Goal: Task Accomplishment & Management: Manage account settings

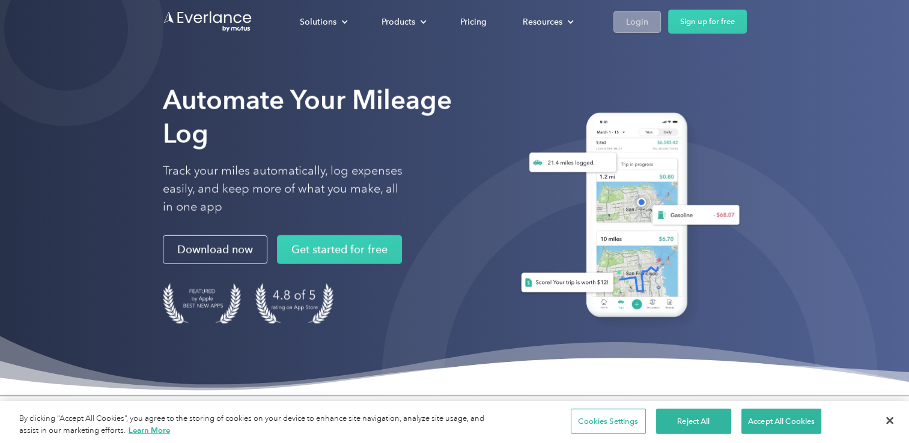
click at [654, 28] on link "Login" at bounding box center [636, 22] width 47 height 22
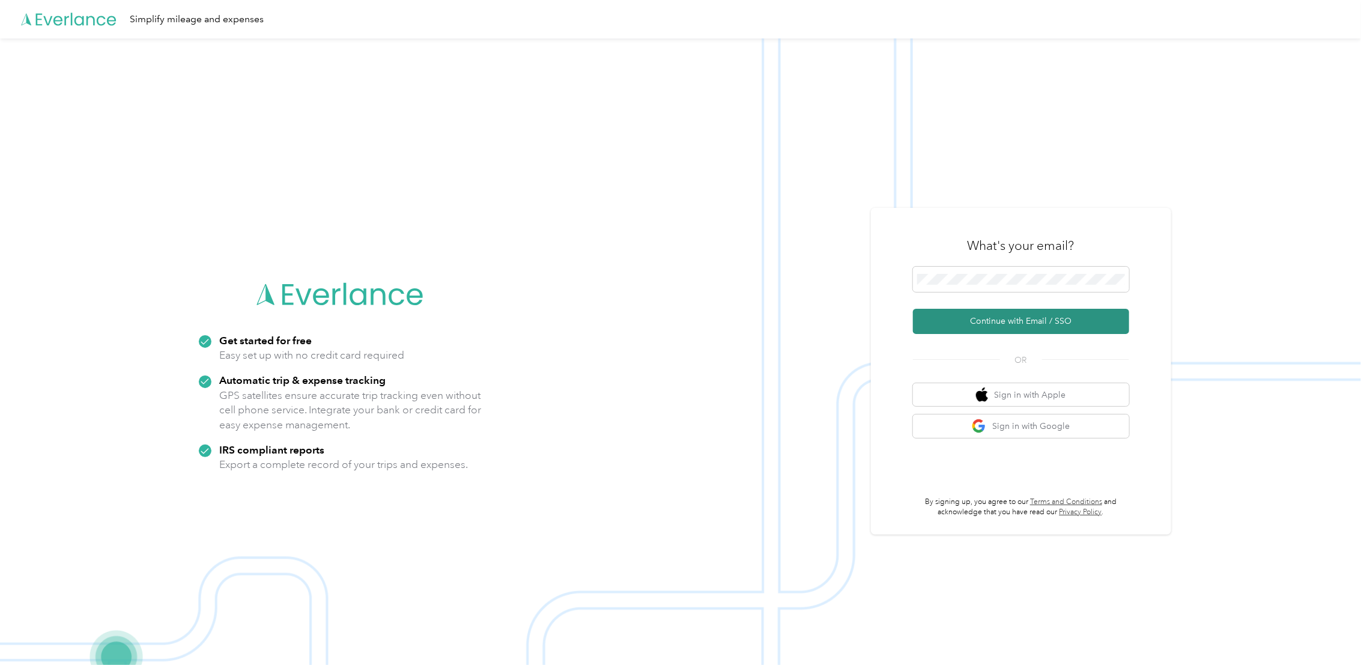
click at [1001, 322] on button "Continue with Email / SSO" at bounding box center [1021, 321] width 216 height 25
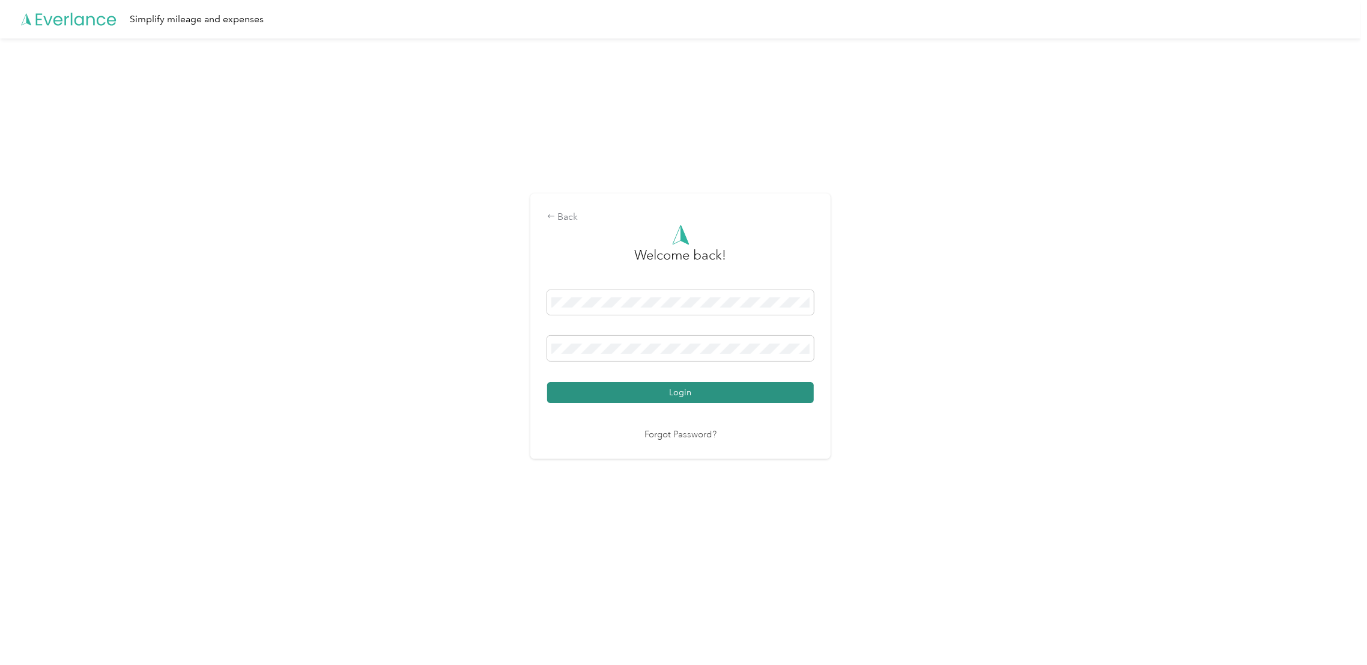
click at [794, 390] on button "Login" at bounding box center [680, 392] width 267 height 21
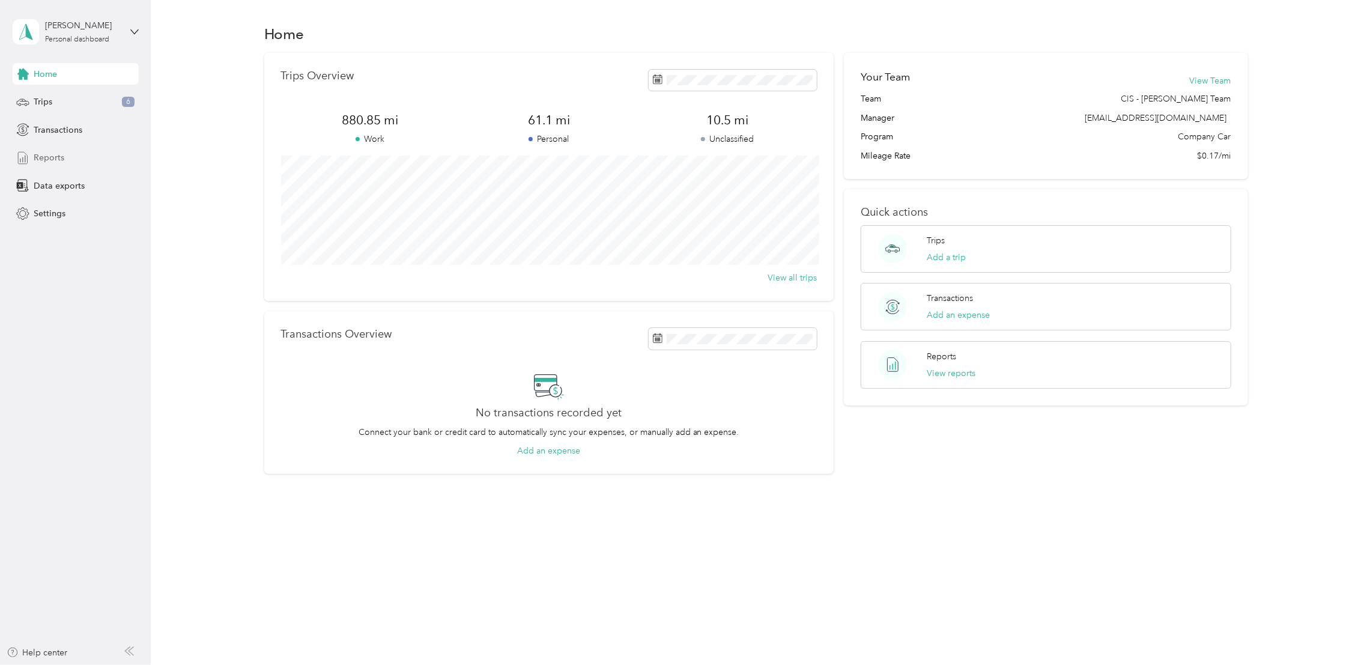
click at [62, 160] on span "Reports" at bounding box center [49, 157] width 31 height 13
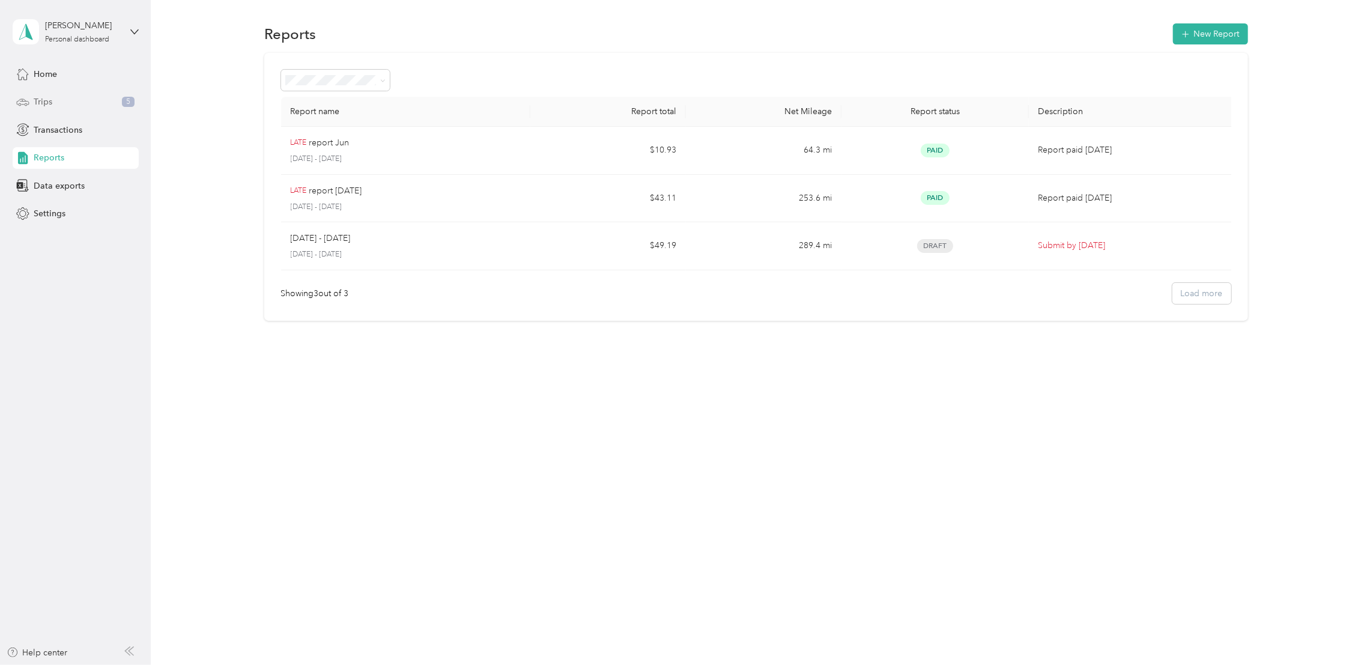
click at [49, 101] on span "Trips" at bounding box center [43, 101] width 19 height 13
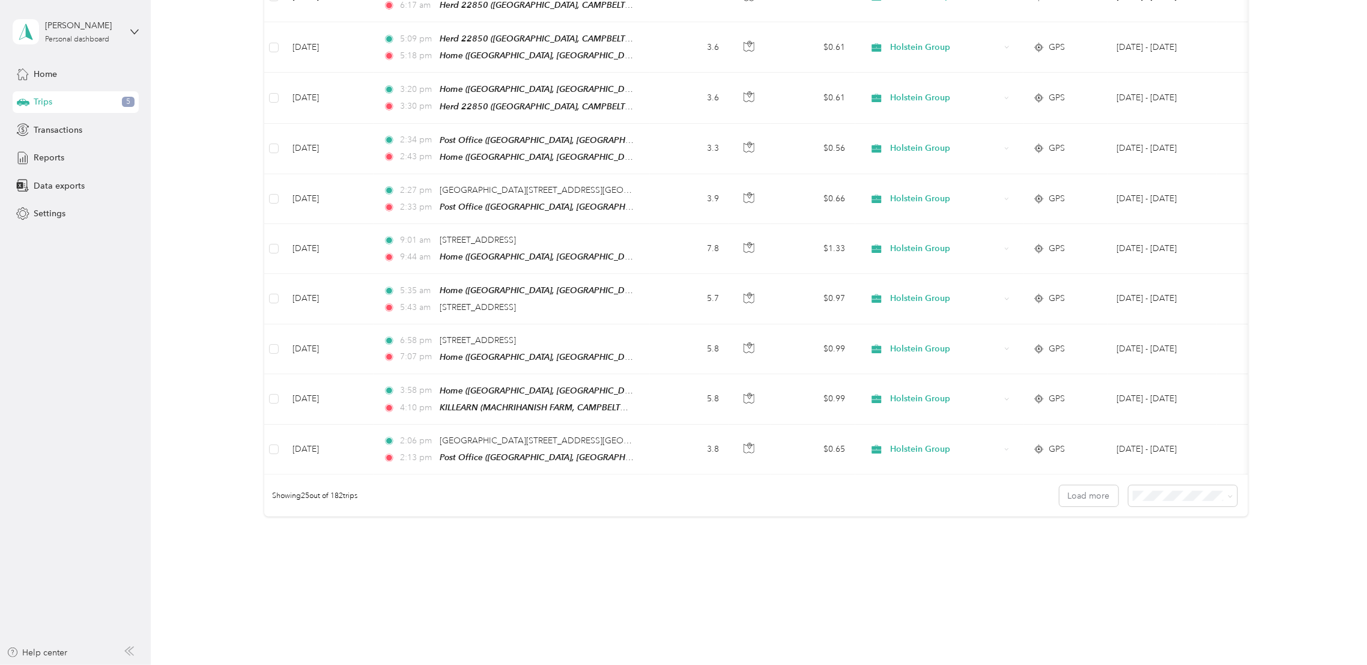
scroll to position [996, 0]
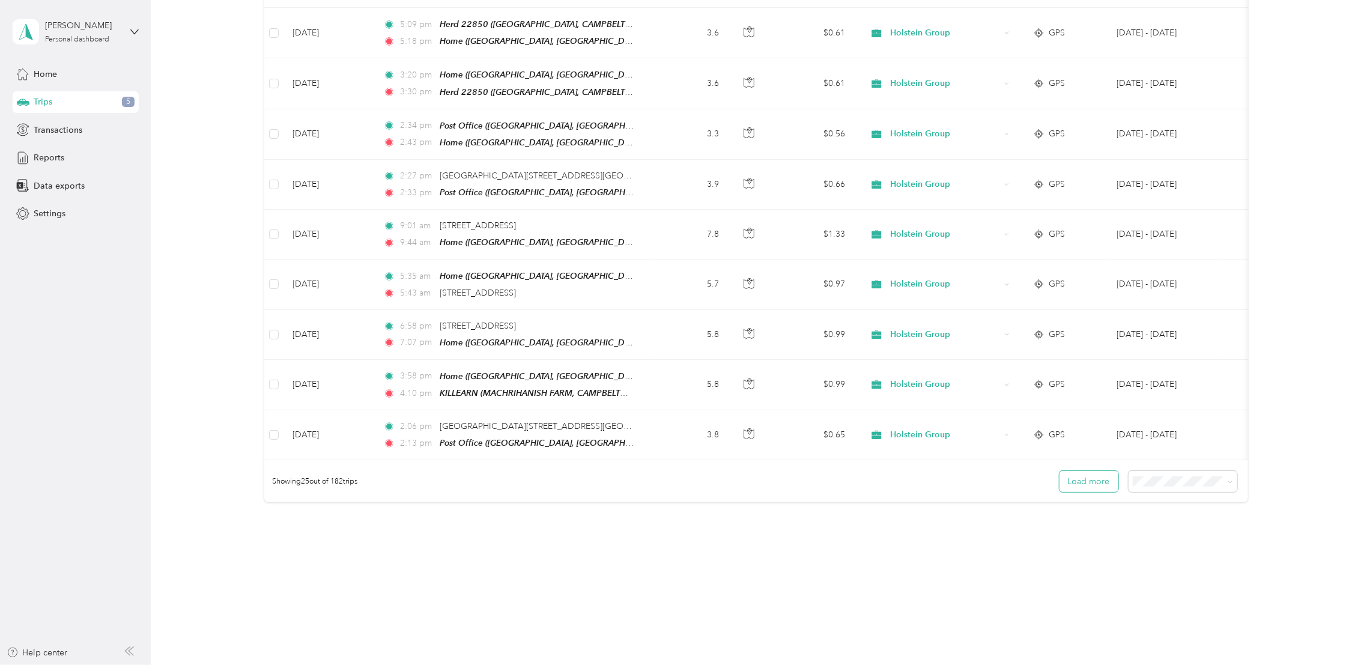
click at [1104, 480] on button "Load more" at bounding box center [1088, 481] width 59 height 21
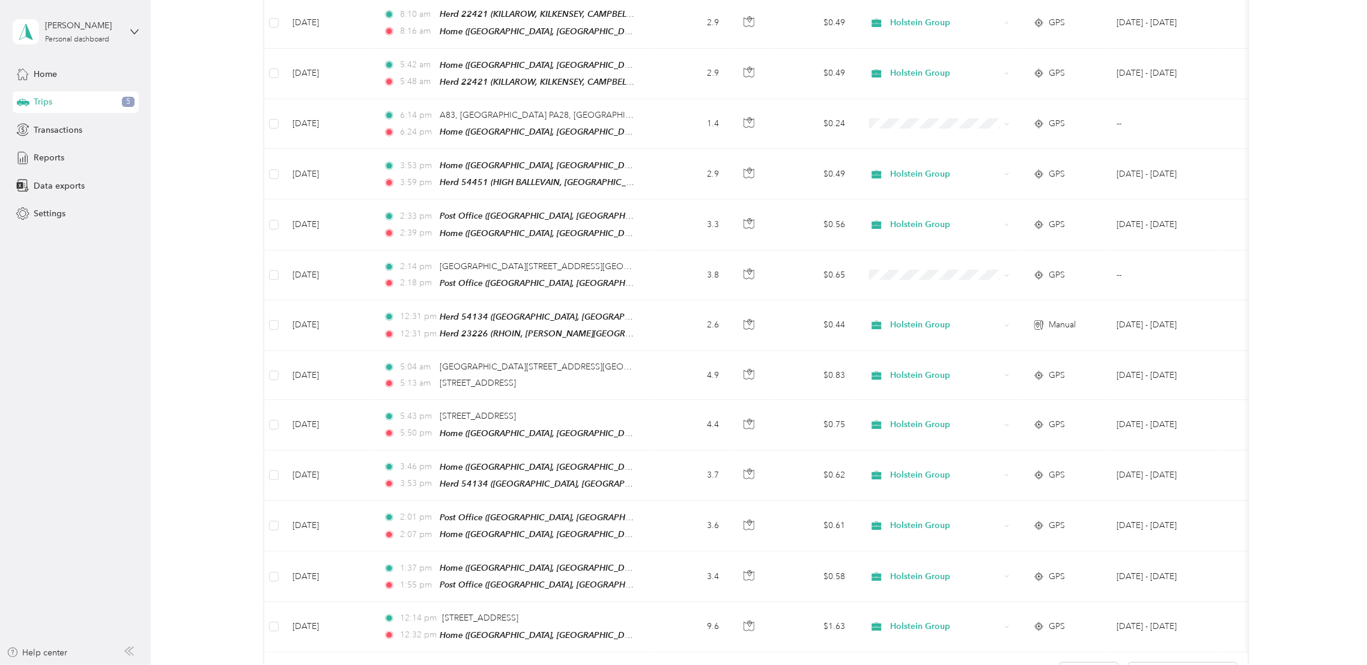
scroll to position [2053, 0]
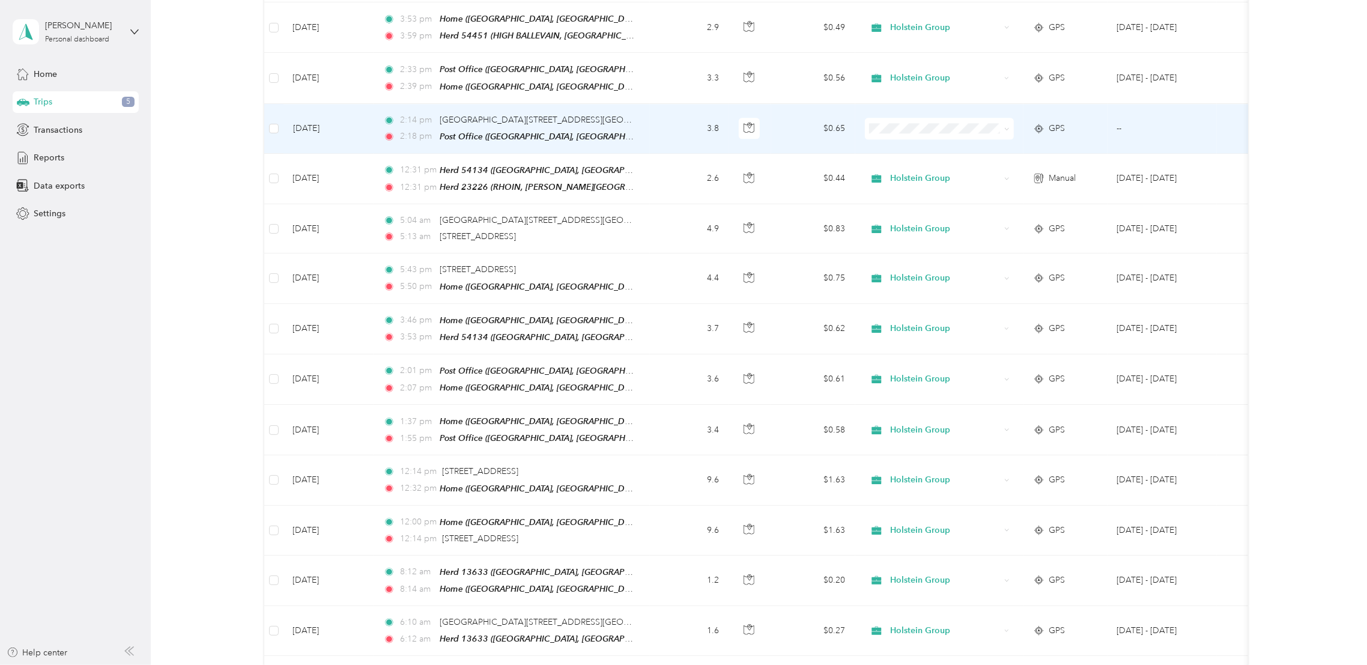
scroll to position [2209, 0]
click at [895, 118] on span "Holstein Group" at bounding box center [949, 119] width 111 height 13
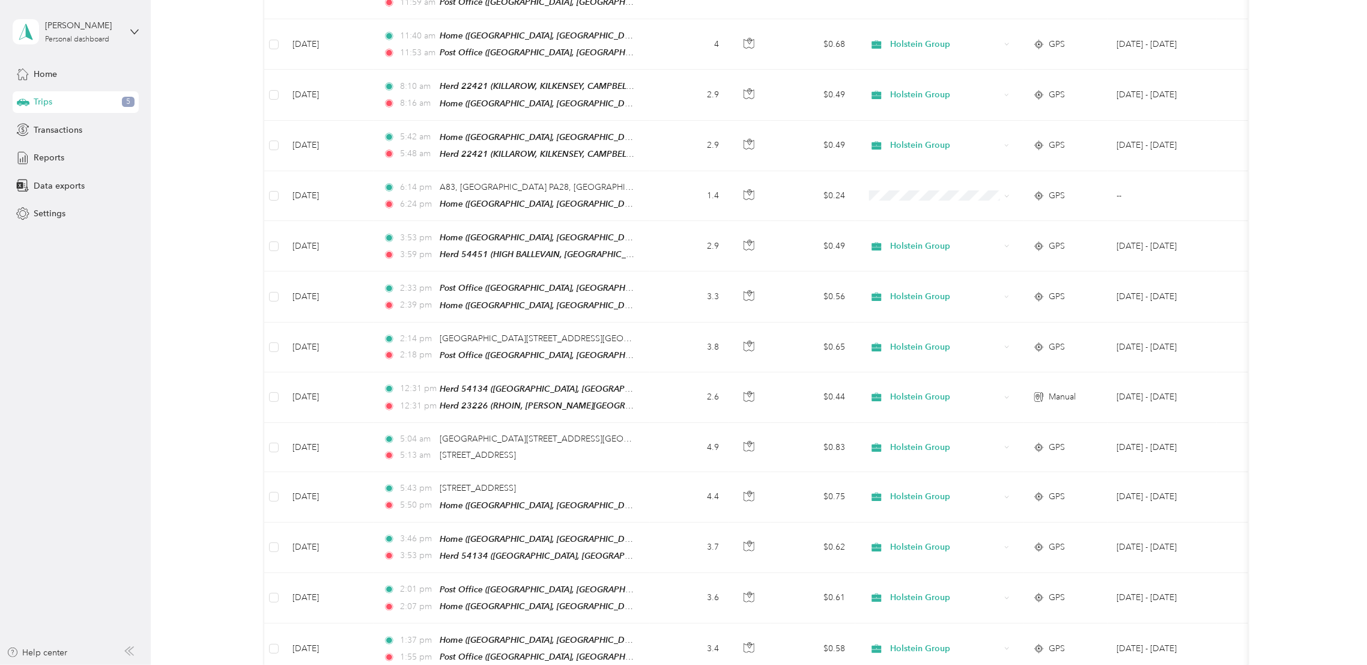
scroll to position [2006, 0]
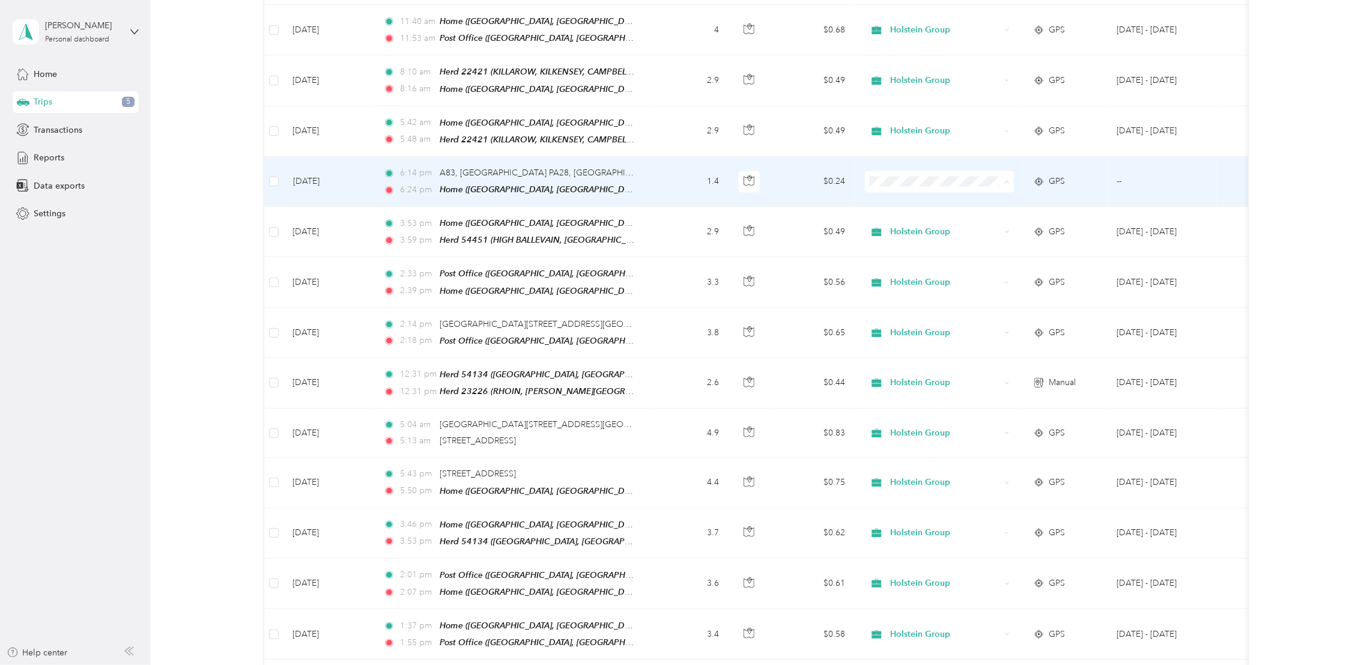
click at [915, 171] on span "Holstein Group" at bounding box center [949, 174] width 111 height 13
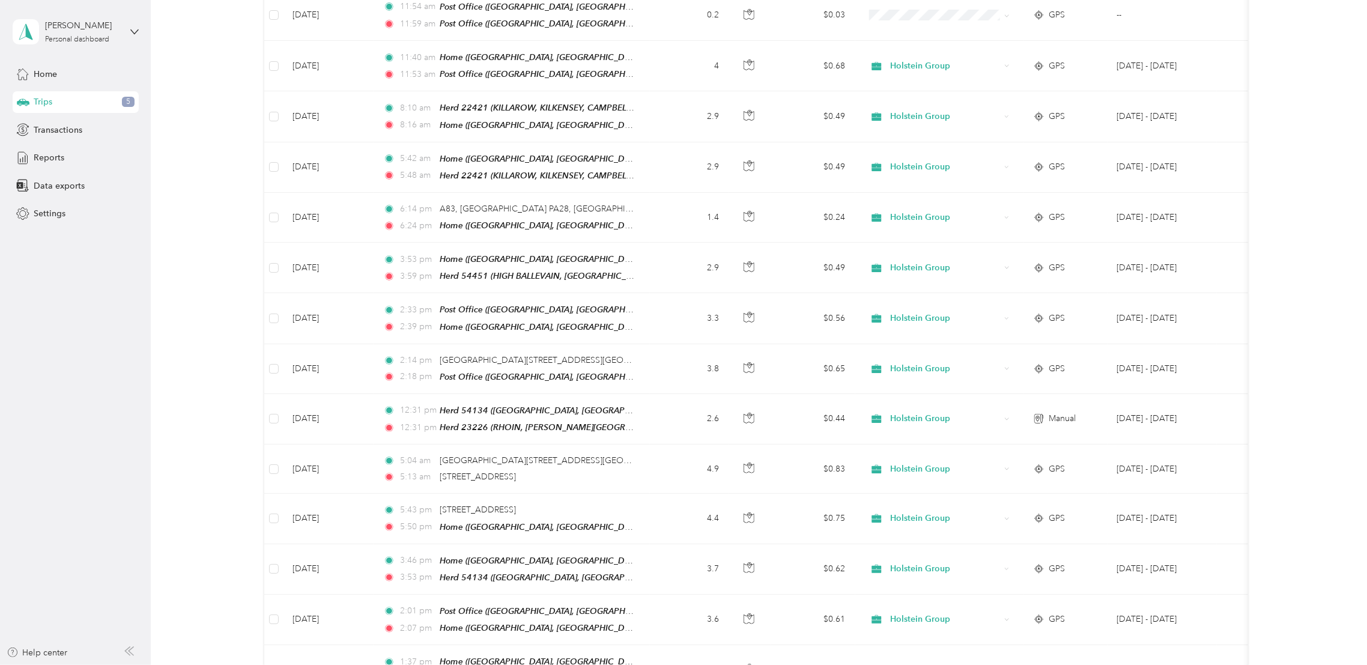
scroll to position [1966, 0]
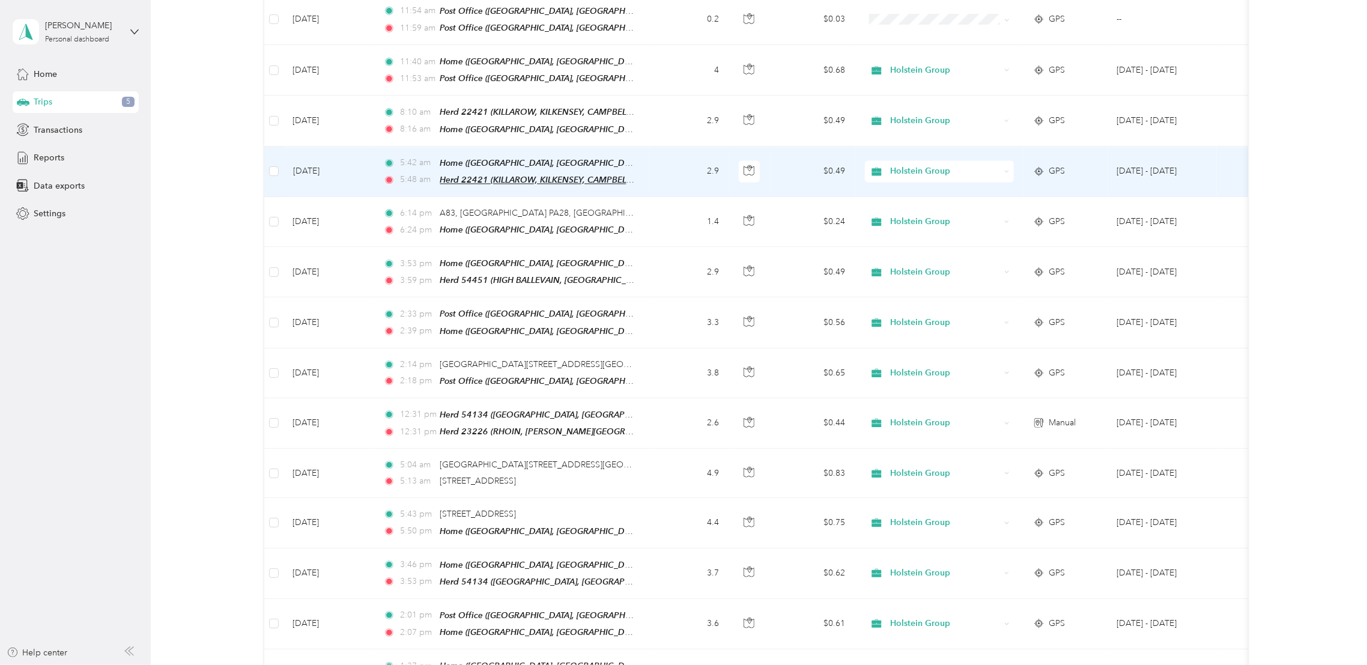
click at [590, 175] on span "Herd 22421 (KILLAROW, KILKENSEY, CAMPBELTOWN, [GEOGRAPHIC_DATA])" at bounding box center [592, 180] width 304 height 10
click at [495, 118] on button "Edit Place" at bounding box center [477, 121] width 68 height 21
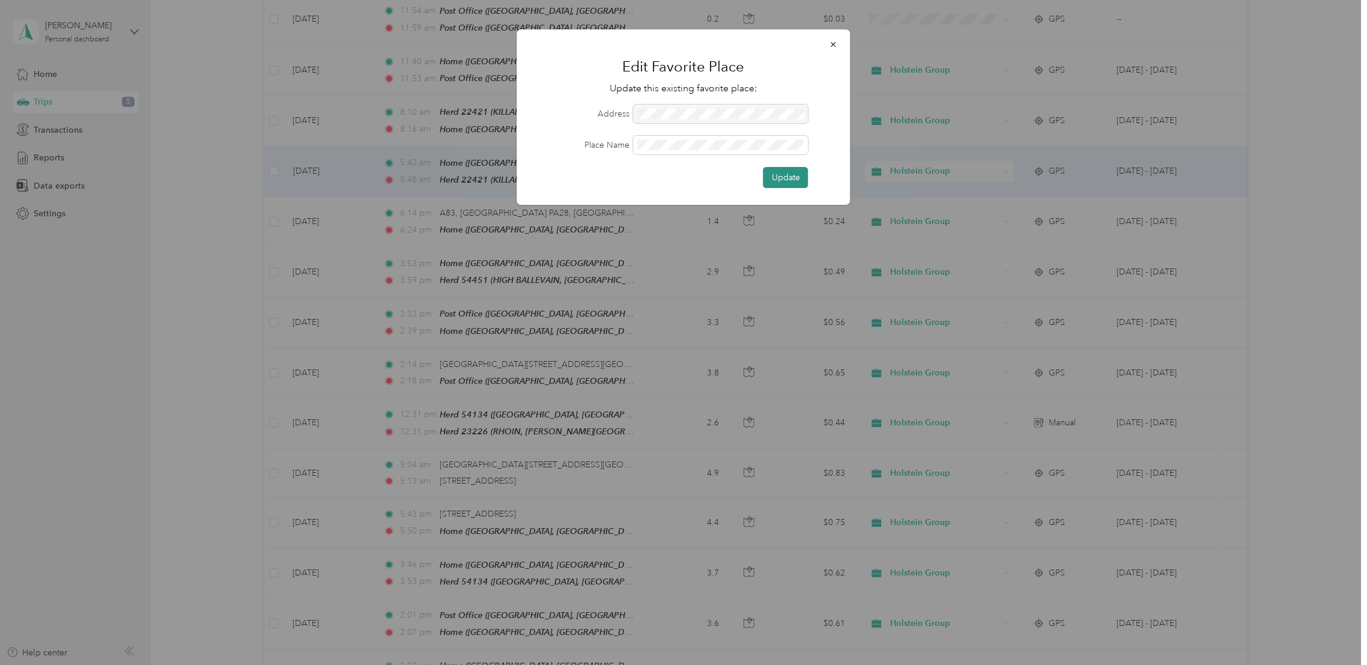
click at [783, 180] on button "Update" at bounding box center [785, 177] width 45 height 21
click at [783, 180] on button "Update" at bounding box center [780, 177] width 58 height 21
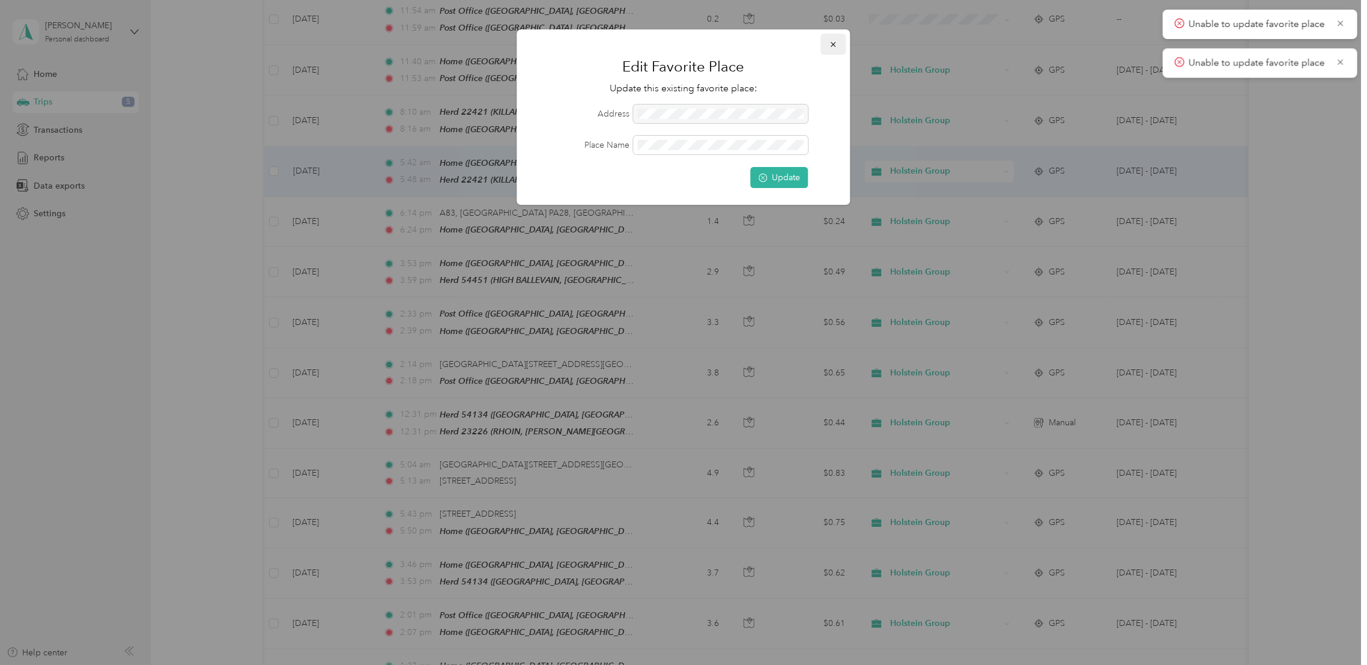
click at [840, 41] on button "button" at bounding box center [833, 44] width 25 height 21
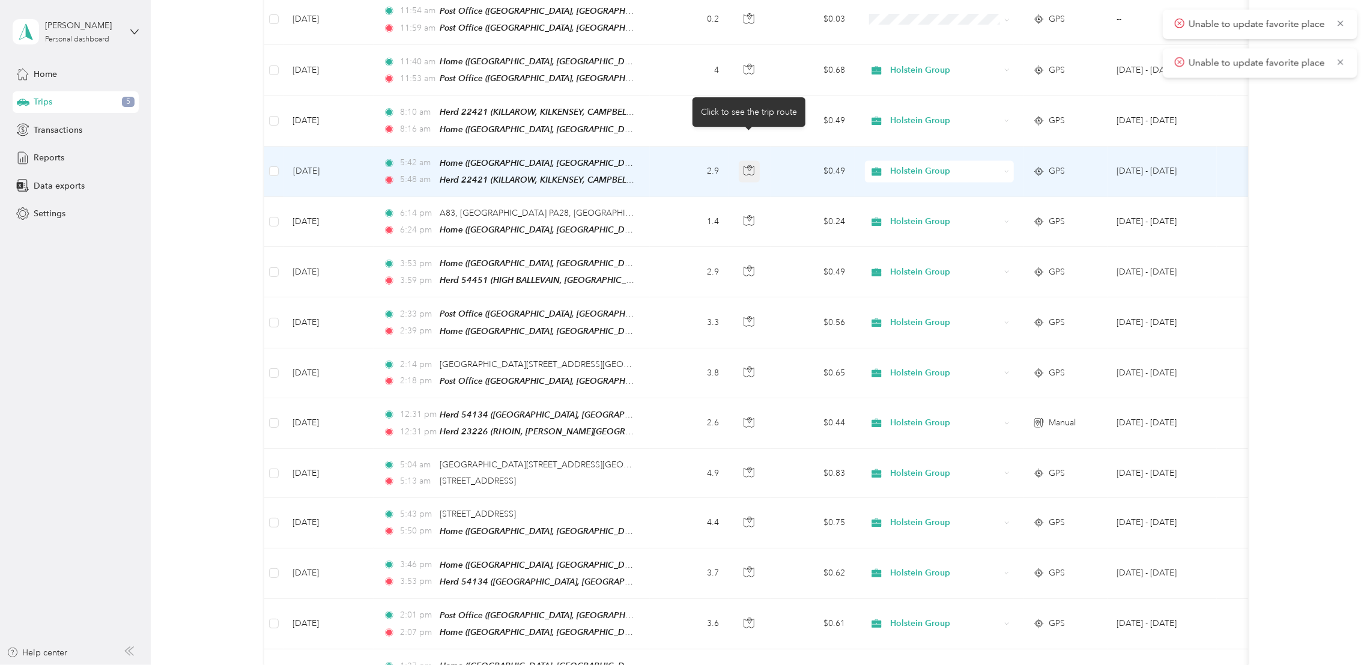
click at [746, 165] on icon "button" at bounding box center [748, 170] width 11 height 11
click at [751, 165] on icon "button" at bounding box center [748, 170] width 11 height 11
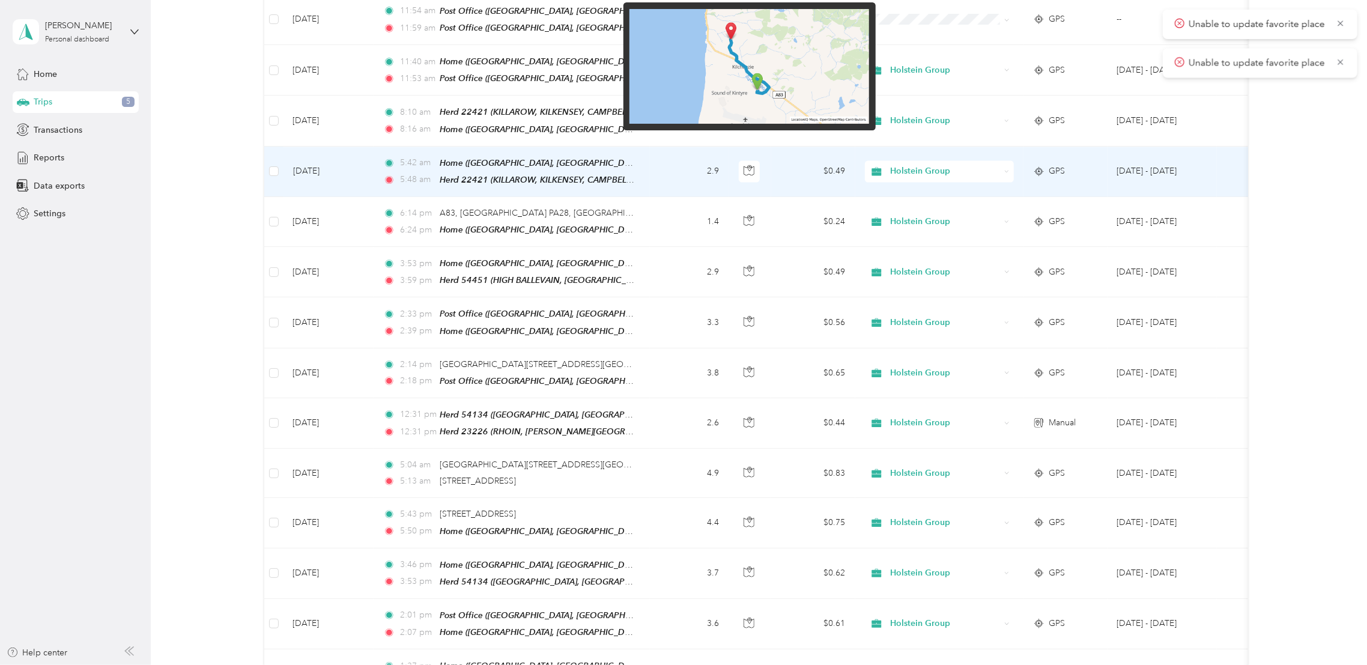
click at [765, 79] on img at bounding box center [749, 66] width 240 height 115
click at [725, 29] on img at bounding box center [749, 66] width 240 height 115
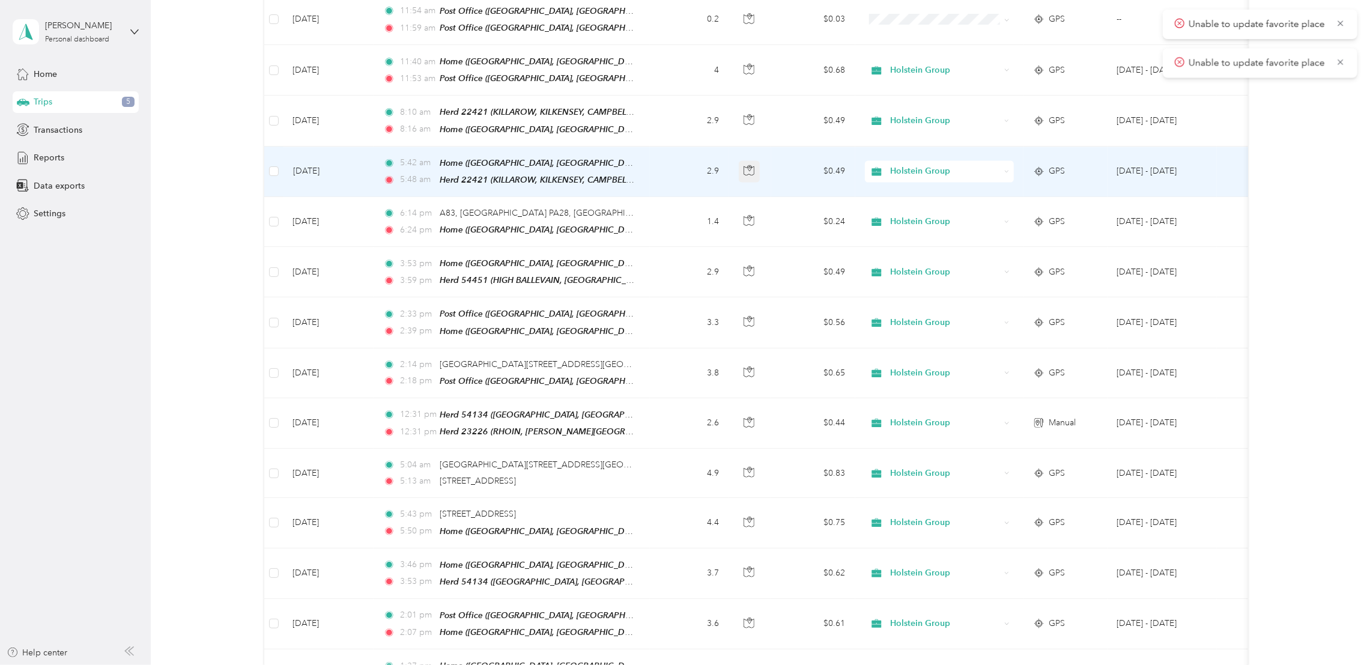
click at [752, 165] on icon "button" at bounding box center [748, 170] width 11 height 11
click at [725, 147] on td "2.9" at bounding box center [689, 172] width 79 height 50
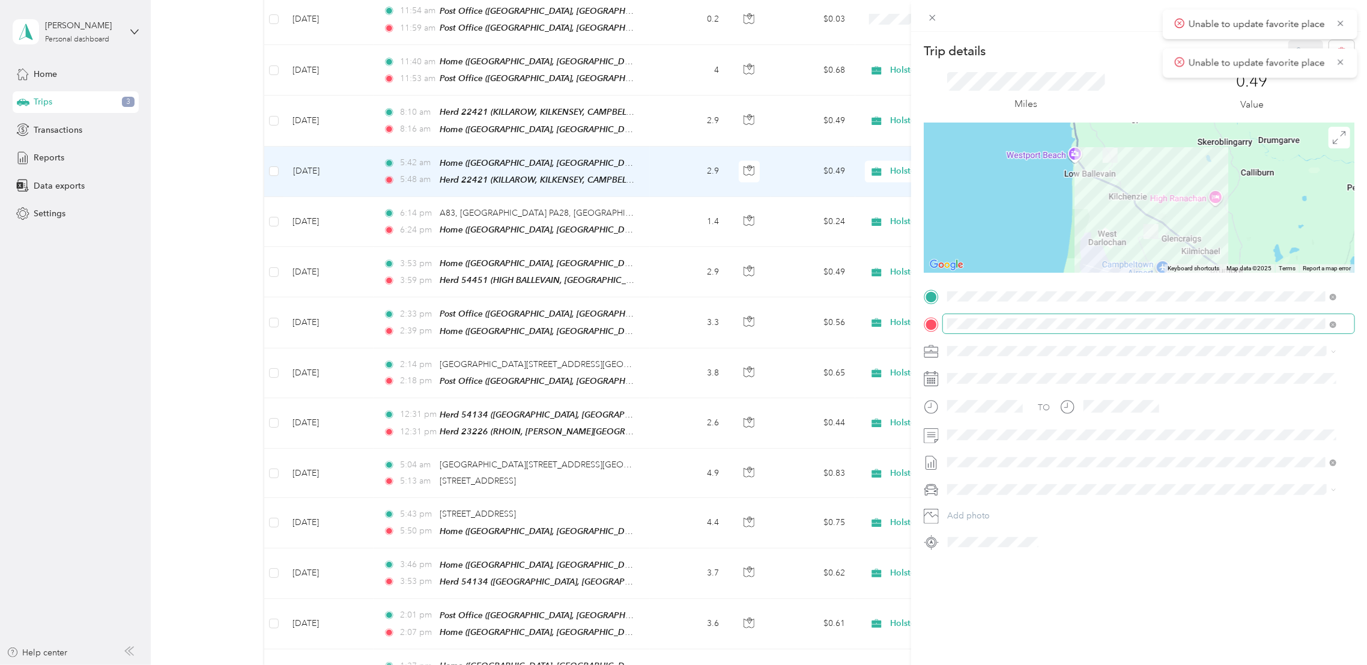
click at [1034, 329] on span at bounding box center [1148, 323] width 411 height 19
click at [1338, 327] on span at bounding box center [1148, 323] width 411 height 19
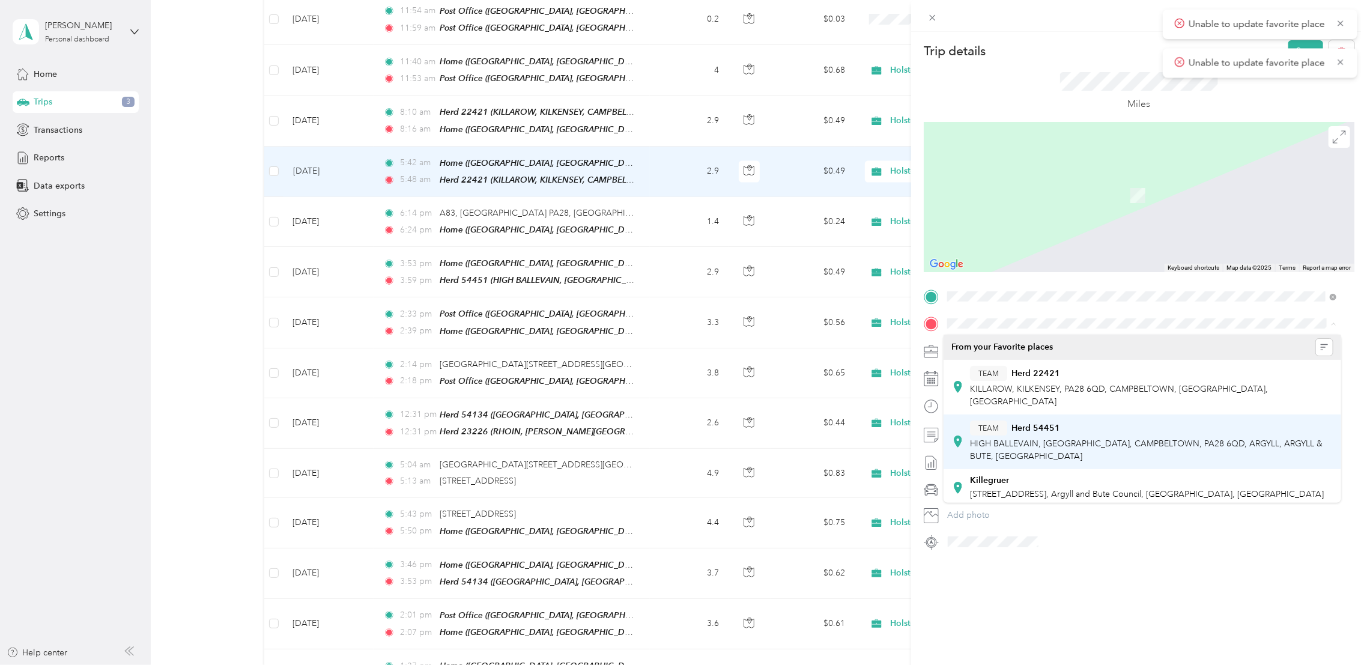
drag, startPoint x: 1173, startPoint y: 433, endPoint x: 1032, endPoint y: 425, distance: 140.7
click at [1032, 425] on div "TEAM Herd 54451 HIGH BALLEVAIN, [GEOGRAPHIC_DATA], CAMPBELTOWN, PA28 6QD, ARGYL…" at bounding box center [1151, 441] width 363 height 42
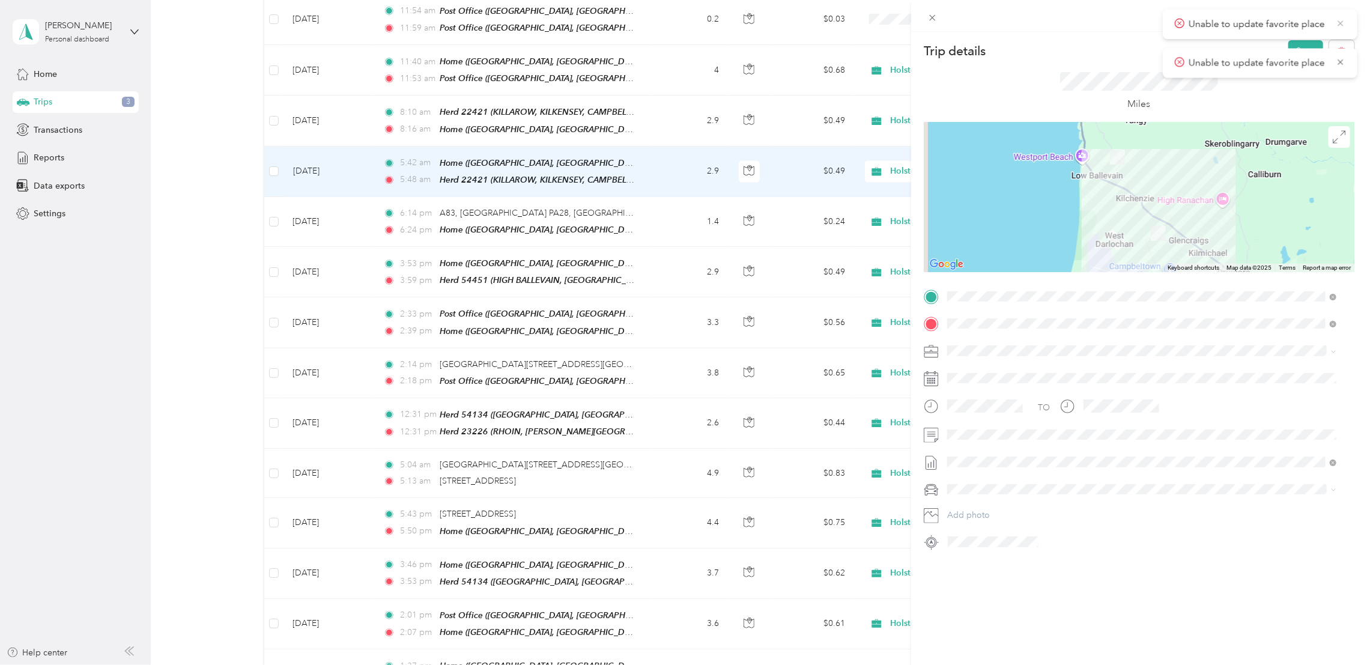
click at [1340, 21] on icon at bounding box center [1341, 23] width 10 height 11
click at [1340, 22] on icon at bounding box center [1341, 23] width 10 height 11
click at [1288, 53] on button "Save" at bounding box center [1305, 50] width 35 height 21
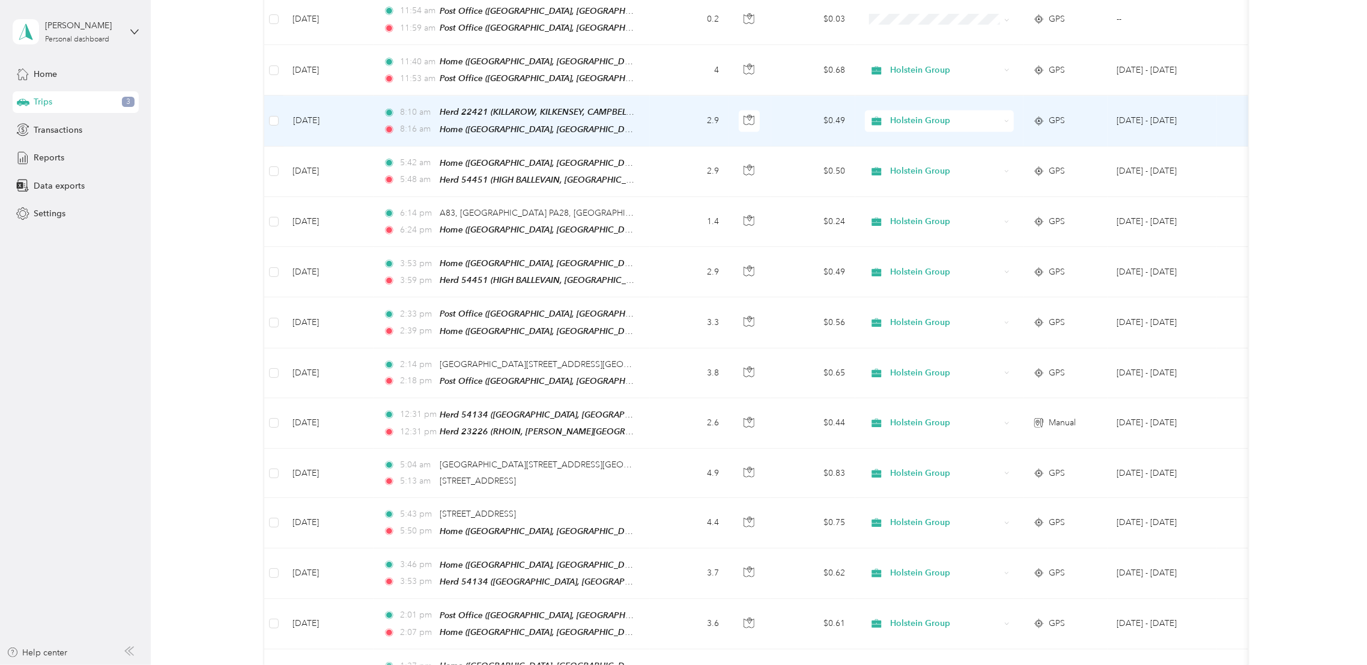
drag, startPoint x: 749, startPoint y: 88, endPoint x: 722, endPoint y: 96, distance: 28.3
drag, startPoint x: 722, startPoint y: 96, endPoint x: 763, endPoint y: 74, distance: 46.2
click at [763, 95] on td at bounding box center [750, 120] width 42 height 50
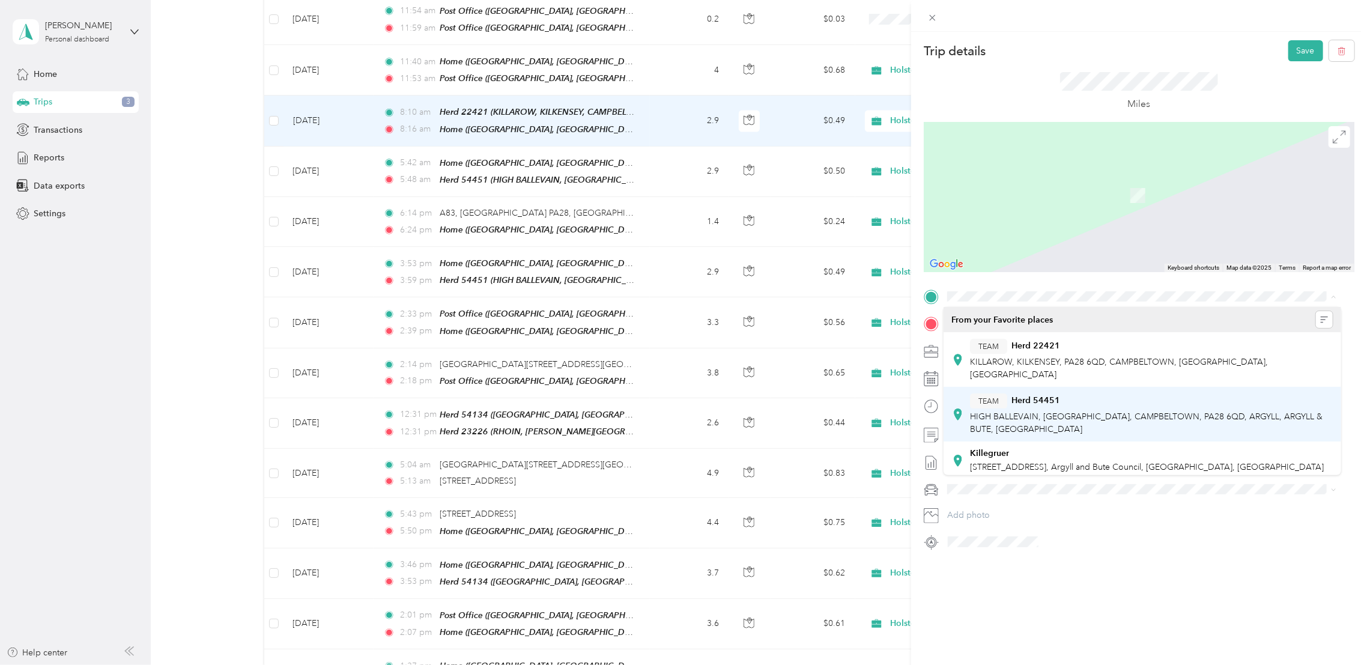
click at [1206, 393] on div "TEAM Herd 54451" at bounding box center [1151, 400] width 363 height 15
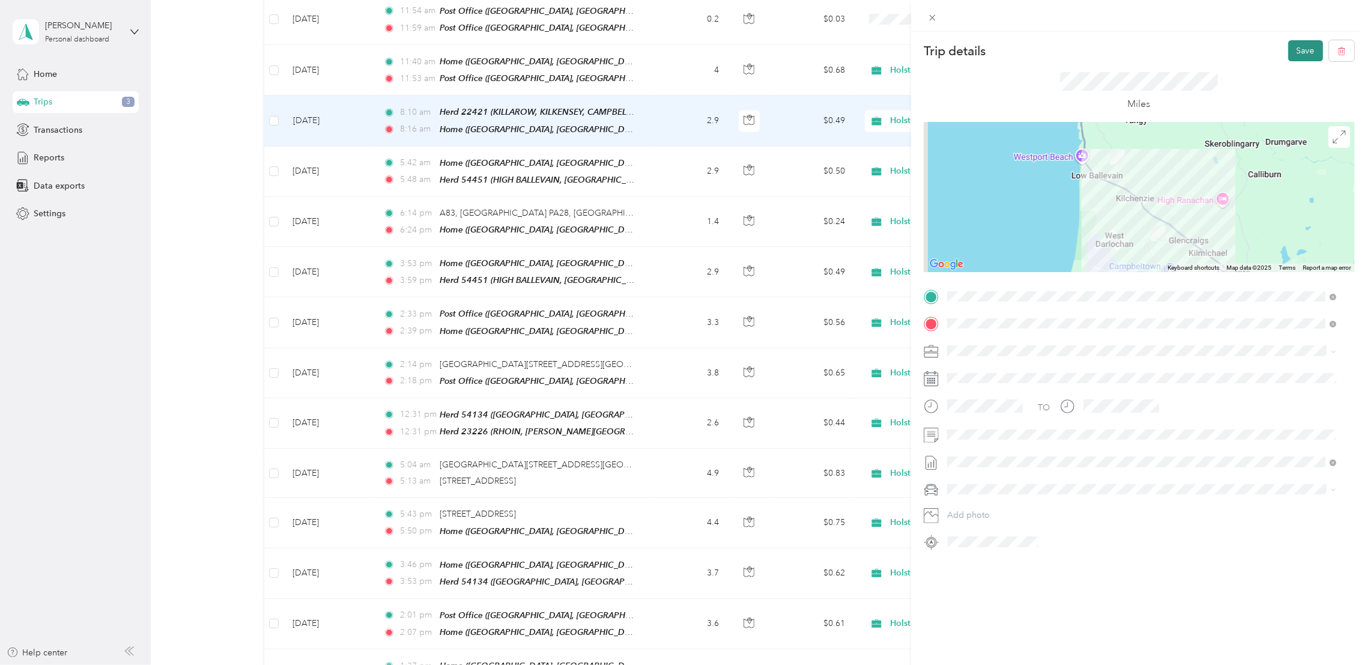
click at [1288, 55] on button "Save" at bounding box center [1305, 50] width 35 height 21
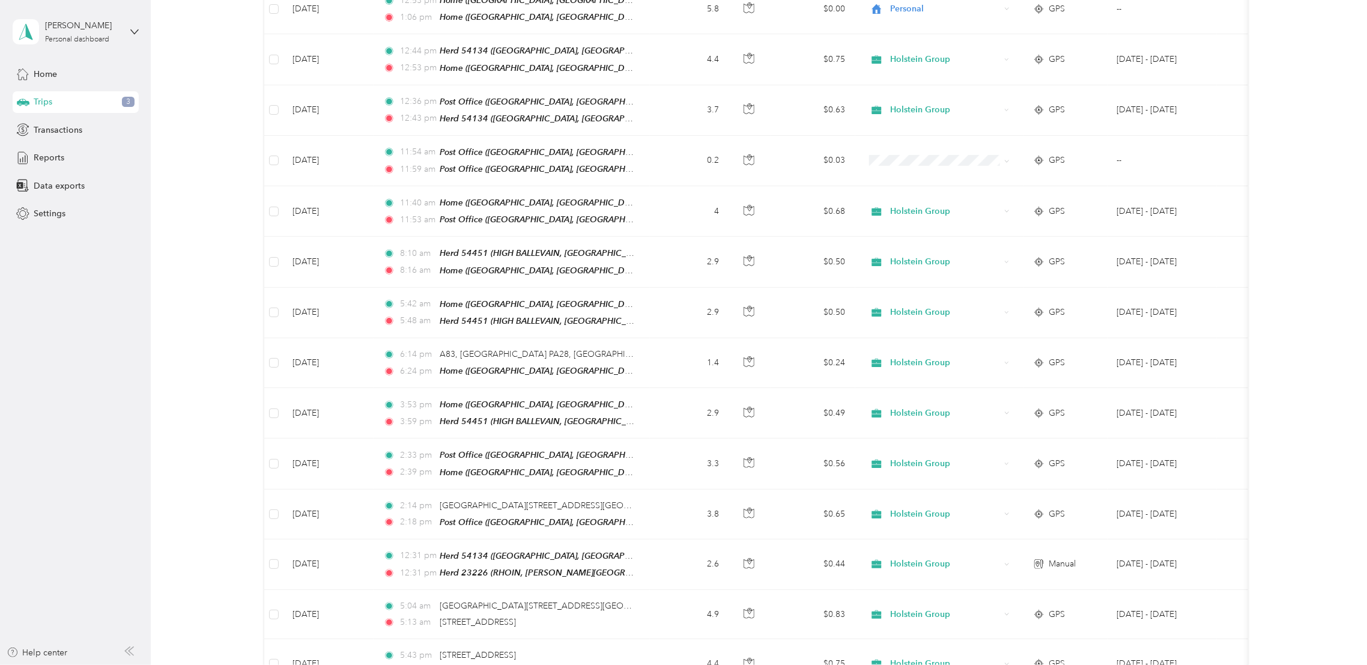
scroll to position [1819, 0]
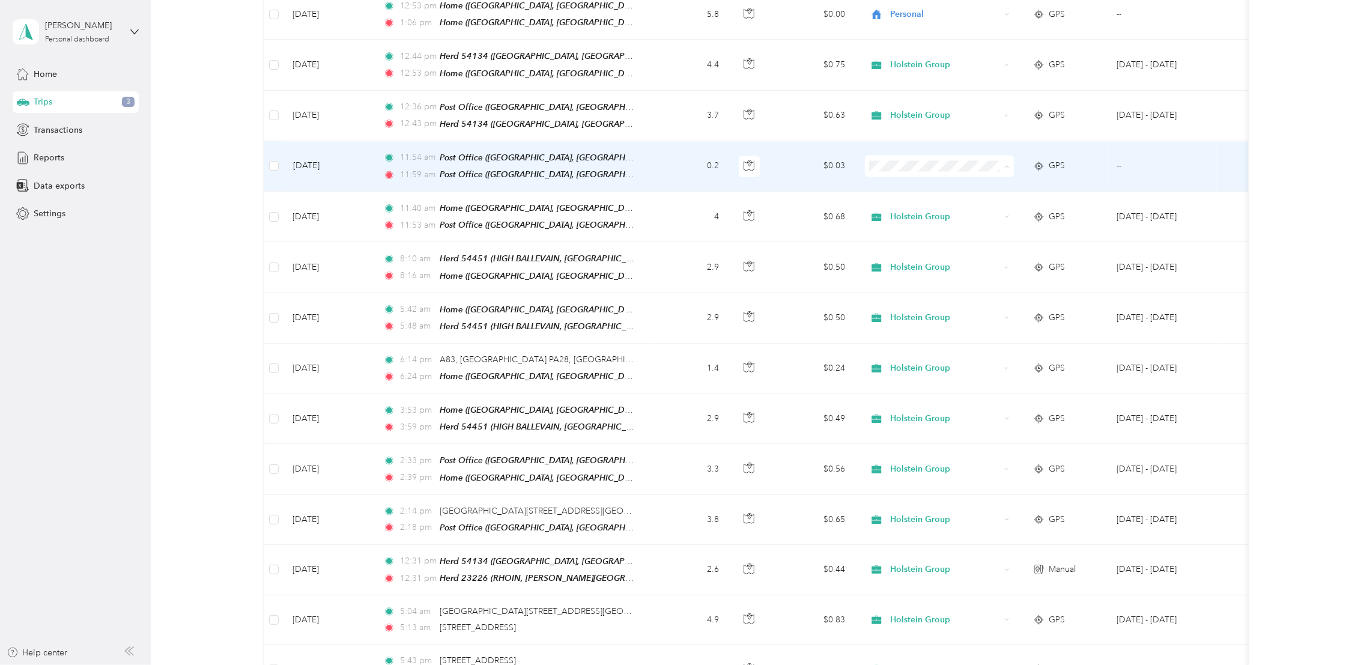
click at [895, 177] on span "Personal" at bounding box center [949, 183] width 111 height 13
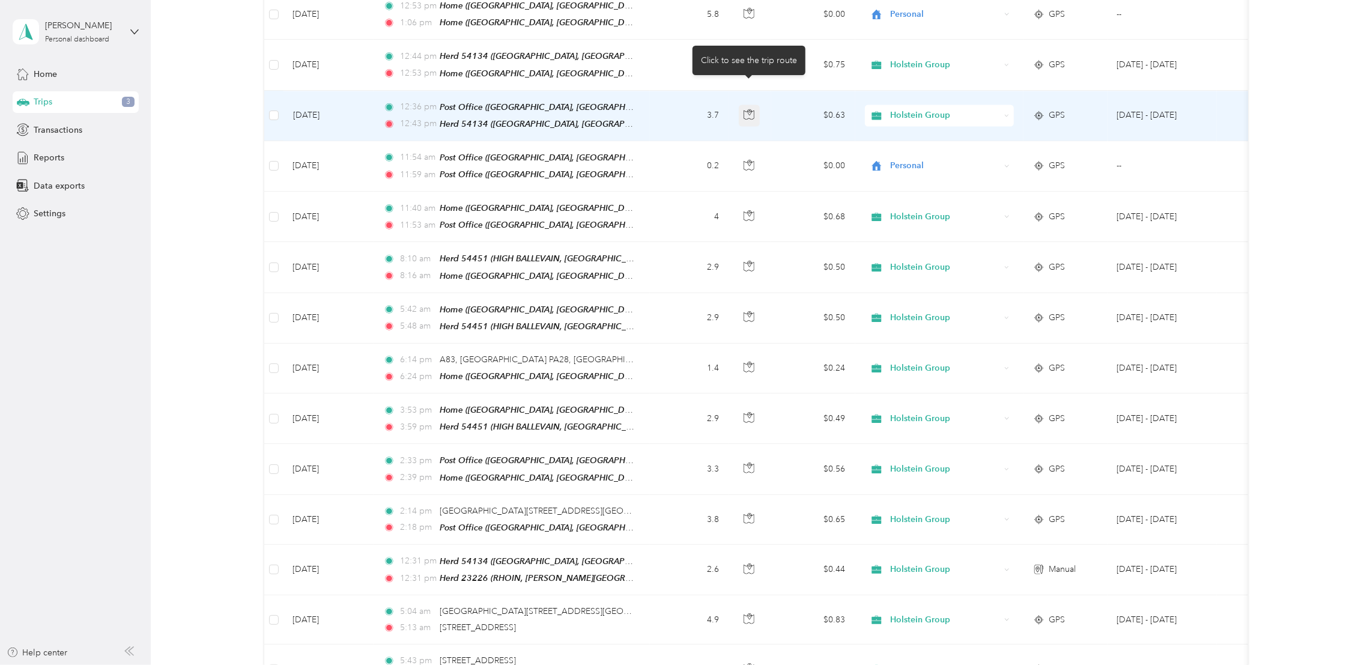
click at [748, 109] on icon "button" at bounding box center [748, 114] width 11 height 11
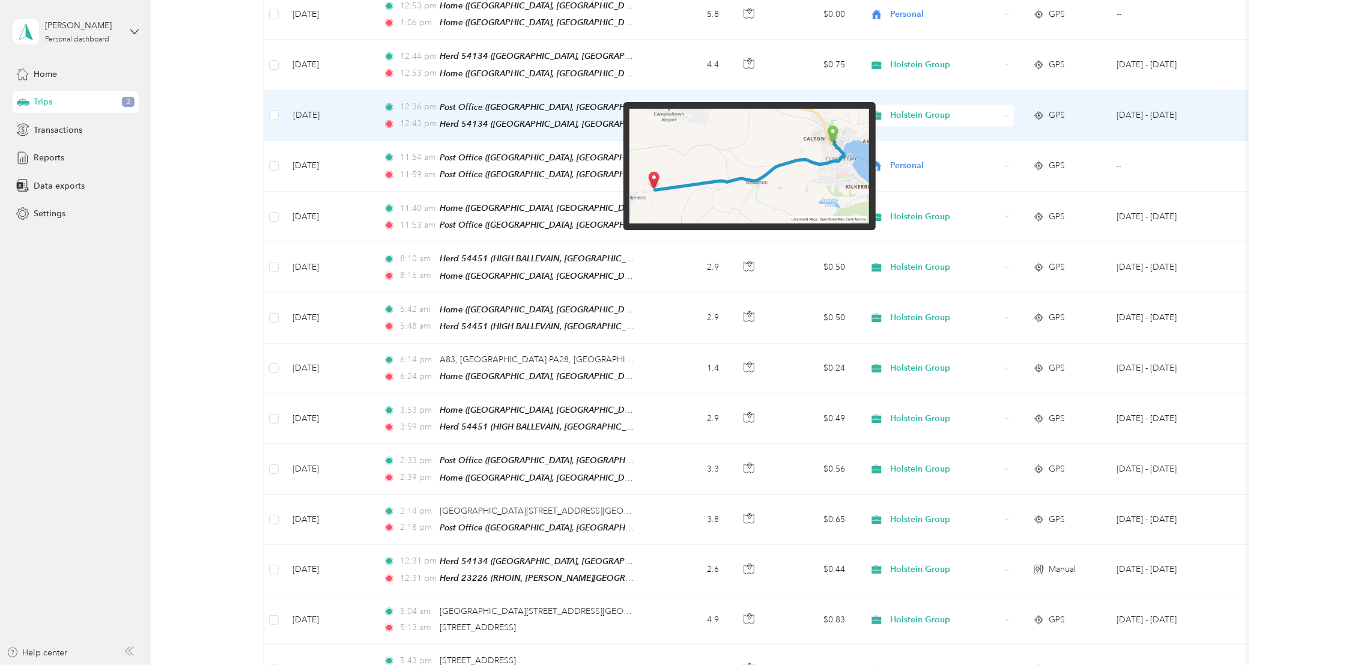
click at [792, 130] on img at bounding box center [749, 166] width 240 height 115
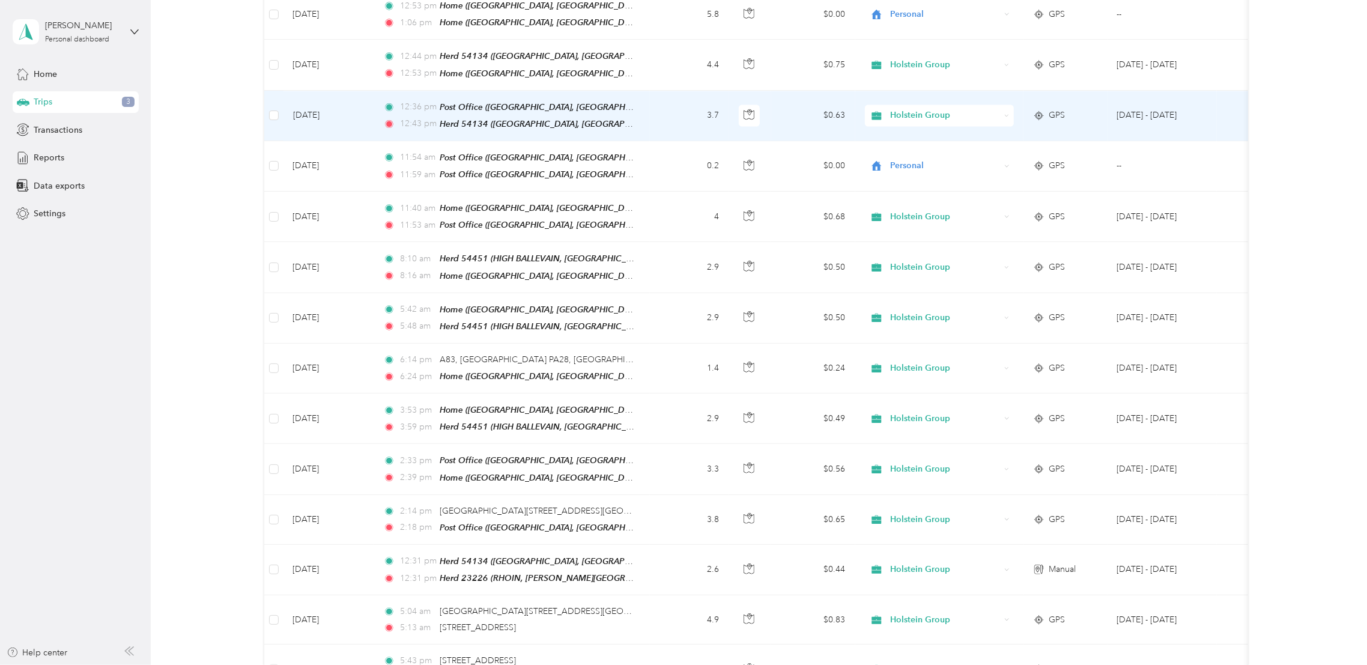
click at [771, 91] on td "$0.63" at bounding box center [813, 116] width 84 height 50
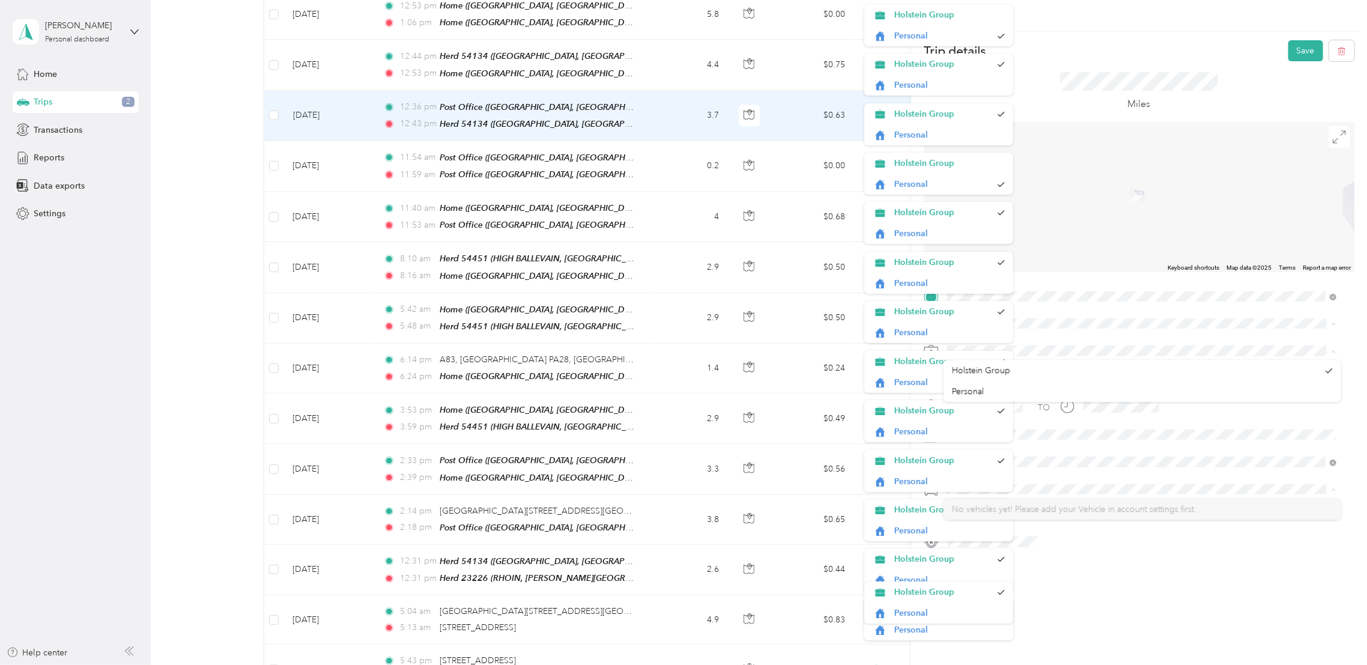
scroll to position [22, 0]
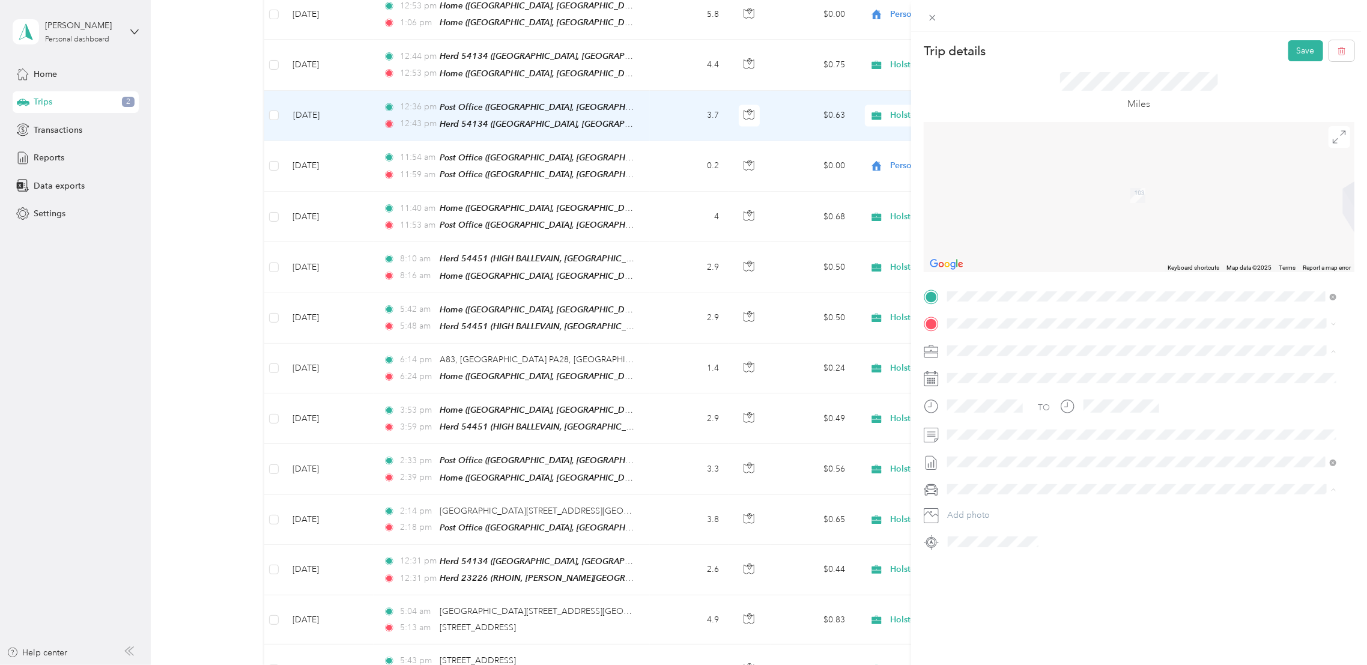
click at [1216, 414] on div "TO" at bounding box center [1139, 410] width 431 height 29
click at [1013, 385] on span ", [GEOGRAPHIC_DATA], [GEOGRAPHIC_DATA], [GEOGRAPHIC_DATA]" at bounding box center [1107, 385] width 274 height 10
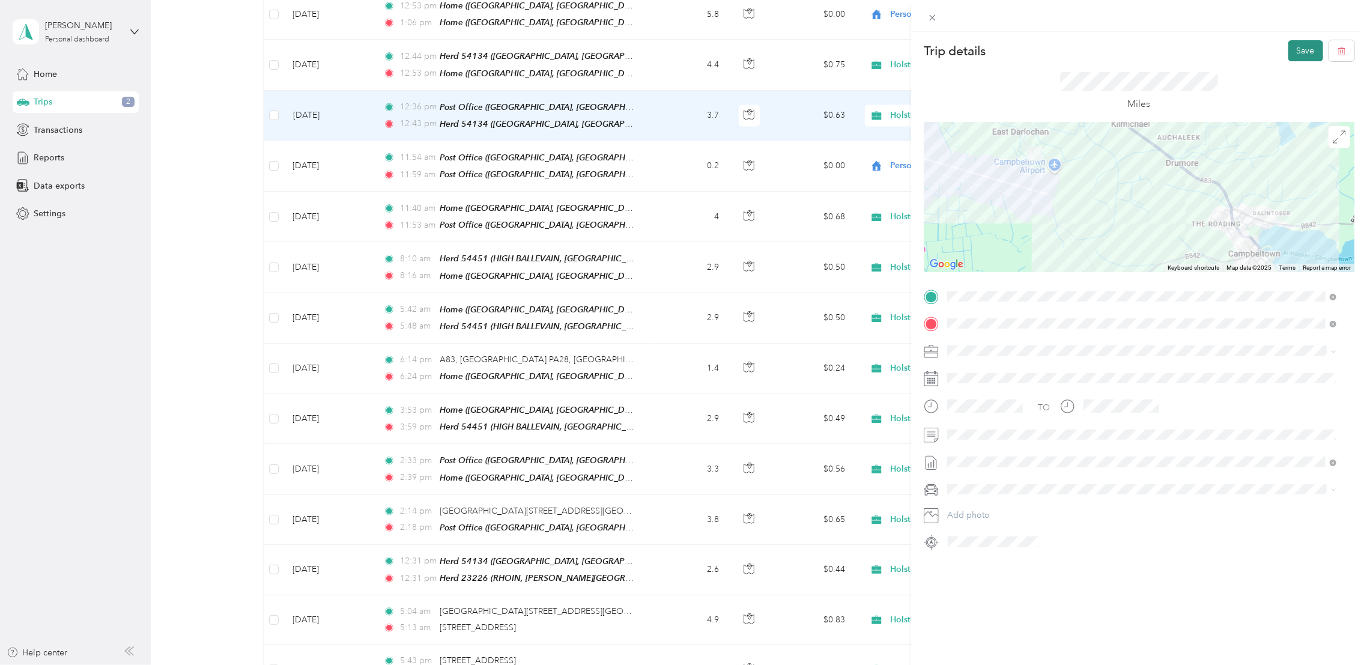
click at [1298, 44] on button "Save" at bounding box center [1305, 50] width 35 height 21
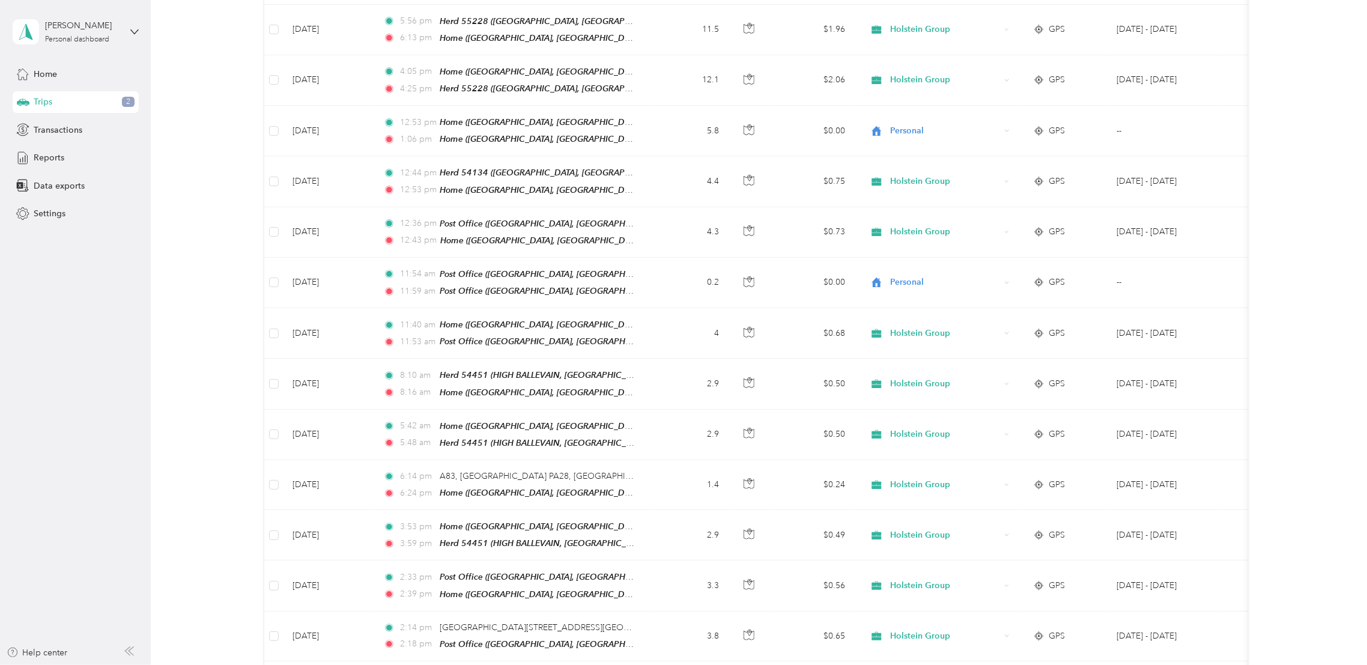
scroll to position [1692, 0]
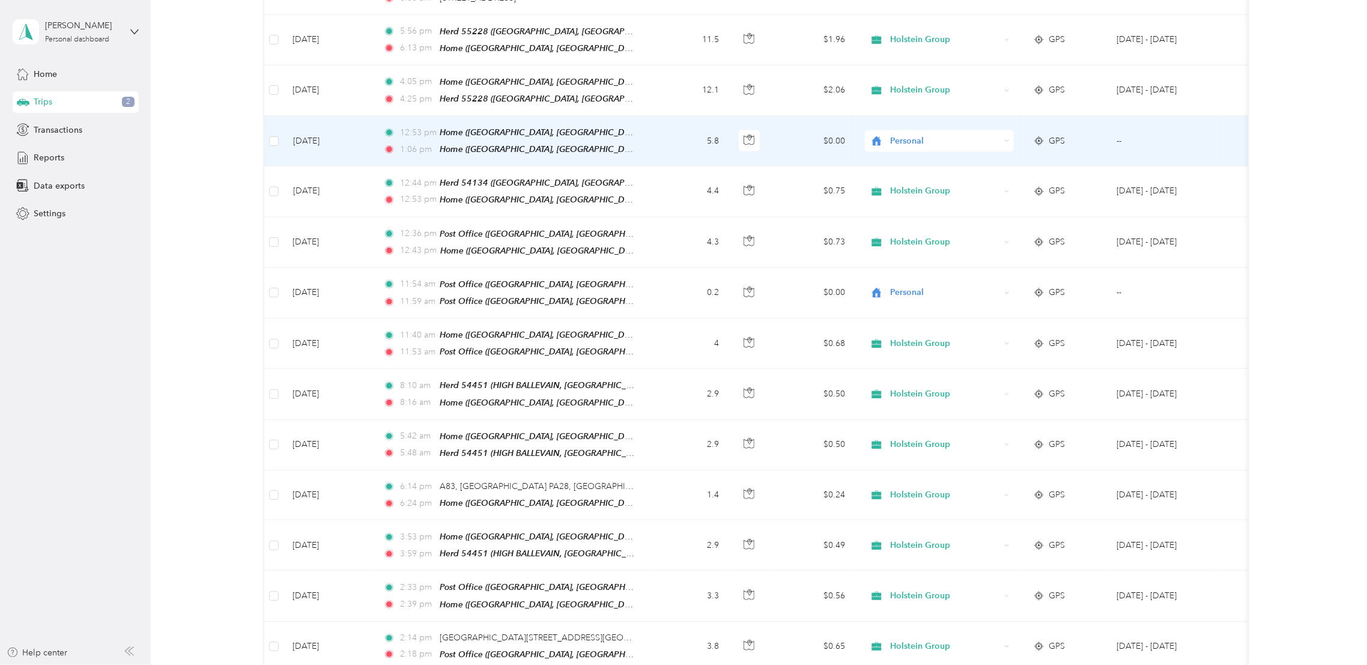
click at [903, 130] on div "Personal" at bounding box center [939, 141] width 149 height 22
click at [900, 141] on span "Holstein Group" at bounding box center [949, 141] width 111 height 13
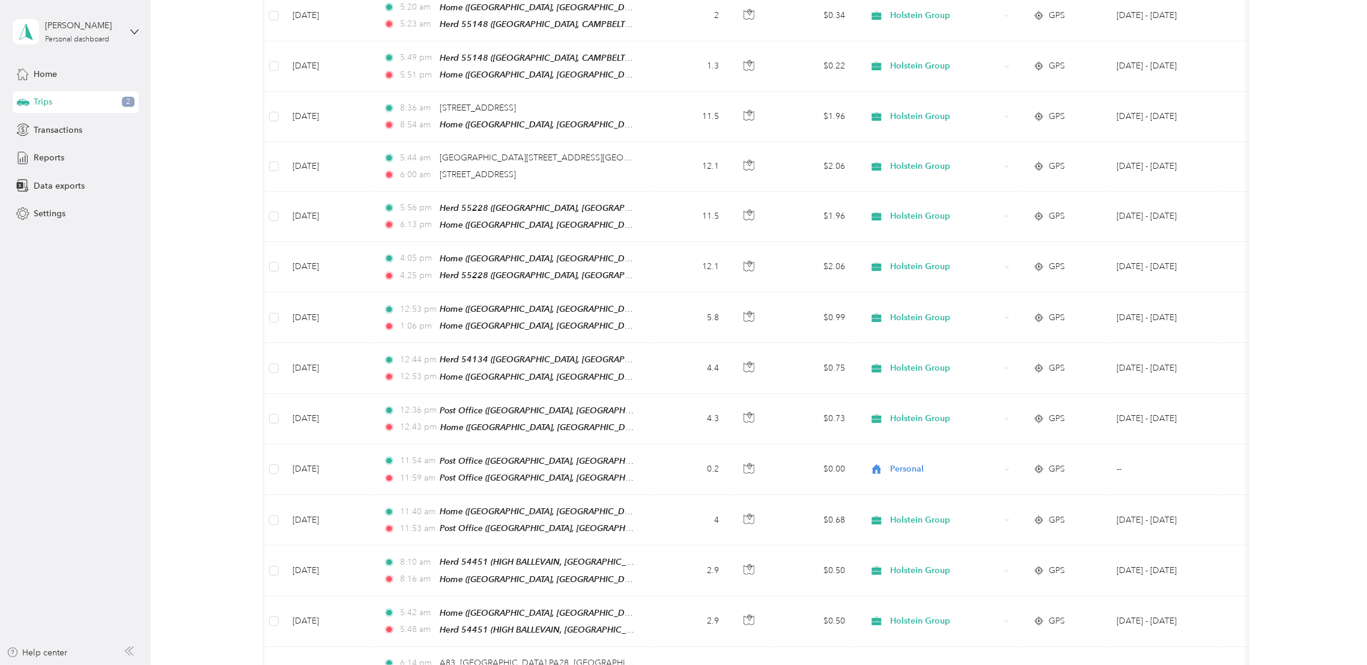
scroll to position [1511, 0]
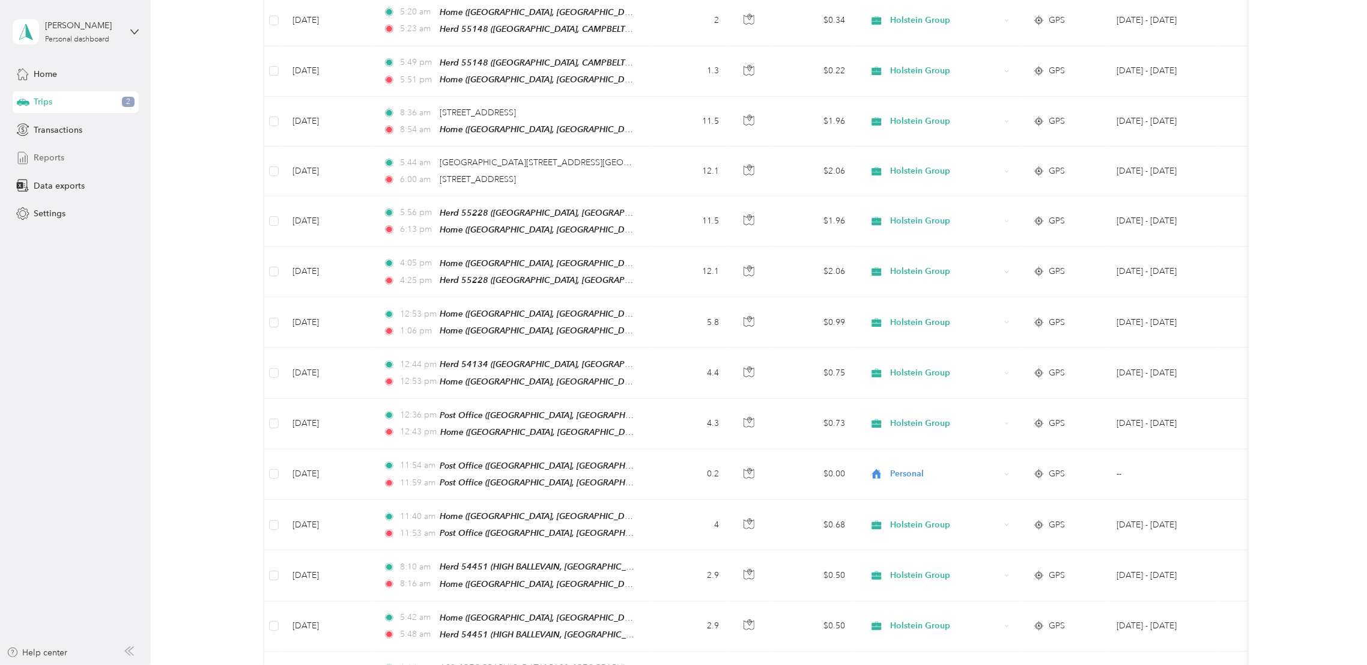
click at [59, 154] on span "Reports" at bounding box center [49, 157] width 31 height 13
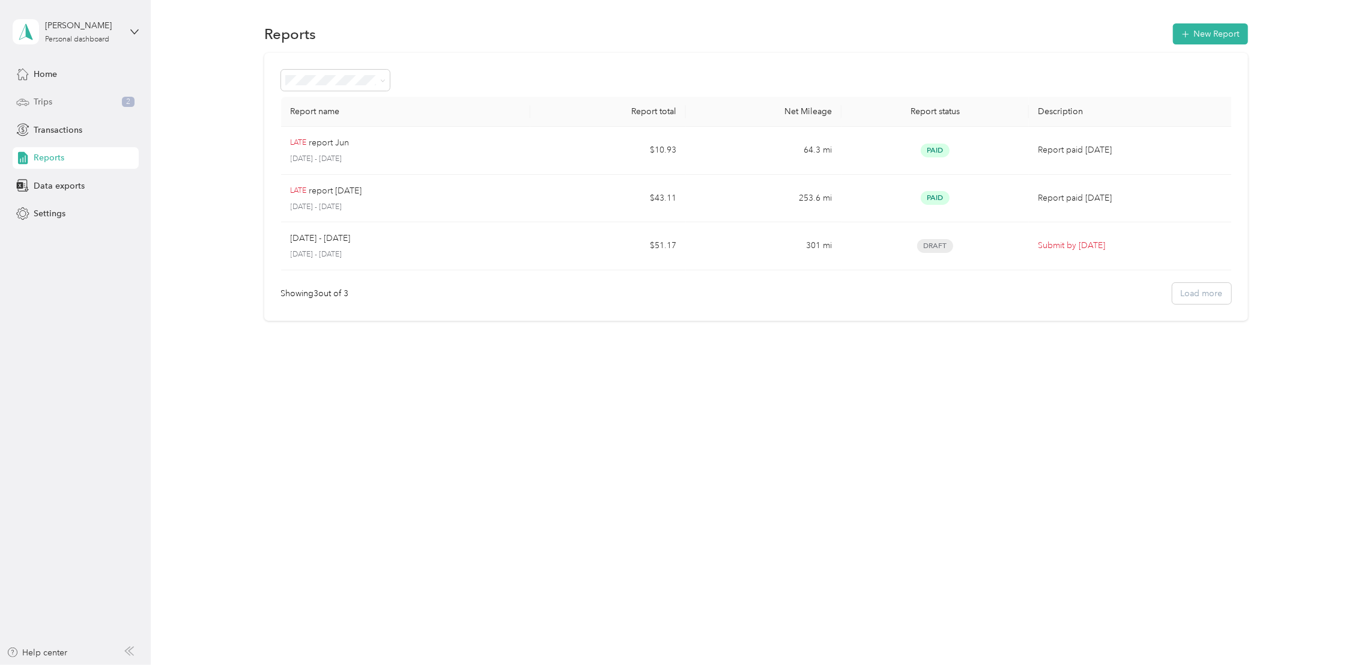
click at [51, 98] on span "Trips" at bounding box center [43, 101] width 19 height 13
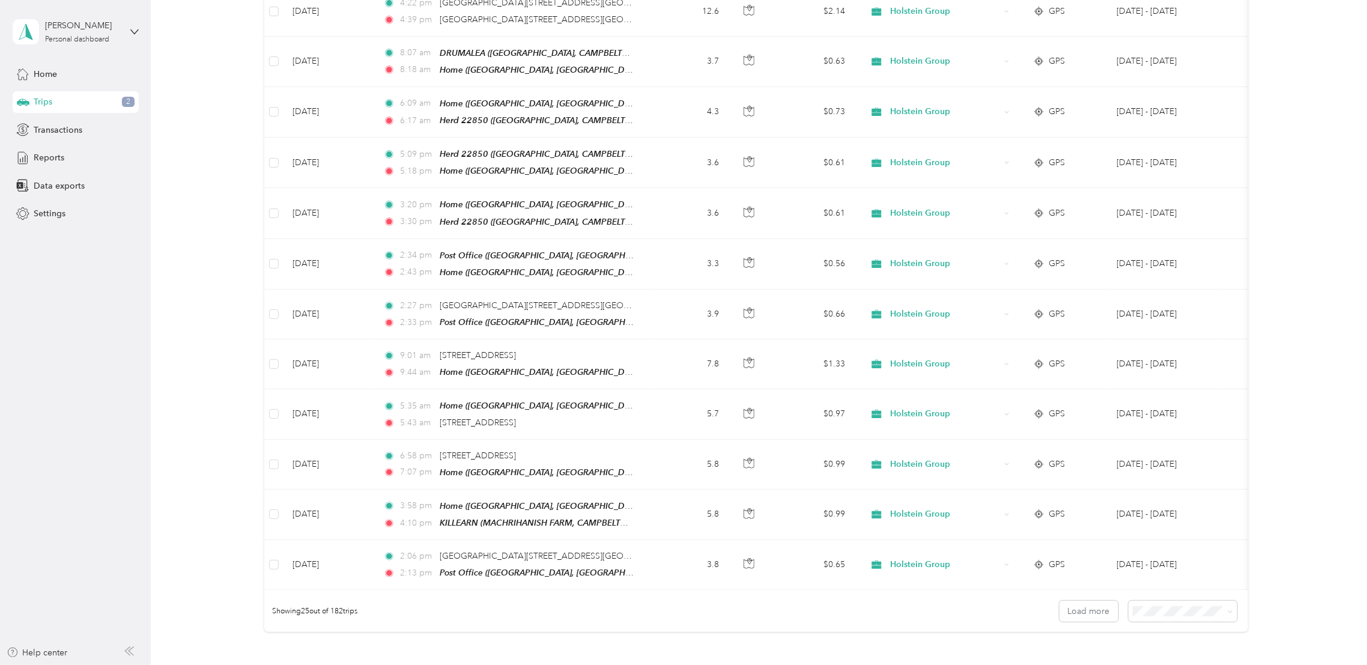
scroll to position [880, 0]
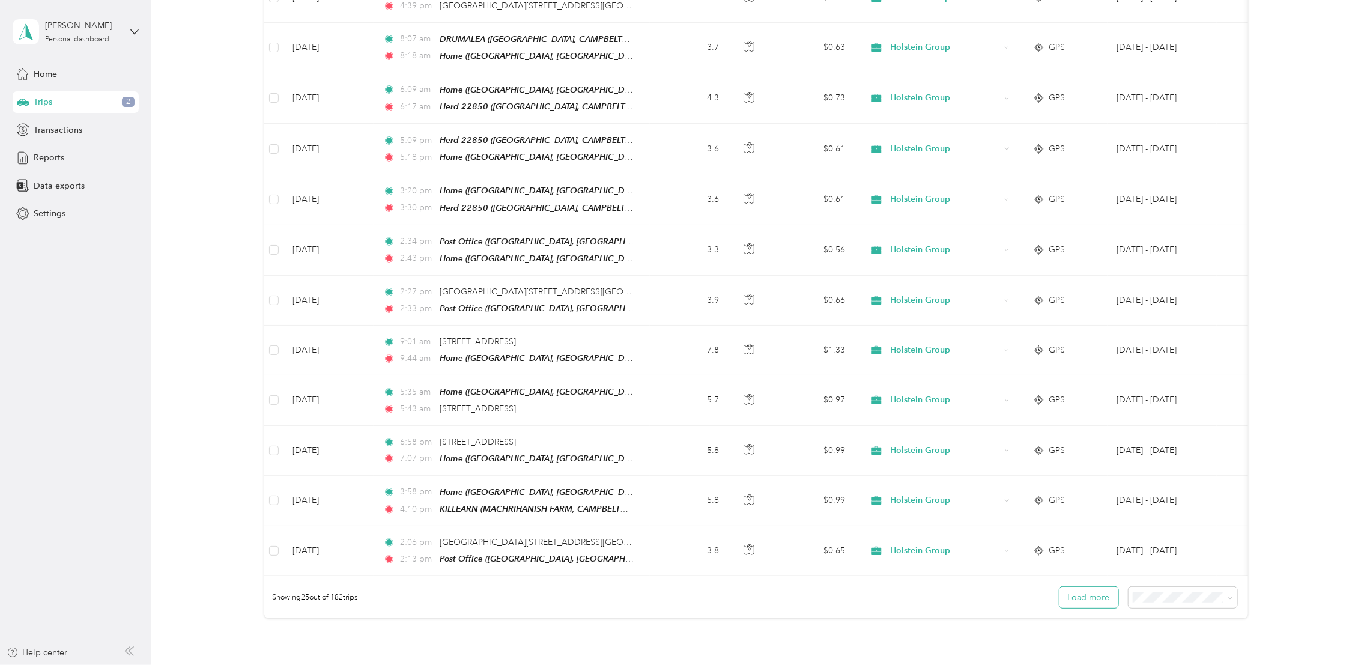
click at [1088, 596] on button "Load more" at bounding box center [1088, 597] width 59 height 21
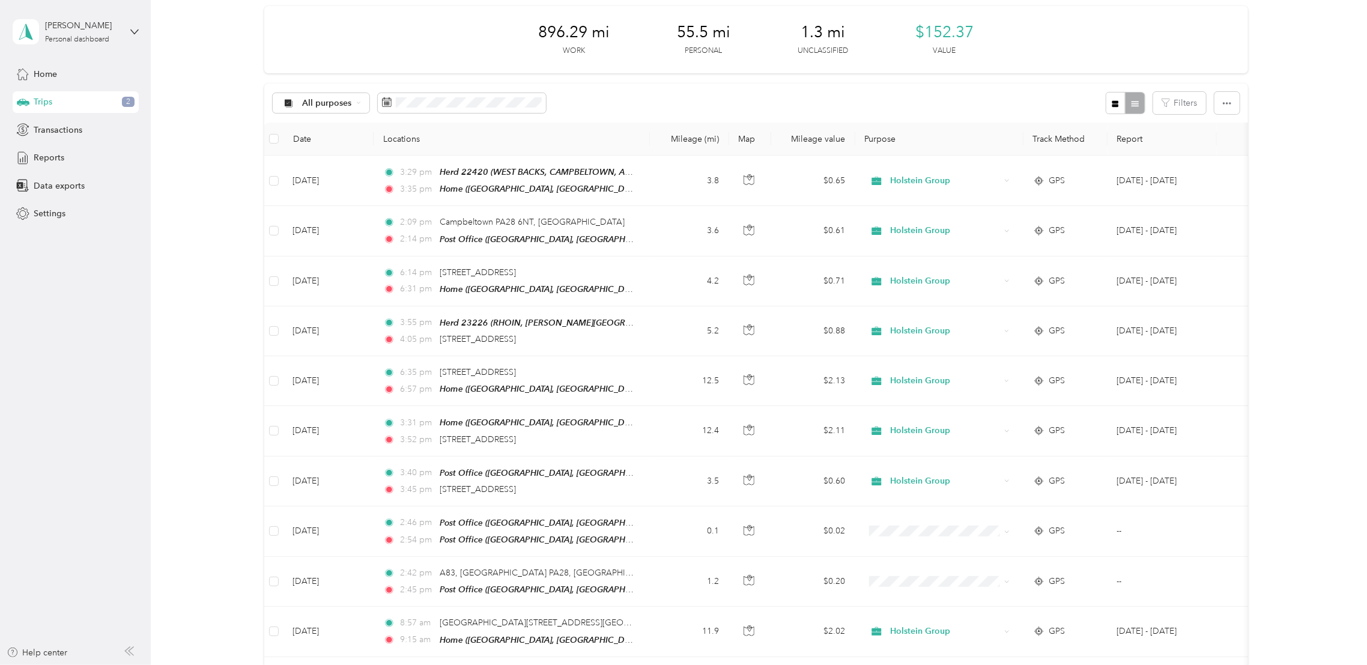
scroll to position [0, 0]
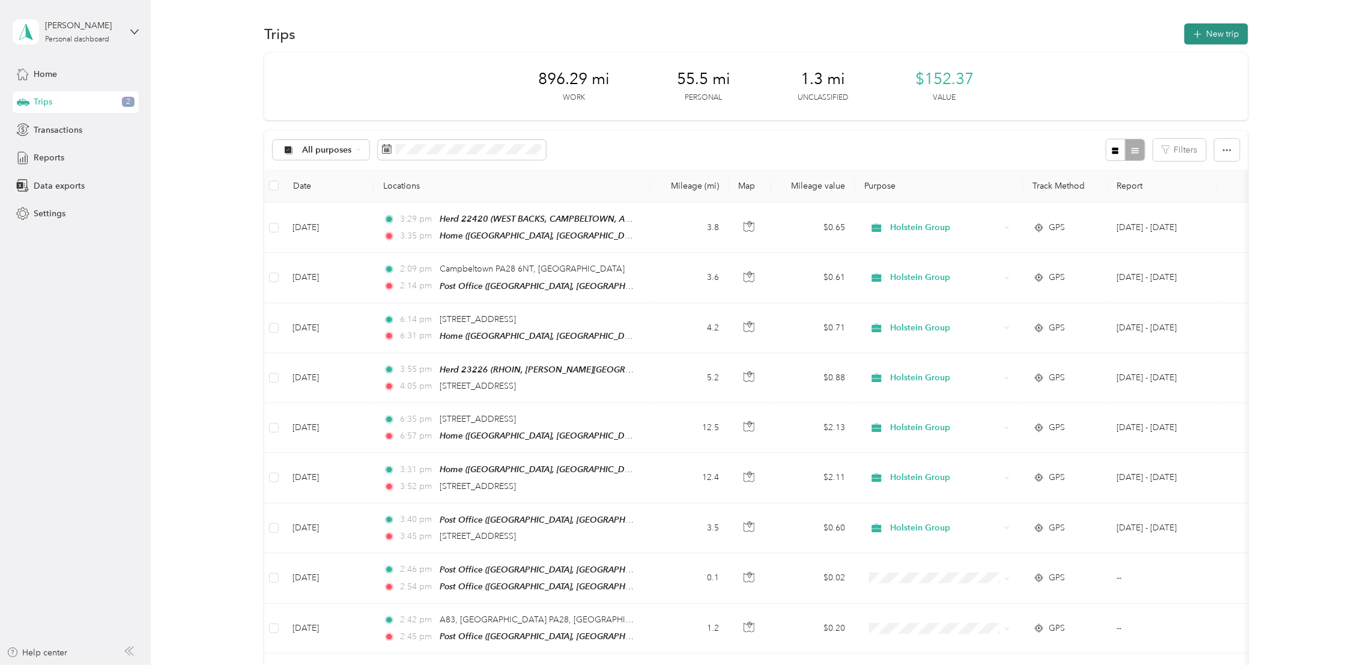
click at [1216, 34] on button "New trip" at bounding box center [1216, 33] width 64 height 21
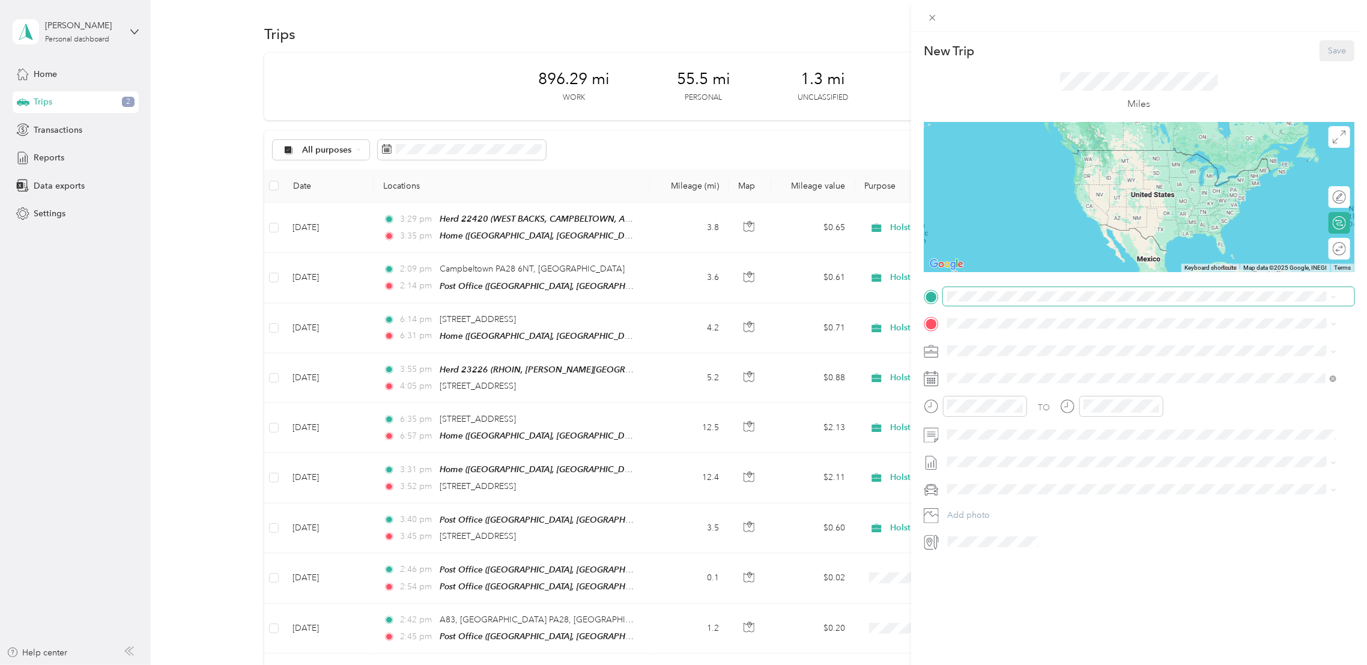
click at [1021, 303] on span at bounding box center [1148, 296] width 411 height 19
click at [971, 345] on strong "Home" at bounding box center [981, 344] width 23 height 11
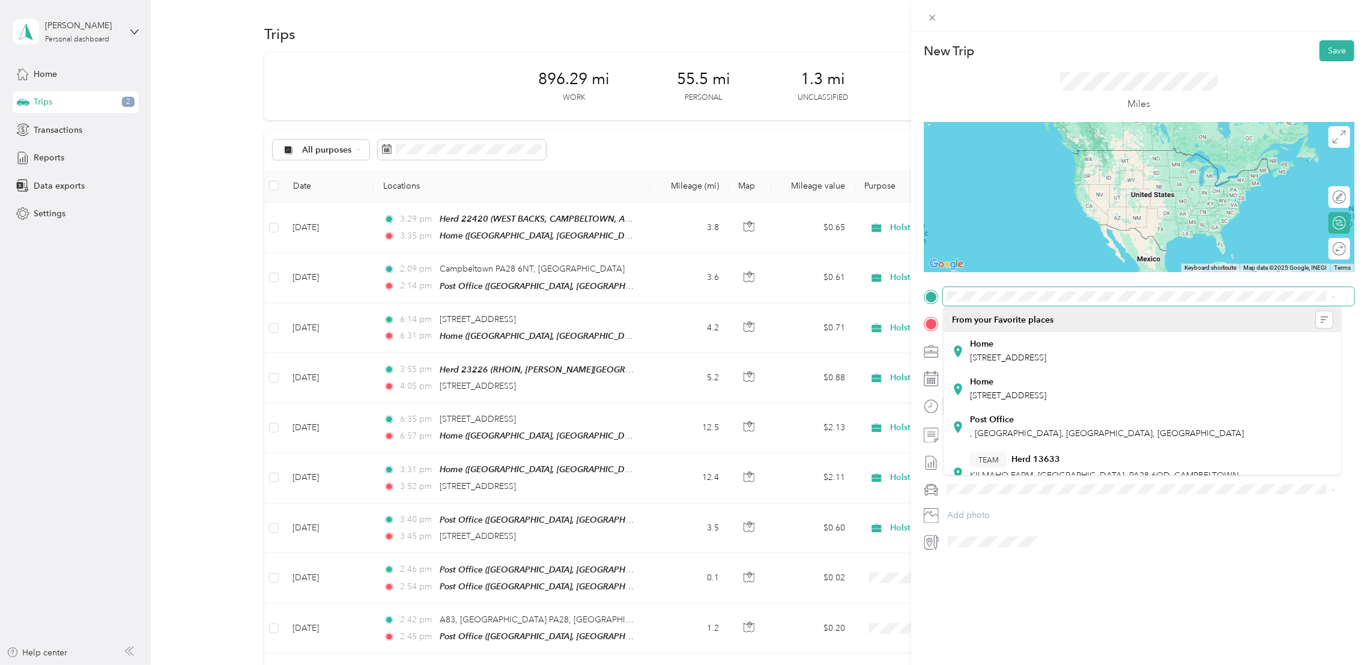
click at [1332, 294] on icon at bounding box center [1333, 296] width 5 height 5
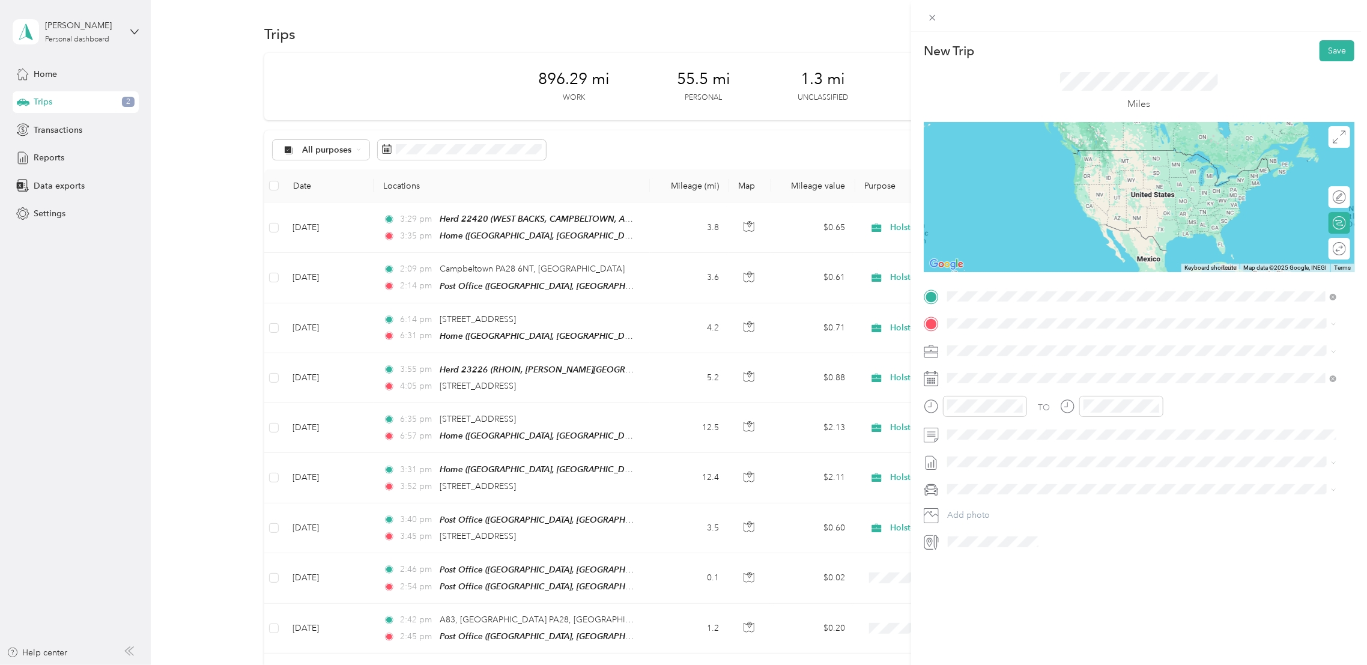
click at [1019, 344] on span "PA28 6NT Campbeltown, [GEOGRAPHIC_DATA] and [GEOGRAPHIC_DATA], [GEOGRAPHIC_DATA…" at bounding box center [1151, 351] width 363 height 32
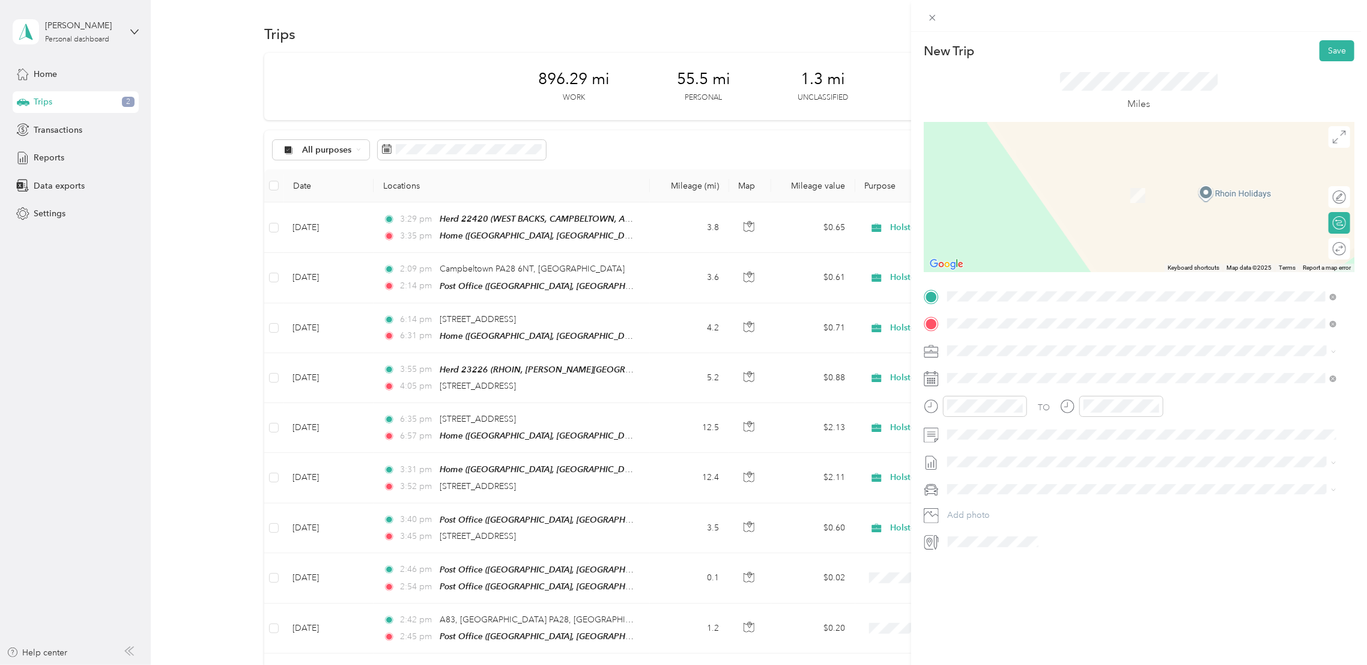
click at [989, 387] on span "CLOCHKEIL FARM, CAMPBELTOWN, PA28 6NT, ARGYLL, ARGYLL & BUTE, [GEOGRAPHIC_DATA]" at bounding box center [1113, 395] width 287 height 23
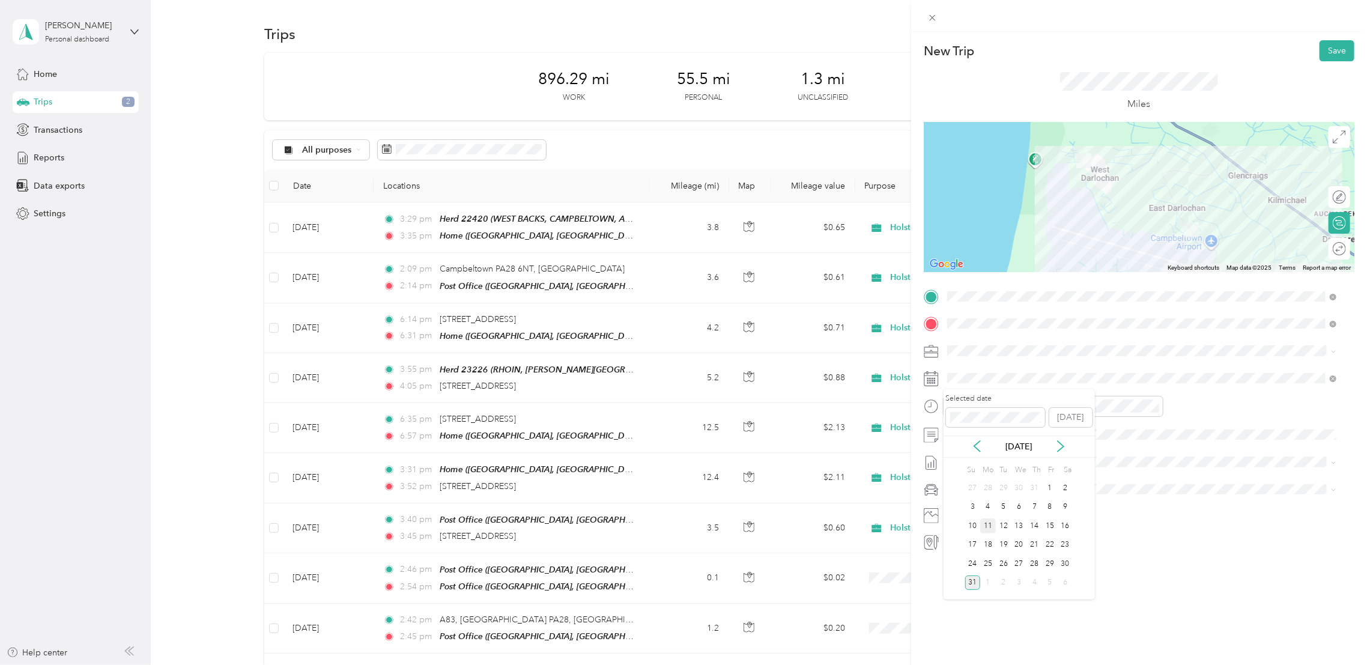
click at [987, 525] on div "11" at bounding box center [988, 525] width 16 height 15
click at [961, 451] on div "03" at bounding box center [960, 448] width 29 height 17
click at [959, 432] on div "03" at bounding box center [960, 433] width 29 height 17
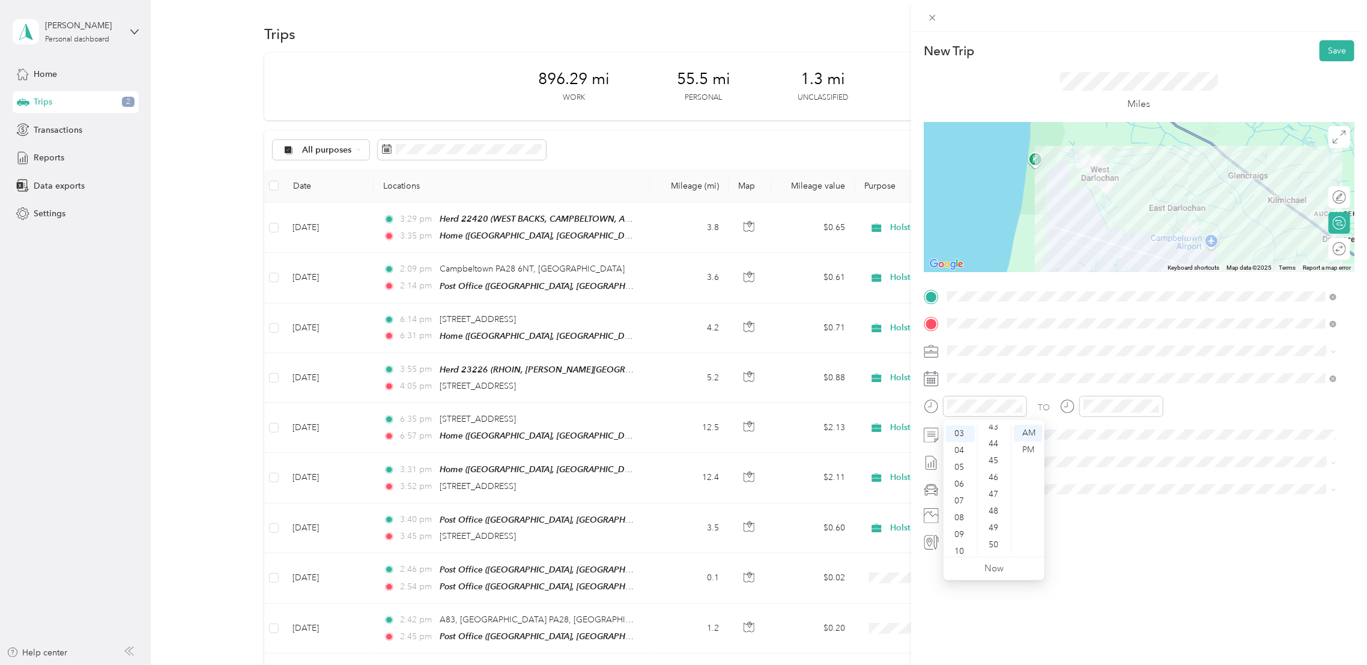
scroll to position [765, 0]
click at [999, 507] on div "50" at bounding box center [994, 508] width 29 height 17
click at [1024, 448] on div "PM" at bounding box center [1028, 449] width 29 height 17
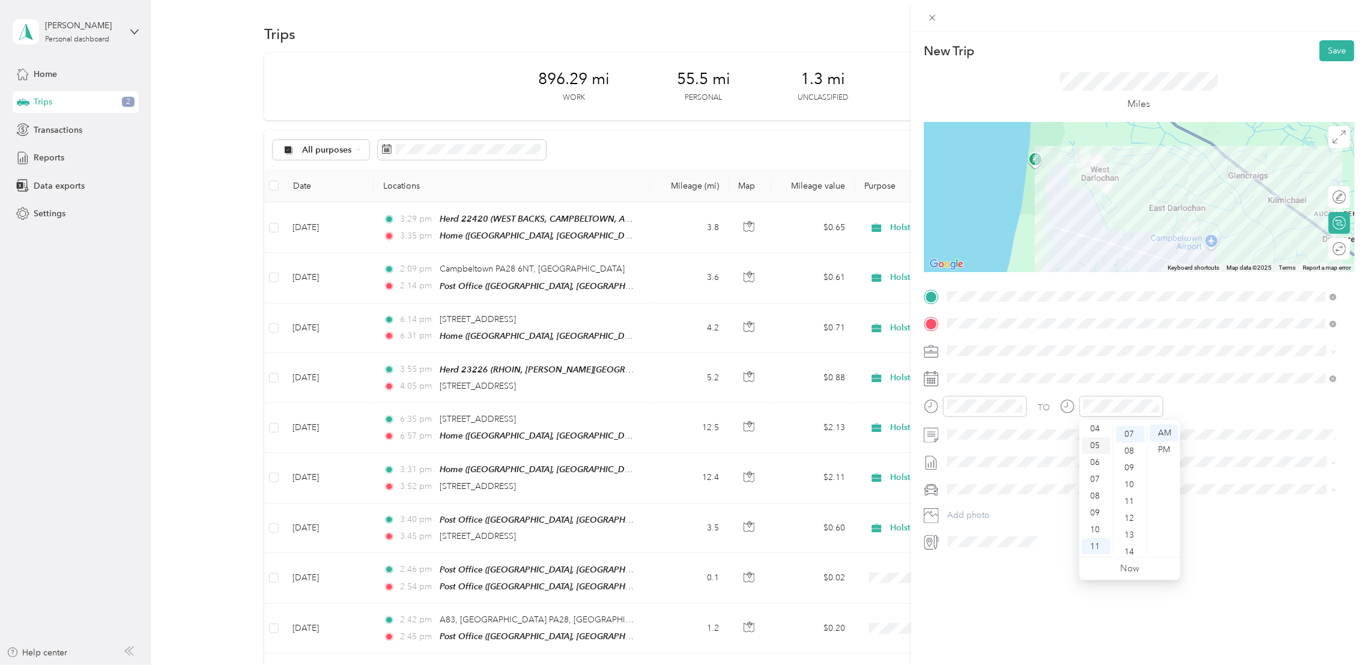
click at [1093, 449] on div "05" at bounding box center [1096, 445] width 29 height 17
click at [1130, 533] on div "30" at bounding box center [1130, 532] width 29 height 17
click at [1166, 448] on div "PM" at bounding box center [1163, 449] width 29 height 17
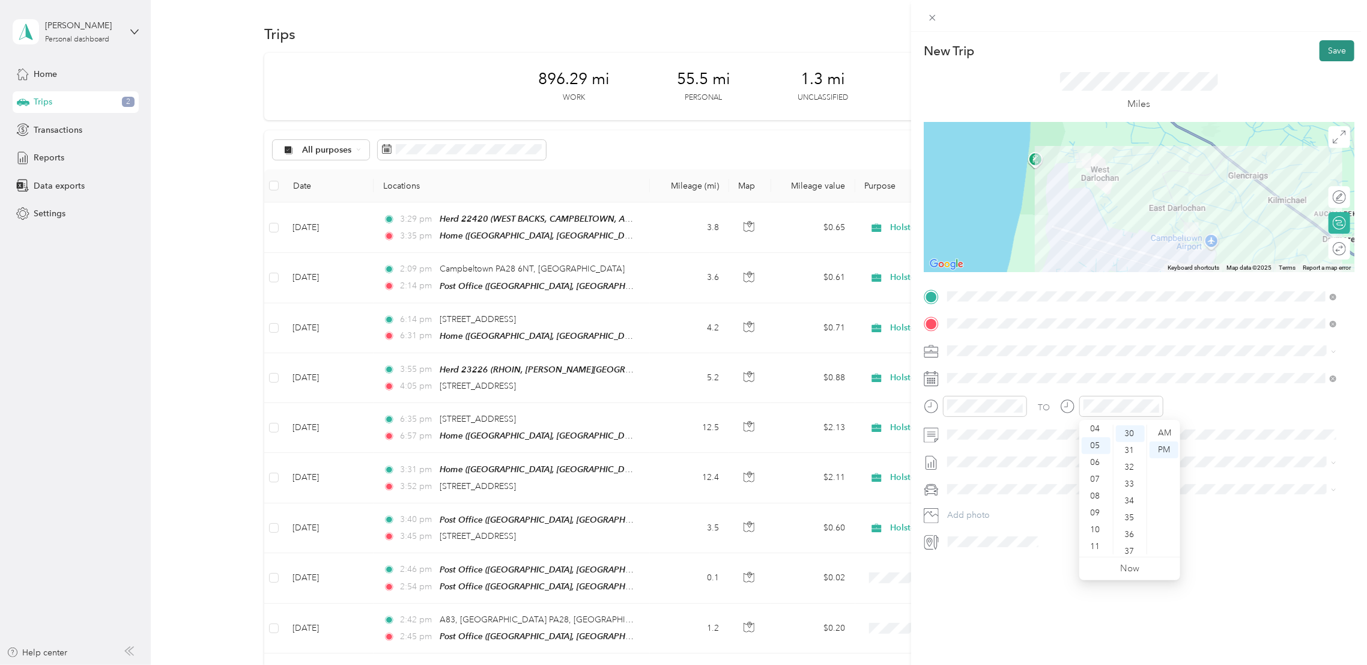
click at [1319, 55] on button "Save" at bounding box center [1336, 50] width 35 height 21
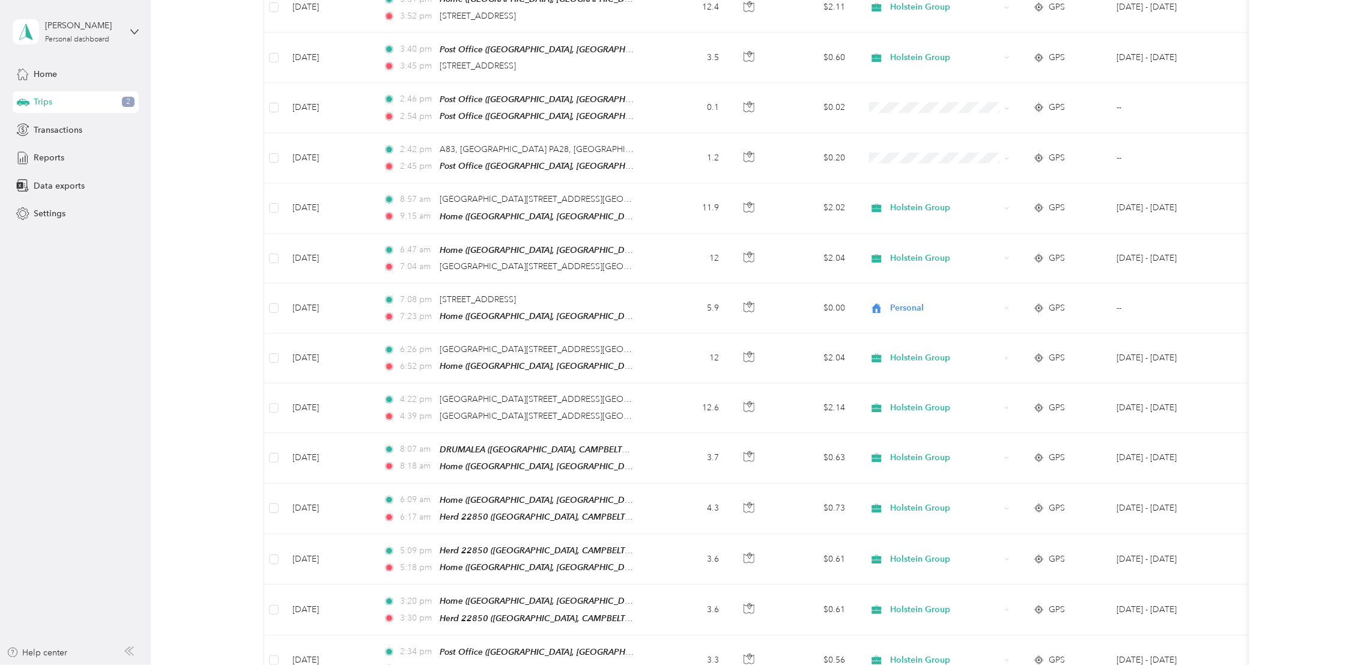
scroll to position [464, 0]
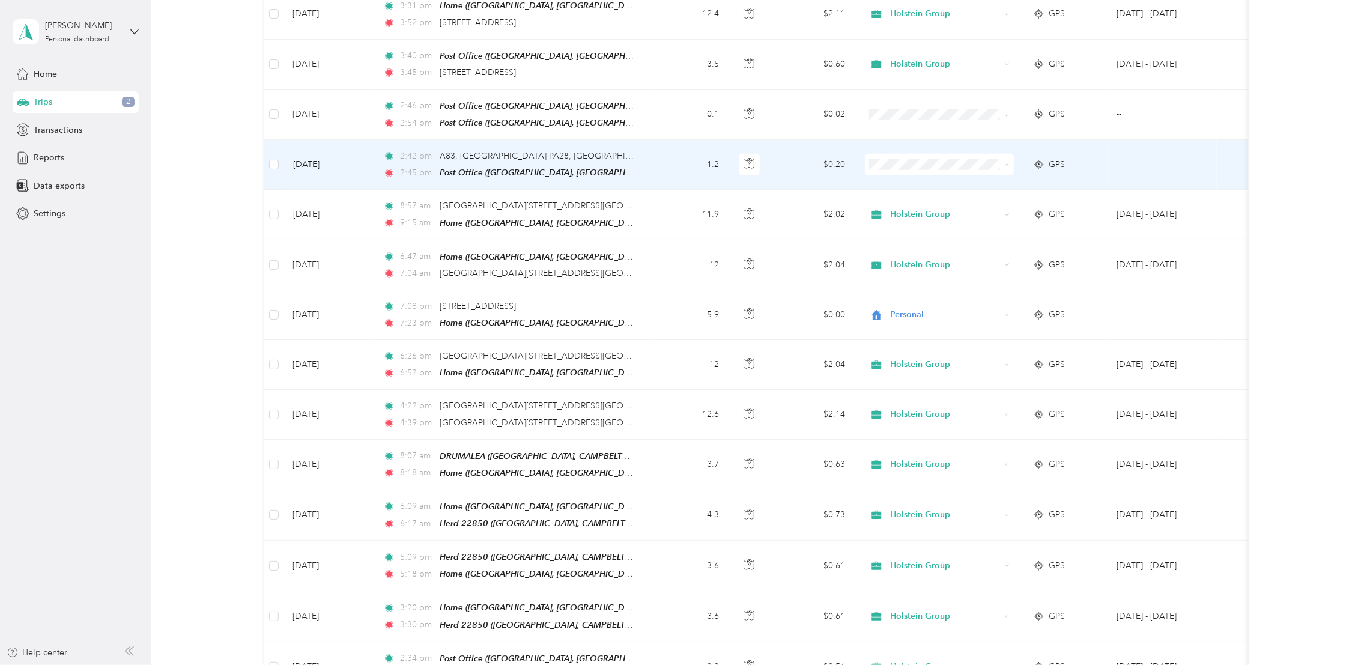
click at [895, 188] on li "Holstein Group" at bounding box center [938, 181] width 149 height 21
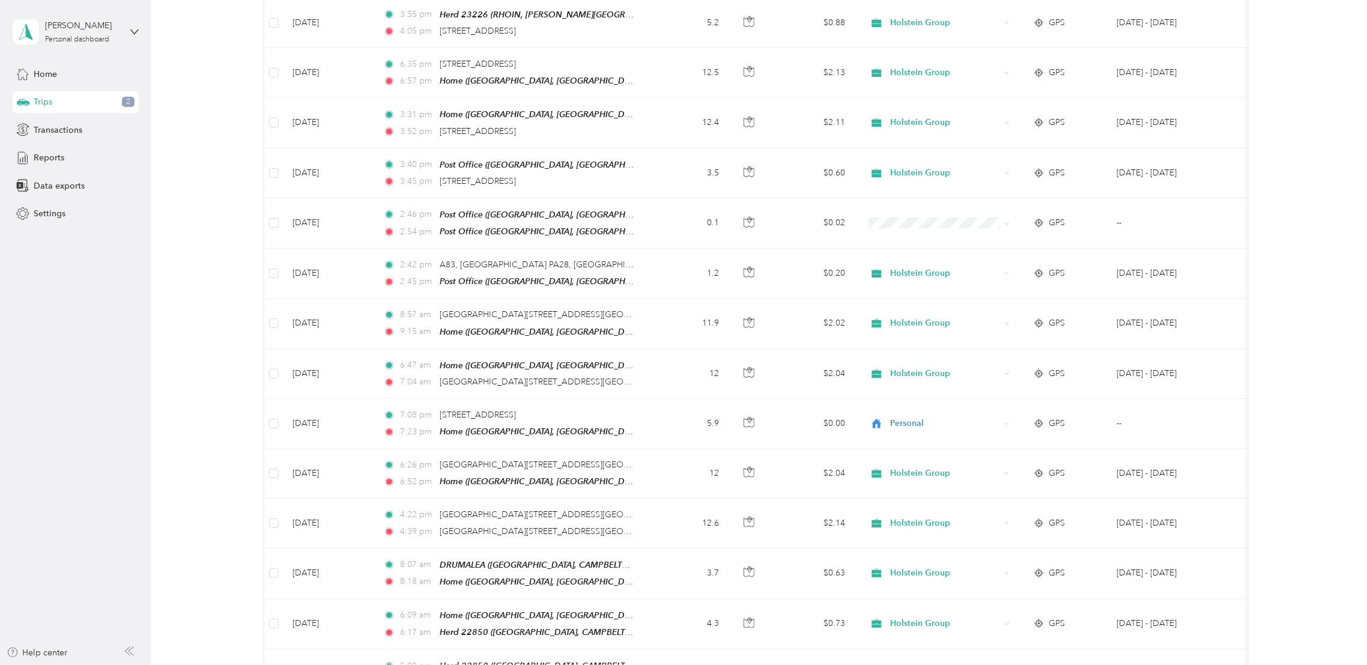
scroll to position [348, 0]
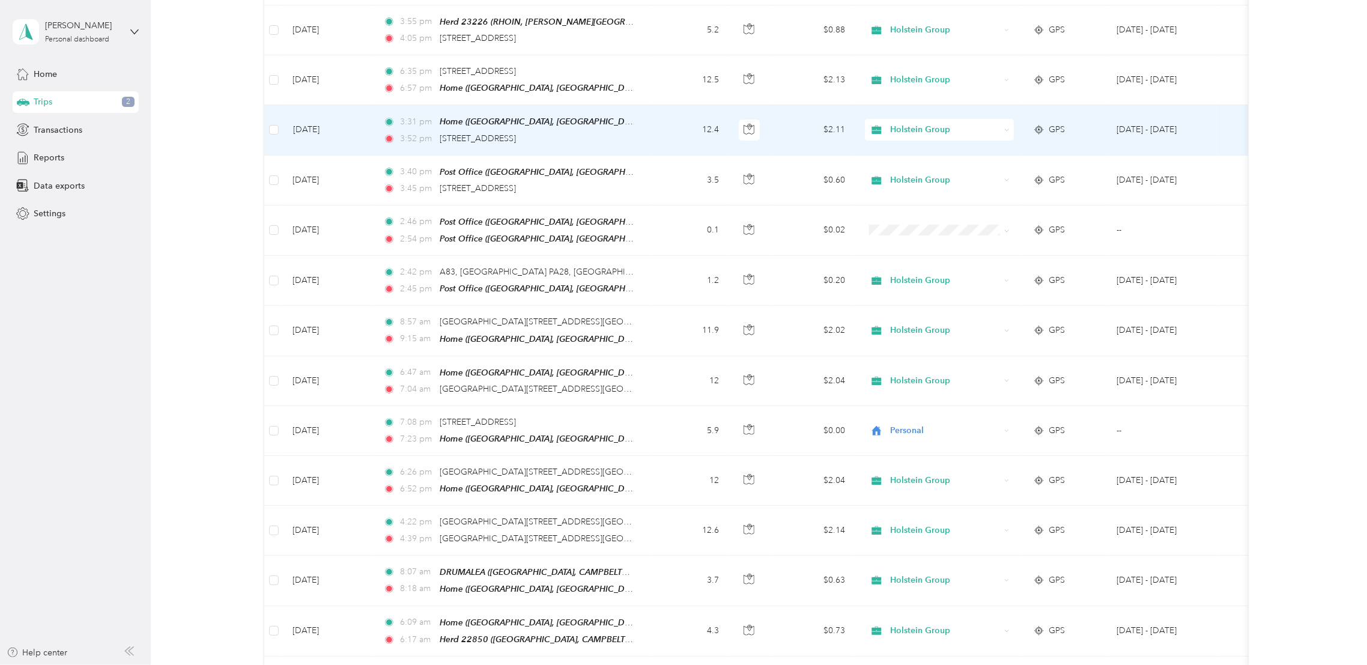
click at [760, 120] on div at bounding box center [750, 131] width 23 height 22
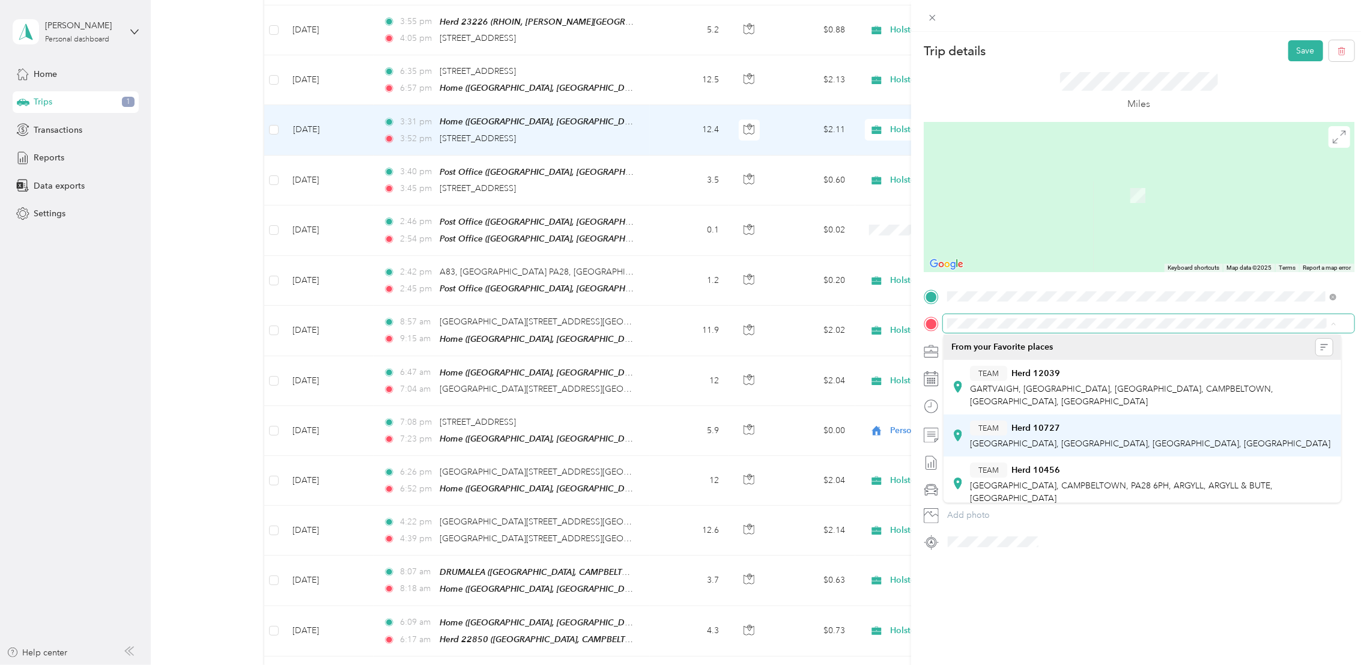
click at [1158, 438] on span "[GEOGRAPHIC_DATA], [GEOGRAPHIC_DATA], [GEOGRAPHIC_DATA], [GEOGRAPHIC_DATA]" at bounding box center [1150, 443] width 360 height 10
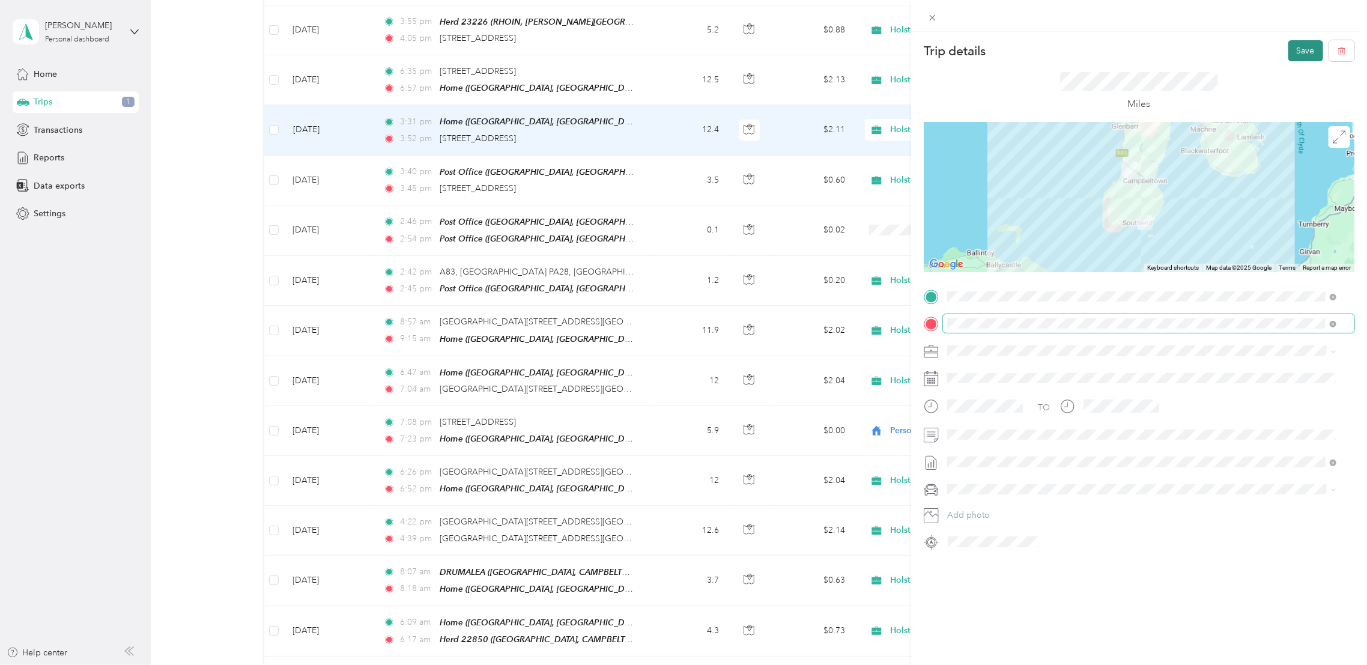
click at [1295, 55] on button "Save" at bounding box center [1305, 50] width 35 height 21
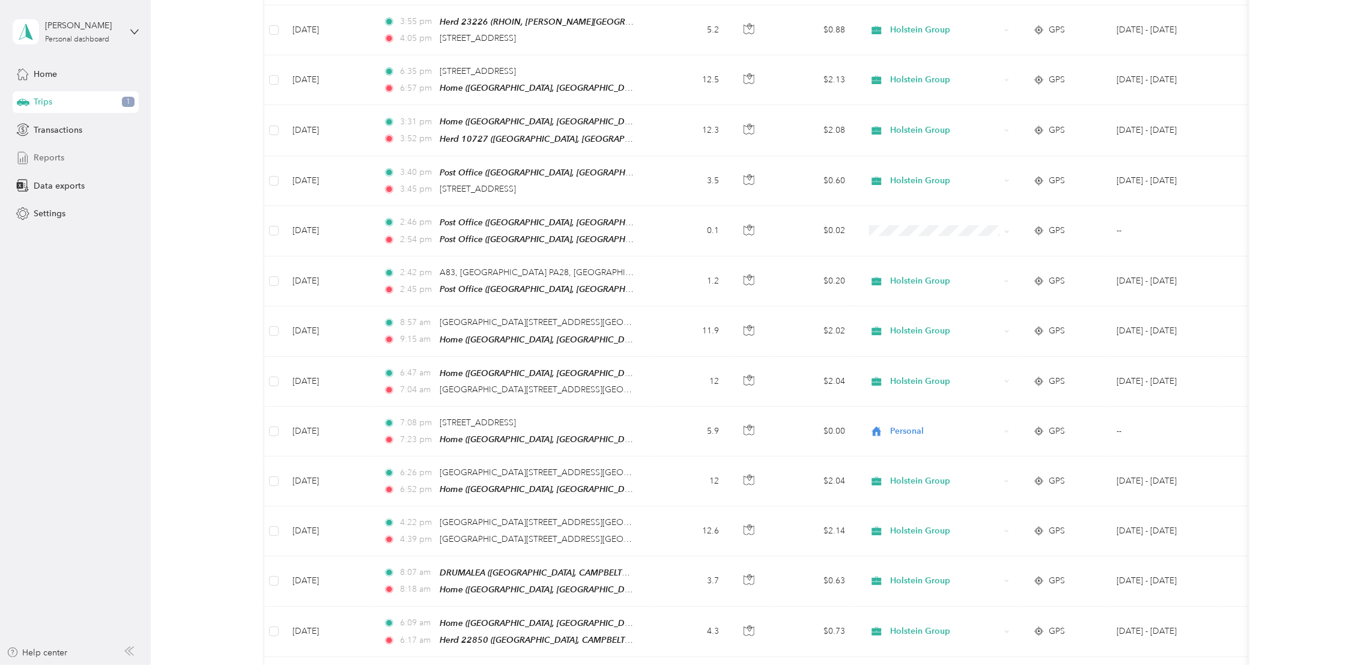
click at [48, 162] on span "Reports" at bounding box center [49, 157] width 31 height 13
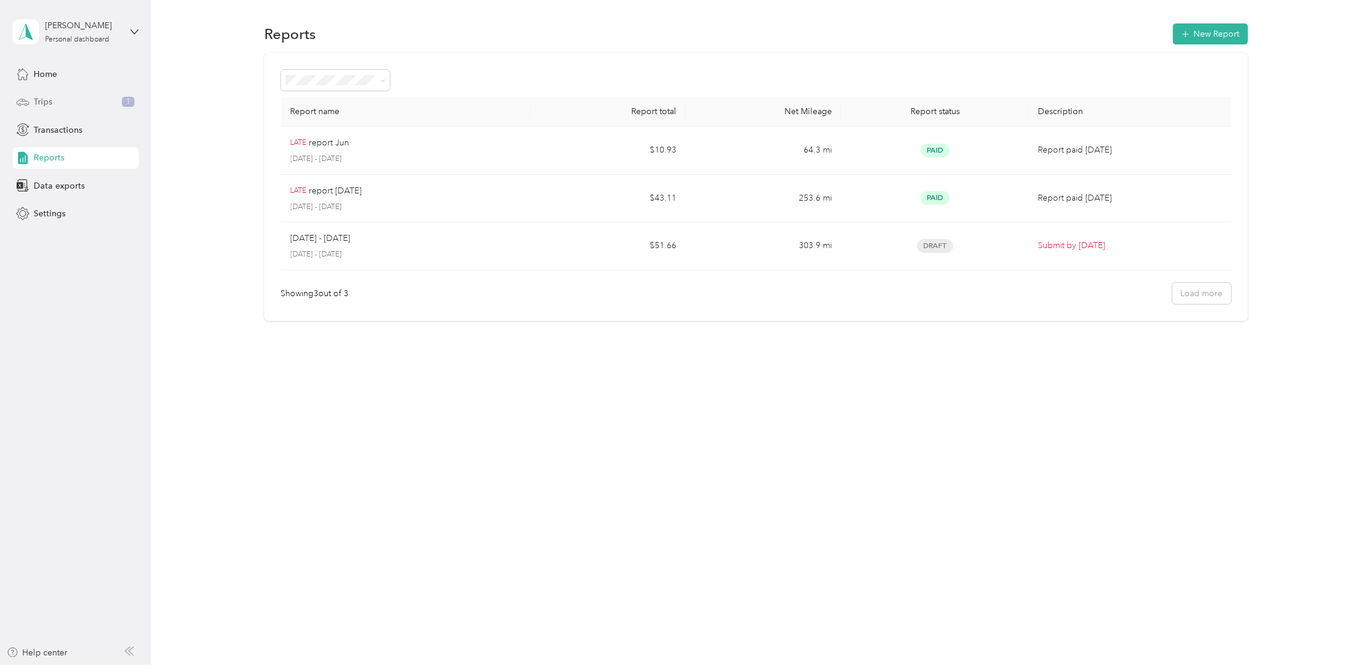
click at [56, 94] on div "Trips 1" at bounding box center [76, 102] width 126 height 22
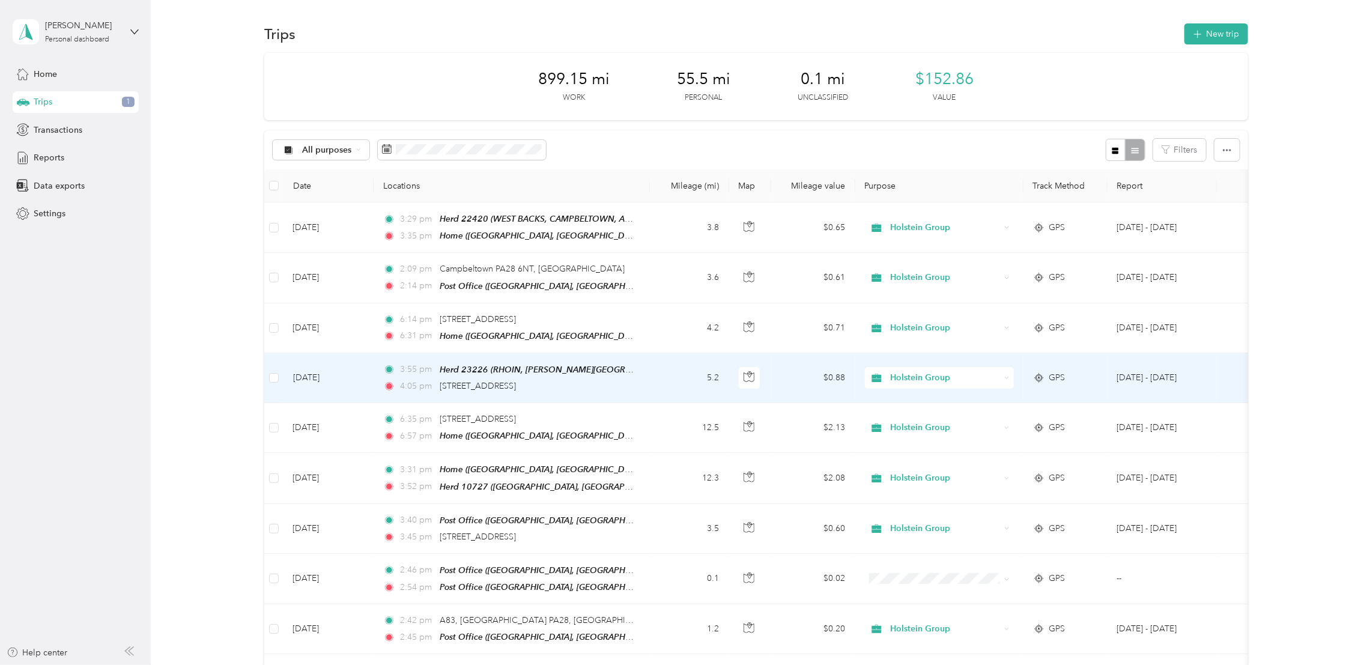
click at [766, 375] on td at bounding box center [750, 378] width 42 height 50
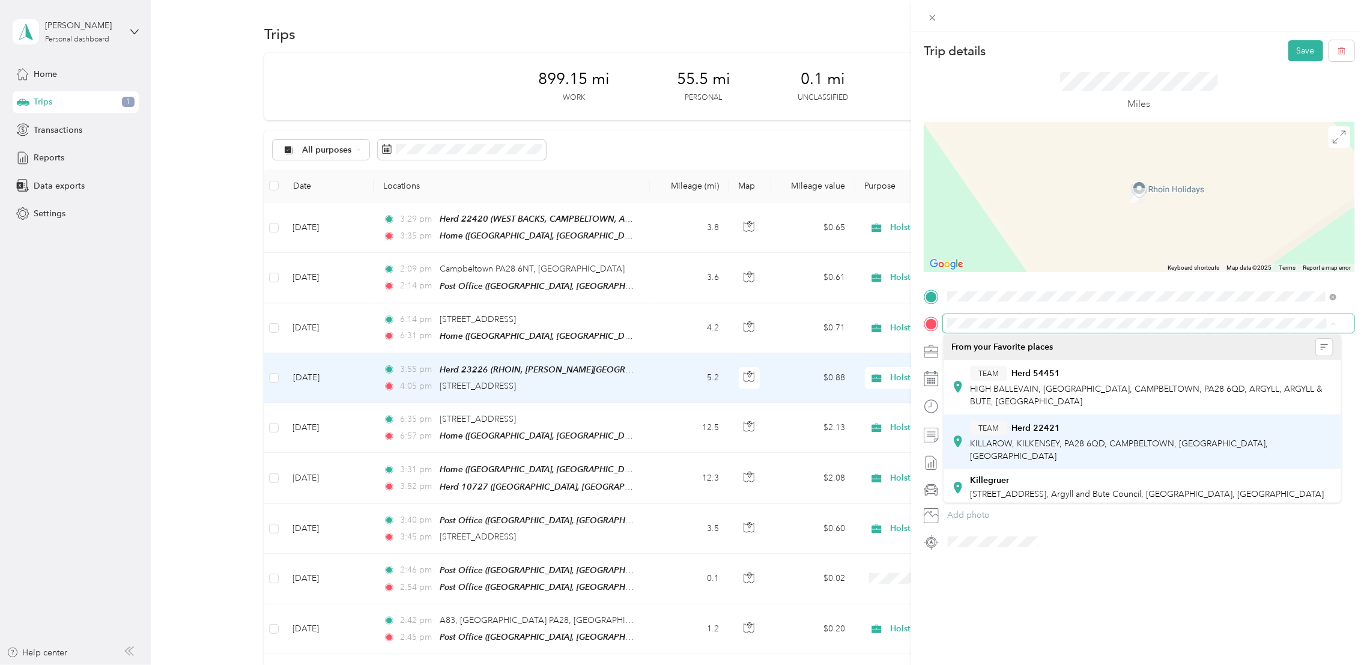
click at [1119, 440] on span "KILLAROW, KILKENSEY, PA28 6QD, CAMPBELTOWN, [GEOGRAPHIC_DATA], [GEOGRAPHIC_DATA]" at bounding box center [1119, 449] width 298 height 23
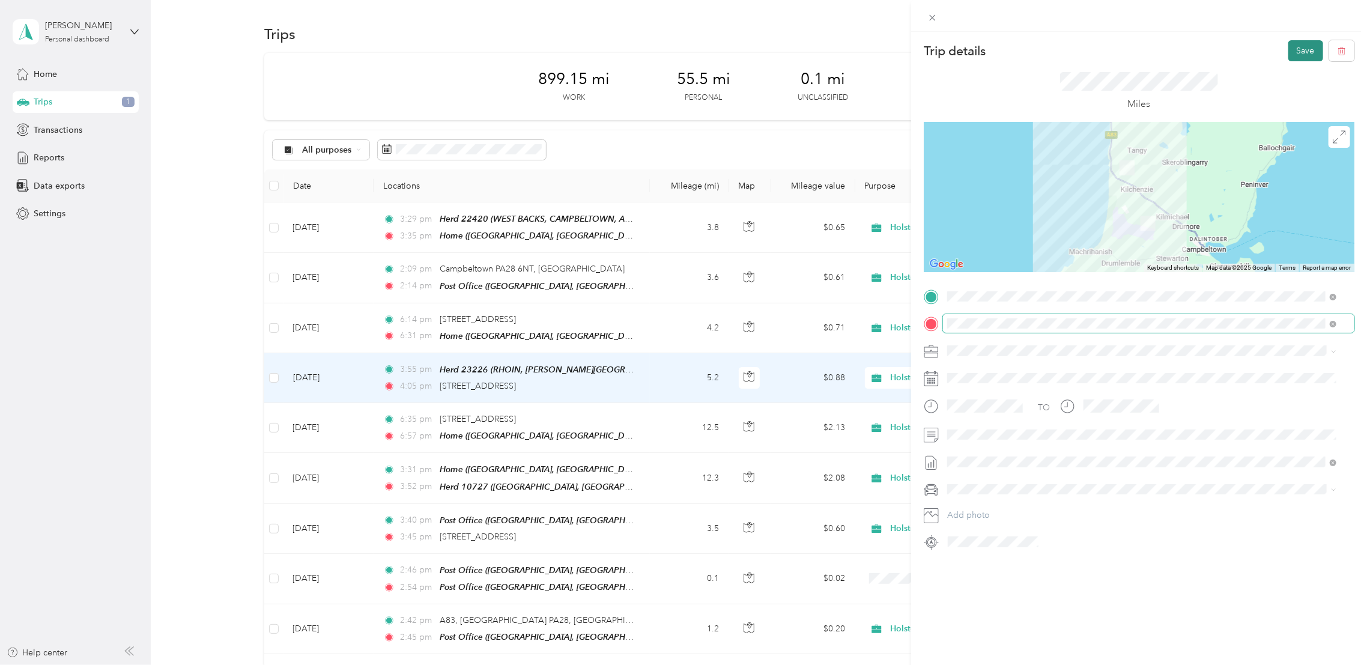
click at [1289, 53] on button "Save" at bounding box center [1305, 50] width 35 height 21
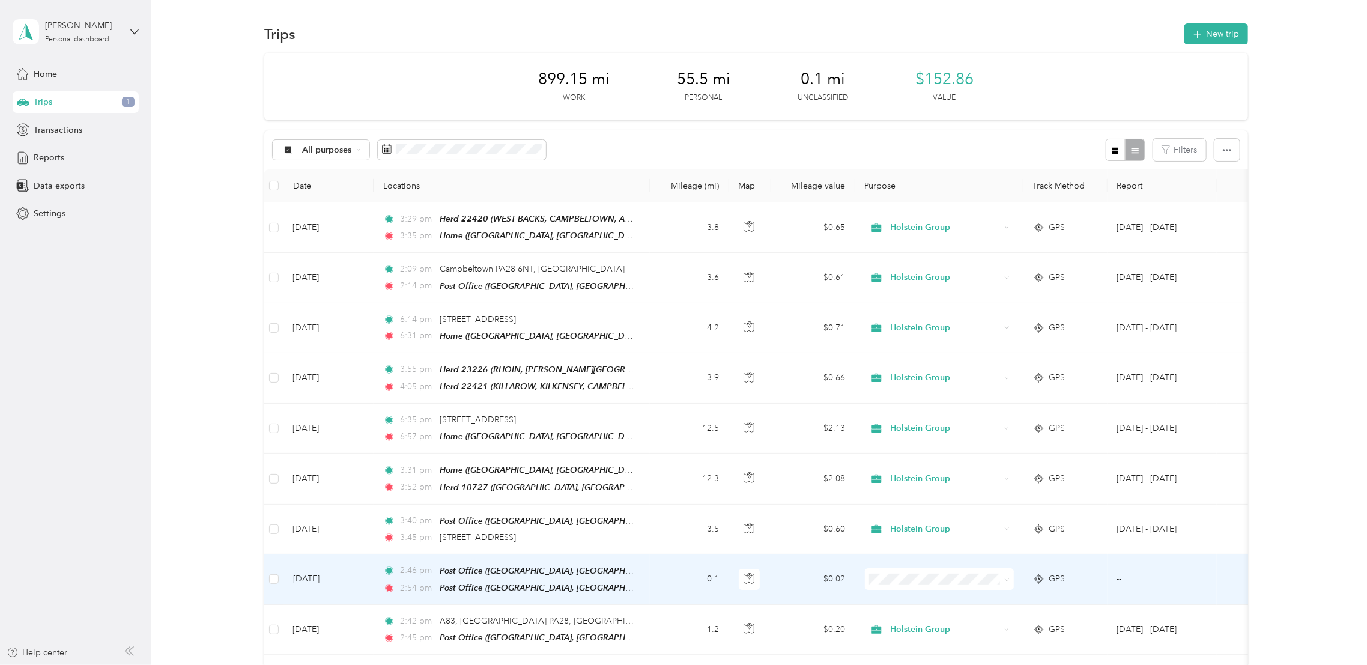
click at [855, 577] on td at bounding box center [939, 579] width 168 height 50
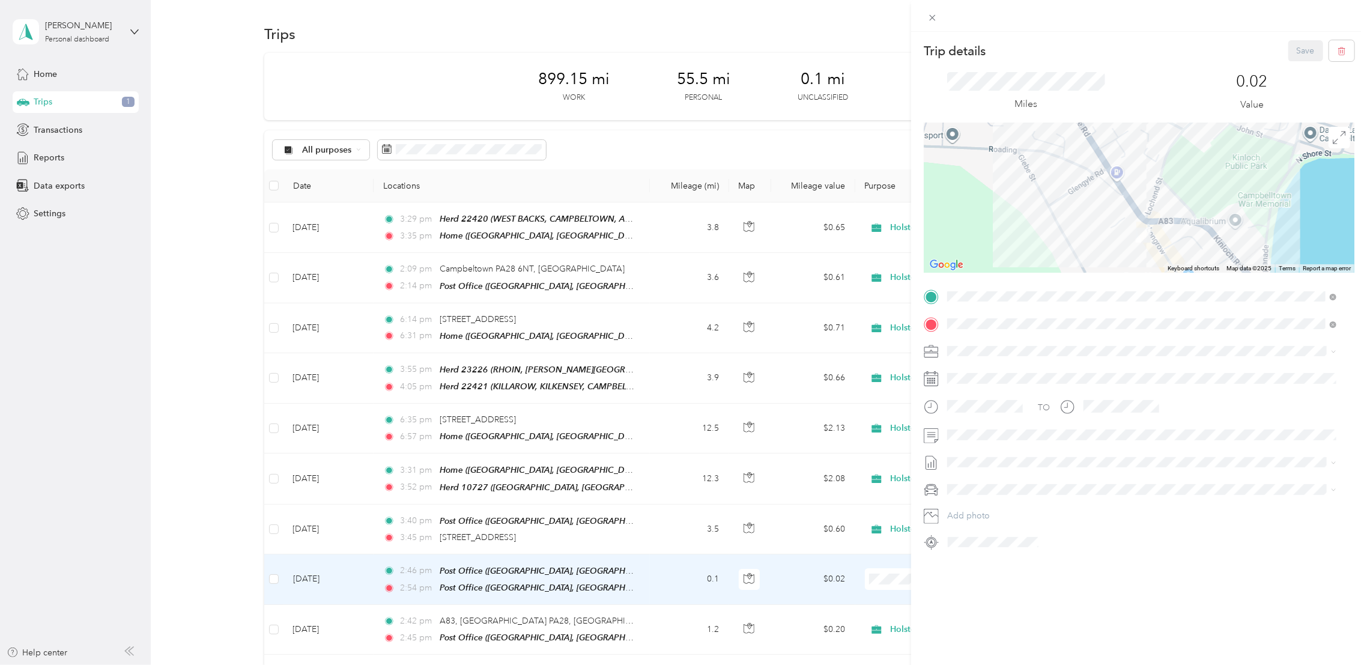
click at [874, 573] on div "Trip details Save This trip cannot be edited because it is either under review,…" at bounding box center [683, 332] width 1367 height 665
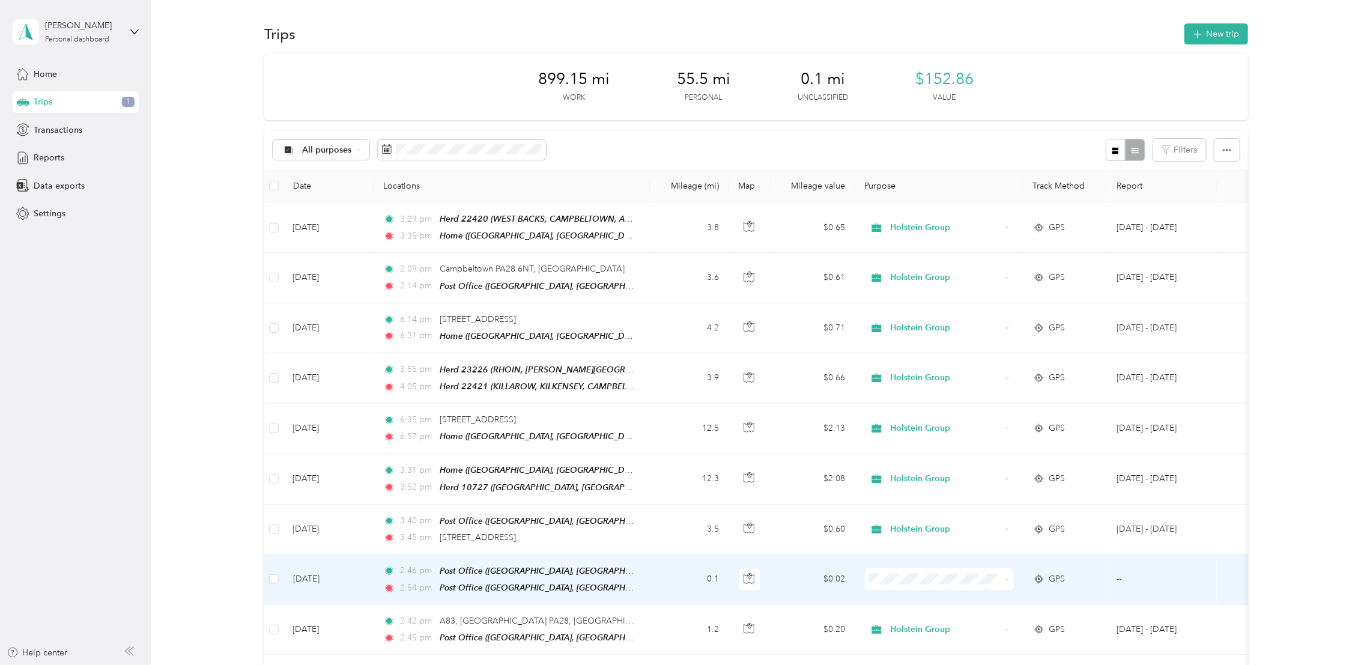
click at [889, 617] on span "Personal" at bounding box center [939, 617] width 132 height 13
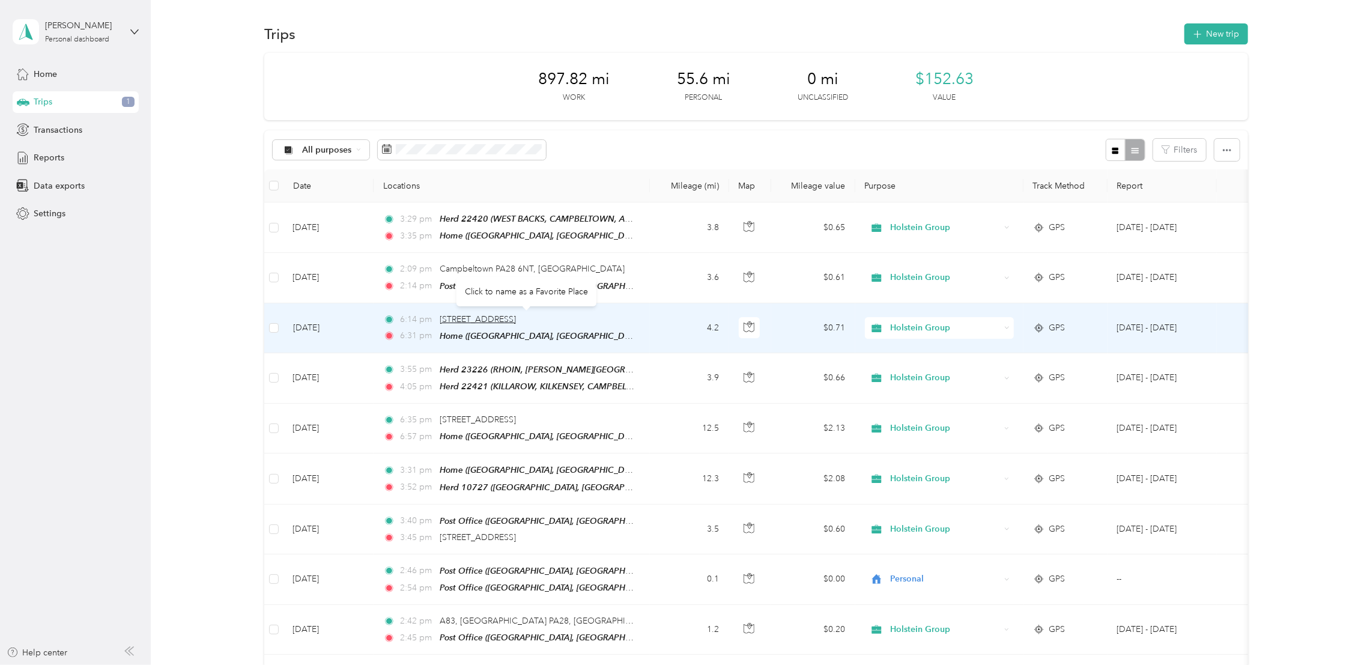
click at [516, 316] on span "[STREET_ADDRESS]" at bounding box center [478, 319] width 76 height 10
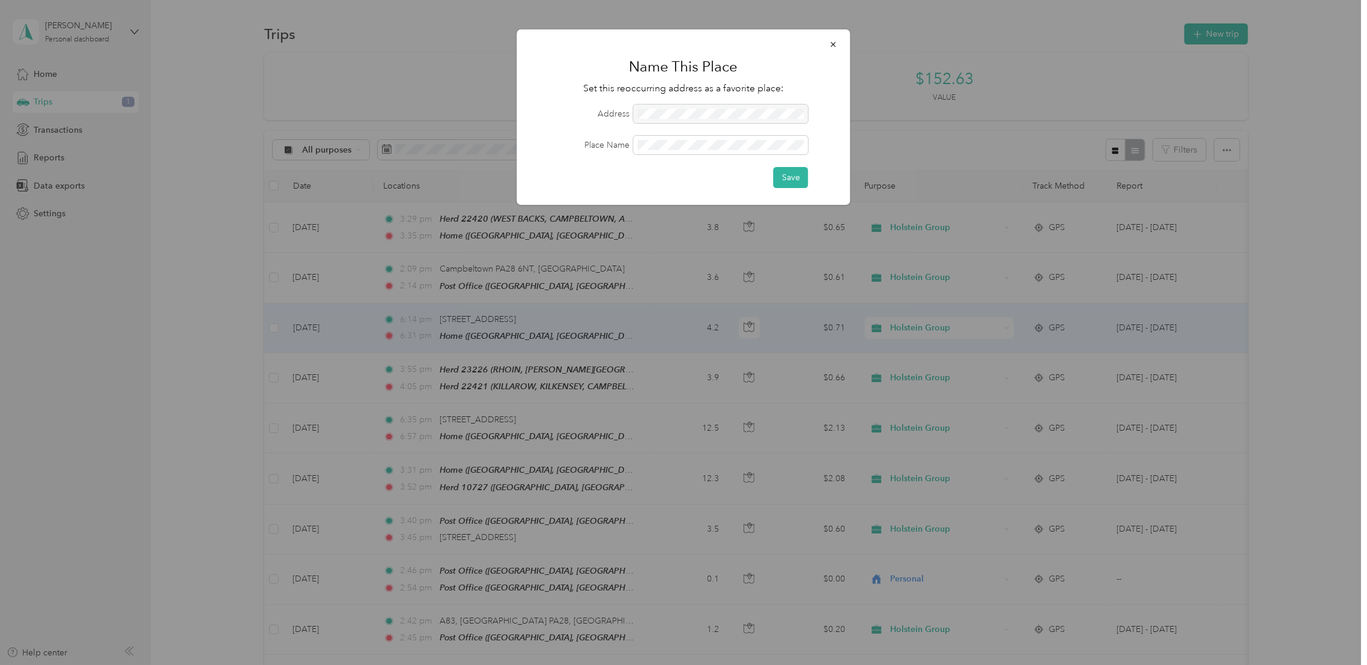
click at [637, 342] on div at bounding box center [683, 332] width 1367 height 665
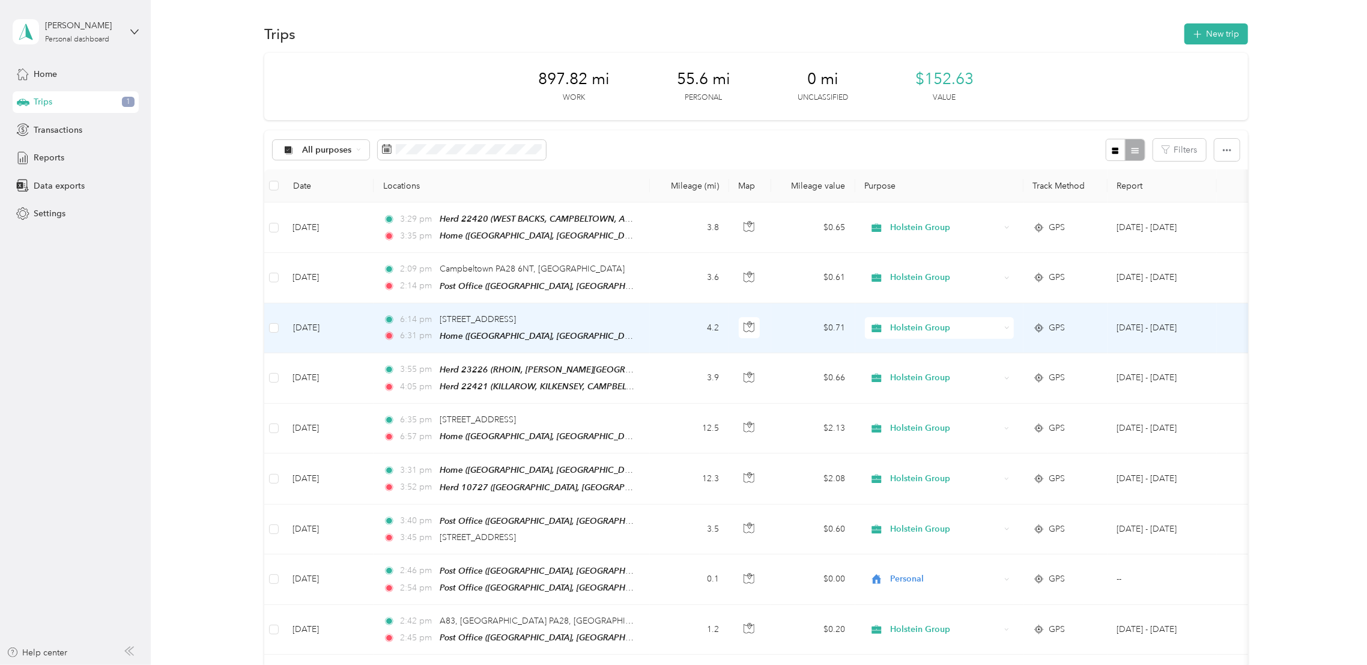
click at [772, 332] on td "$0.71" at bounding box center [813, 328] width 84 height 50
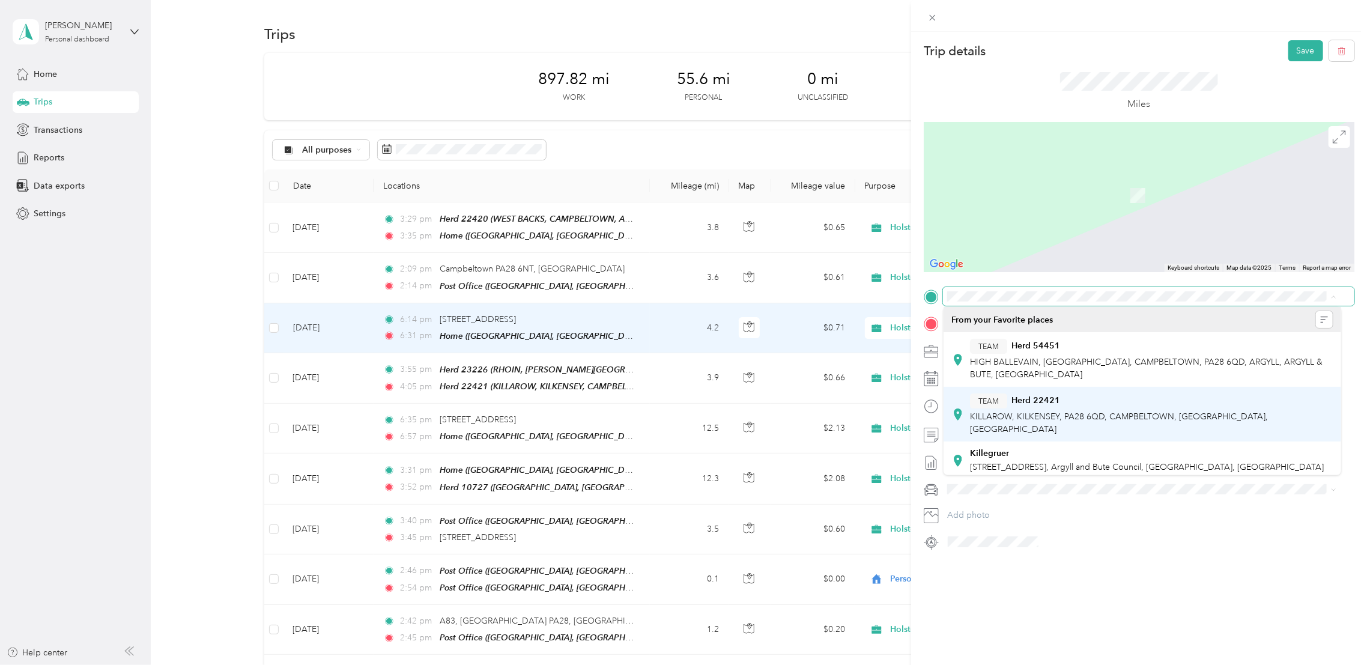
click at [1126, 411] on span "KILLAROW, KILKENSEY, PA28 6QD, CAMPBELTOWN, [GEOGRAPHIC_DATA], [GEOGRAPHIC_DATA]" at bounding box center [1119, 422] width 298 height 23
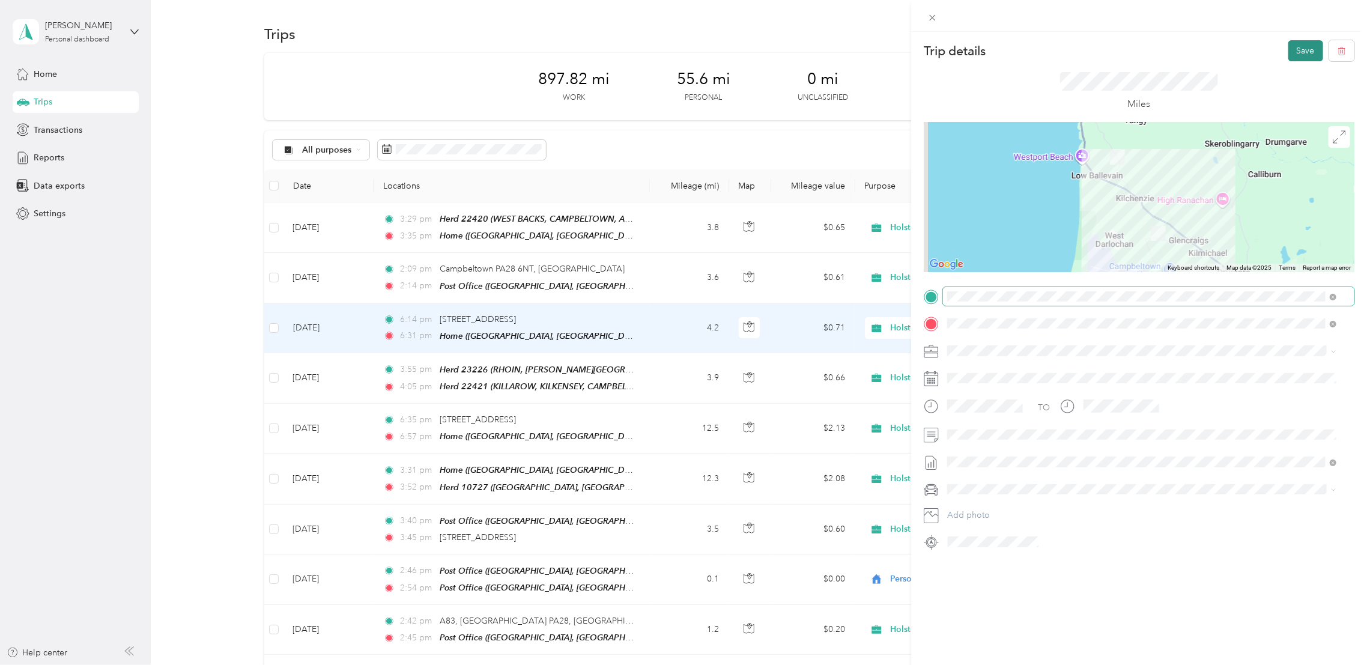
click at [1288, 49] on button "Save" at bounding box center [1305, 50] width 35 height 21
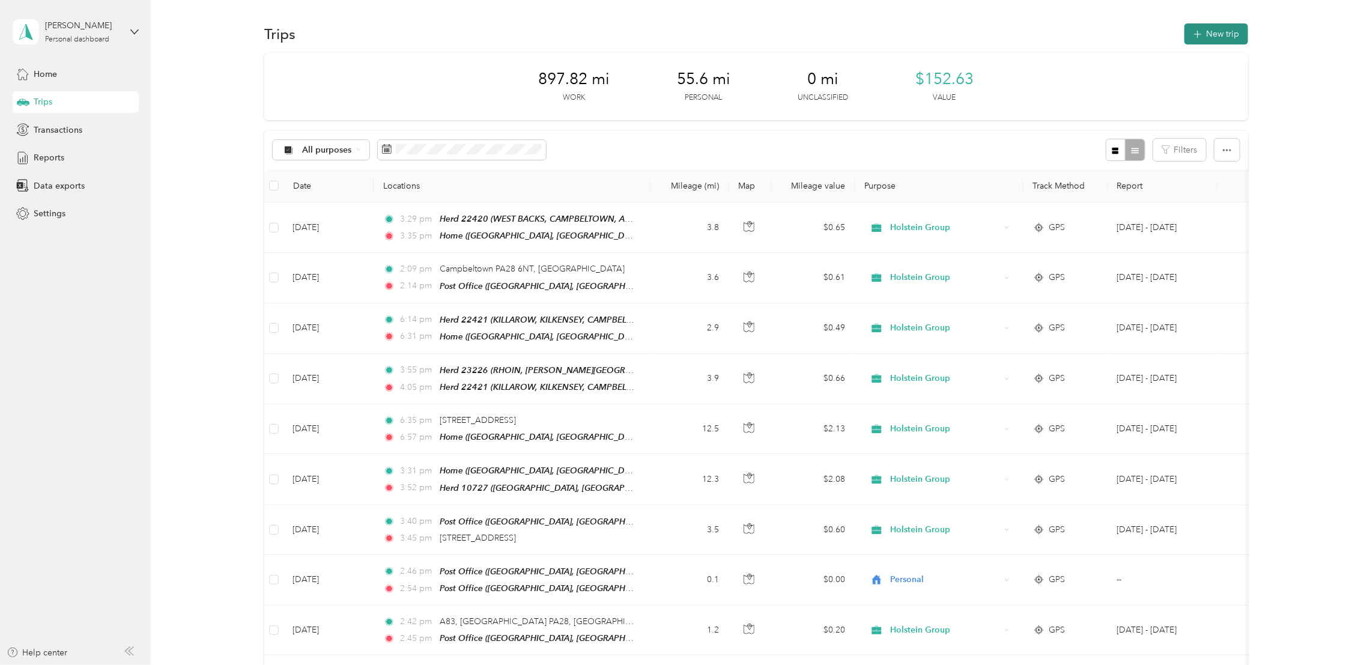
click at [1206, 37] on button "New trip" at bounding box center [1216, 33] width 64 height 21
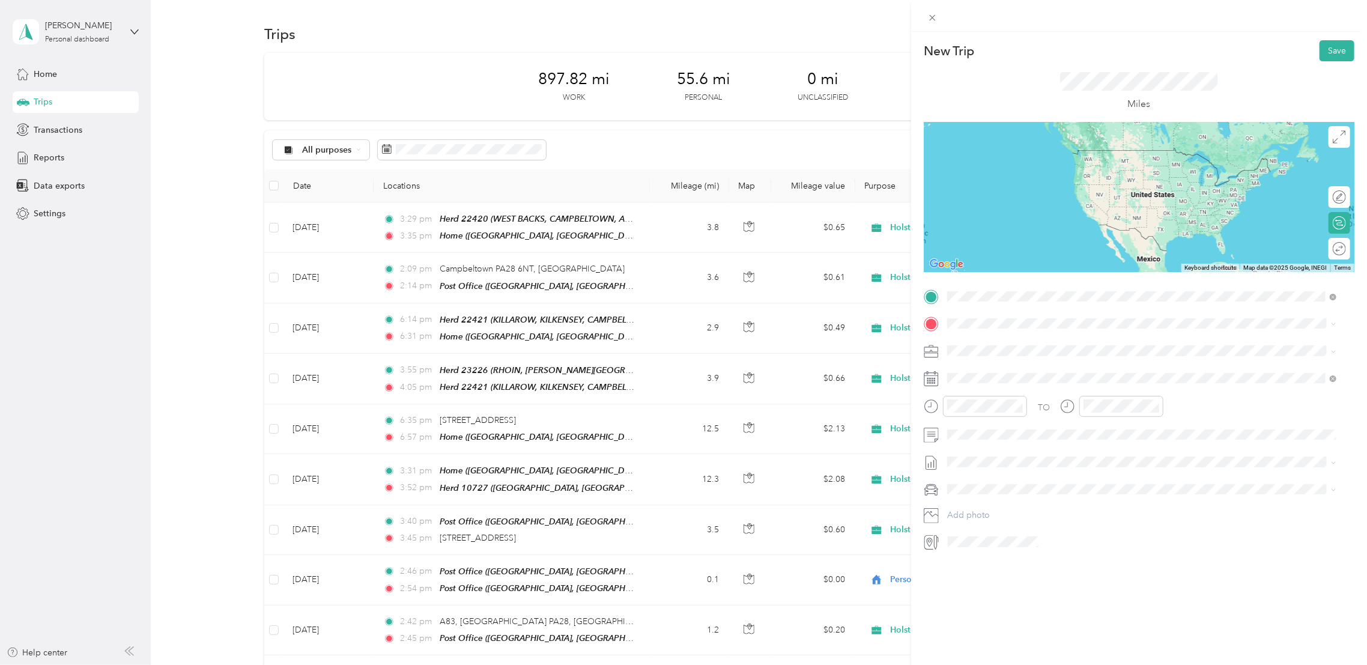
click at [990, 340] on span "PA28 6NT Campbeltown, [GEOGRAPHIC_DATA] and [GEOGRAPHIC_DATA], [GEOGRAPHIC_DATA…" at bounding box center [1151, 351] width 363 height 32
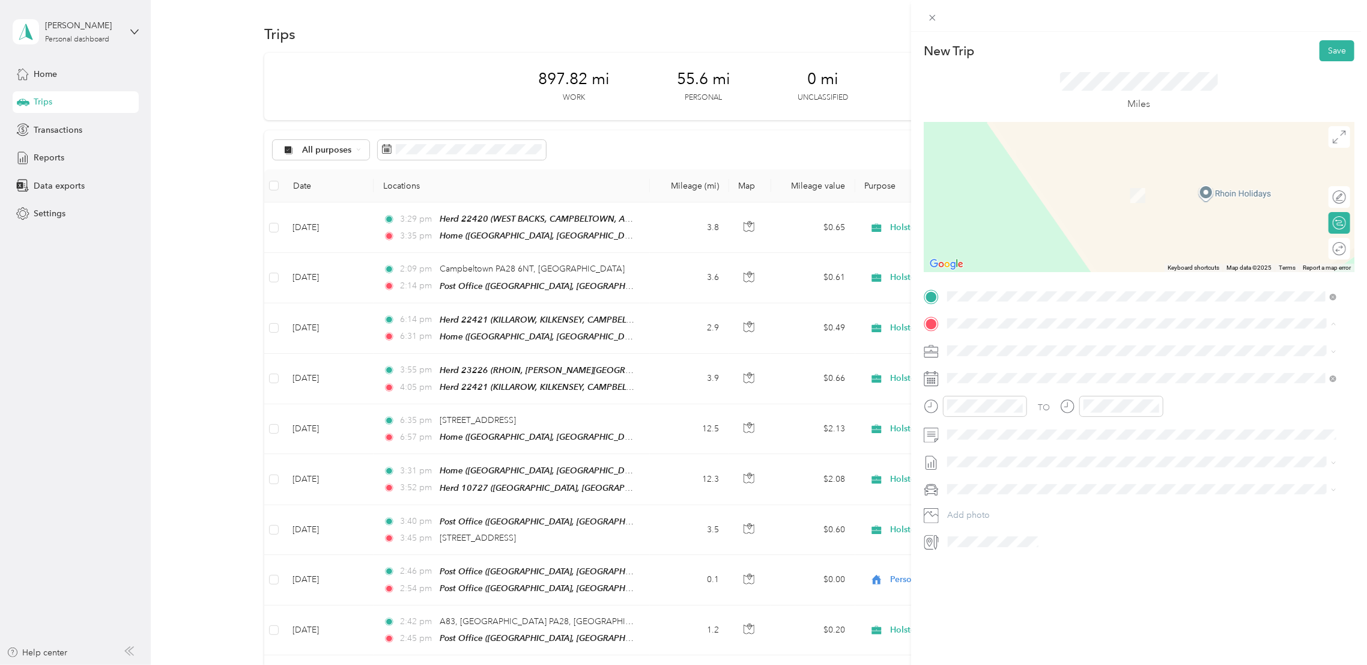
click at [975, 452] on strong "Post Office" at bounding box center [992, 446] width 44 height 11
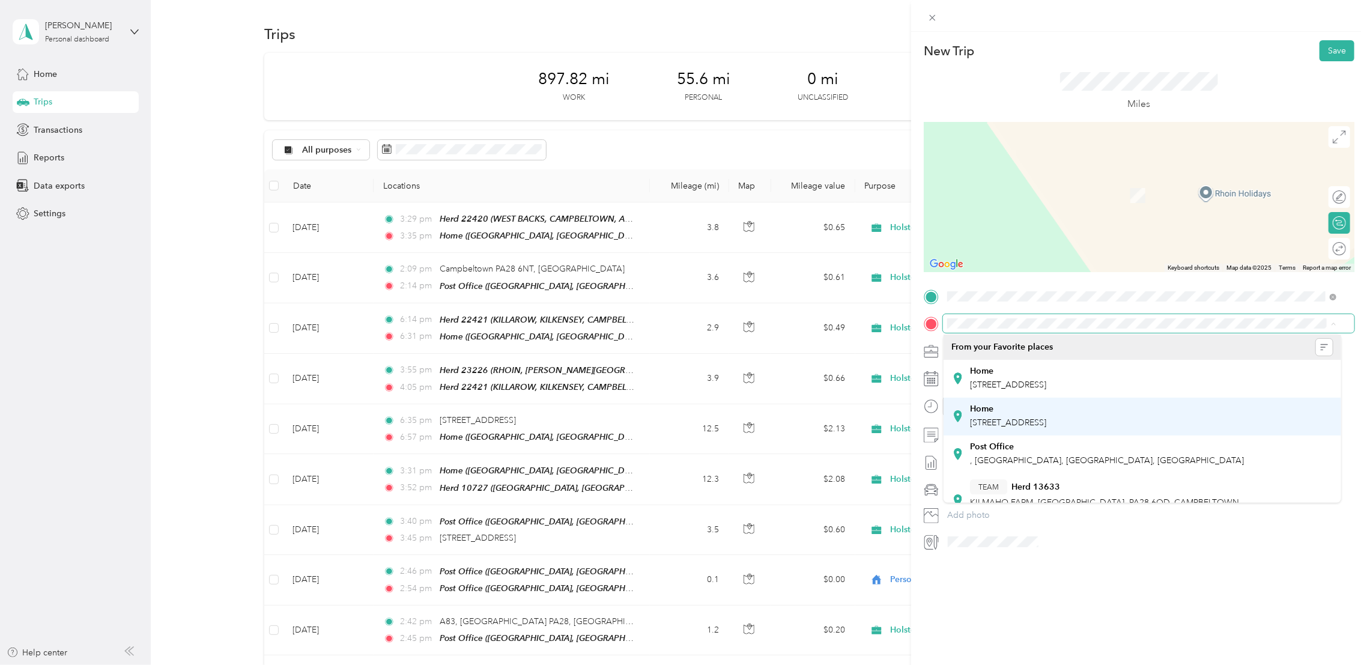
click at [1046, 429] on div "Home [STREET_ADDRESS]" at bounding box center [1008, 416] width 76 height 25
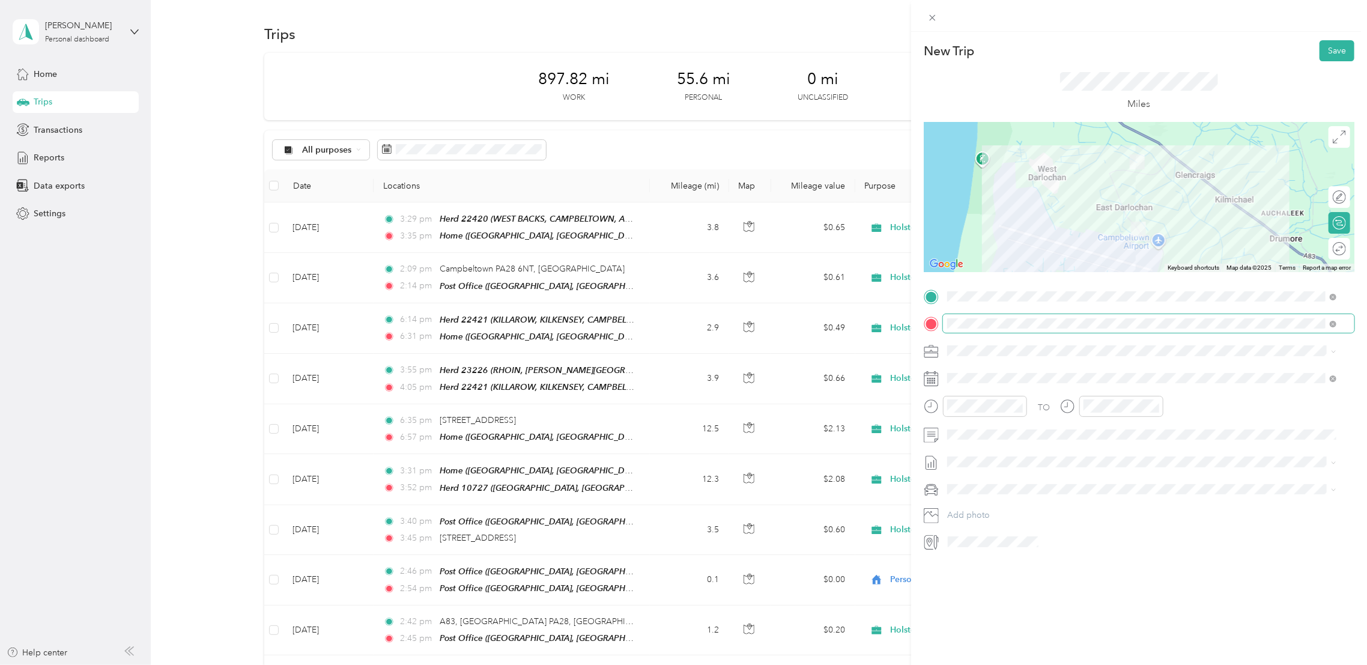
click at [1331, 328] on span at bounding box center [1148, 323] width 411 height 19
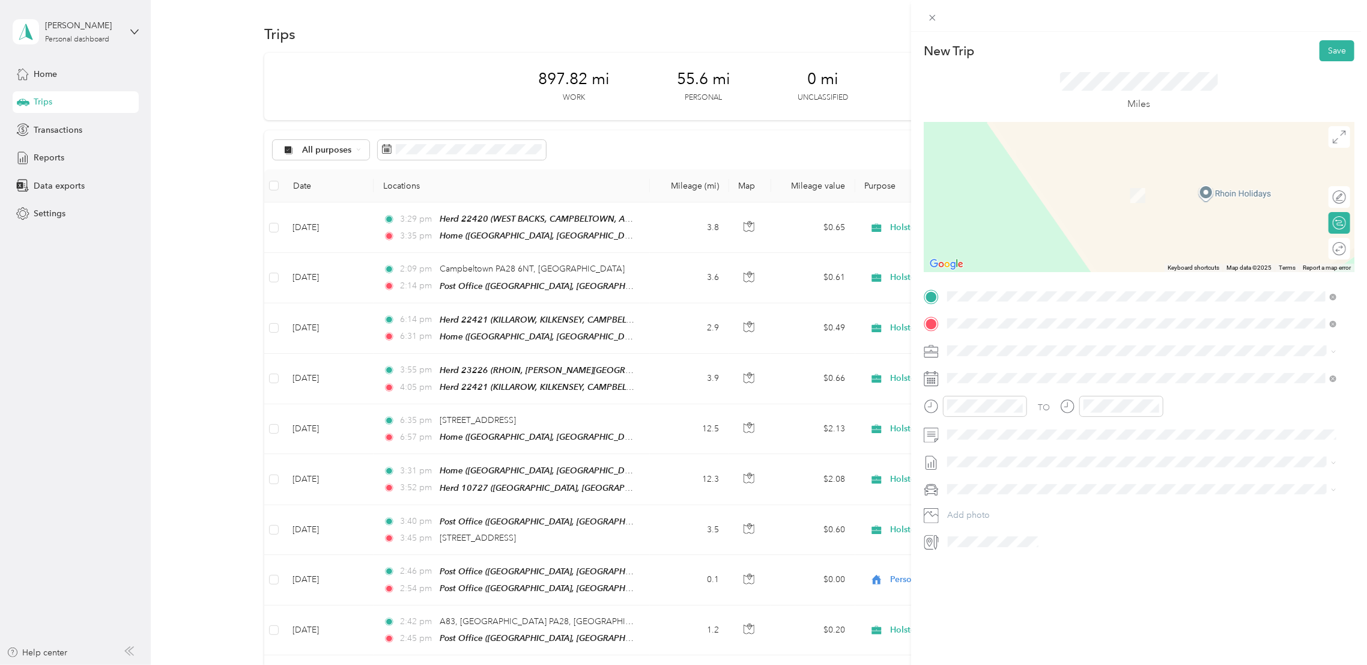
click at [1023, 375] on span "PA28 6EX Campbeltown, [GEOGRAPHIC_DATA], [GEOGRAPHIC_DATA], [GEOGRAPHIC_DATA]" at bounding box center [1133, 372] width 327 height 21
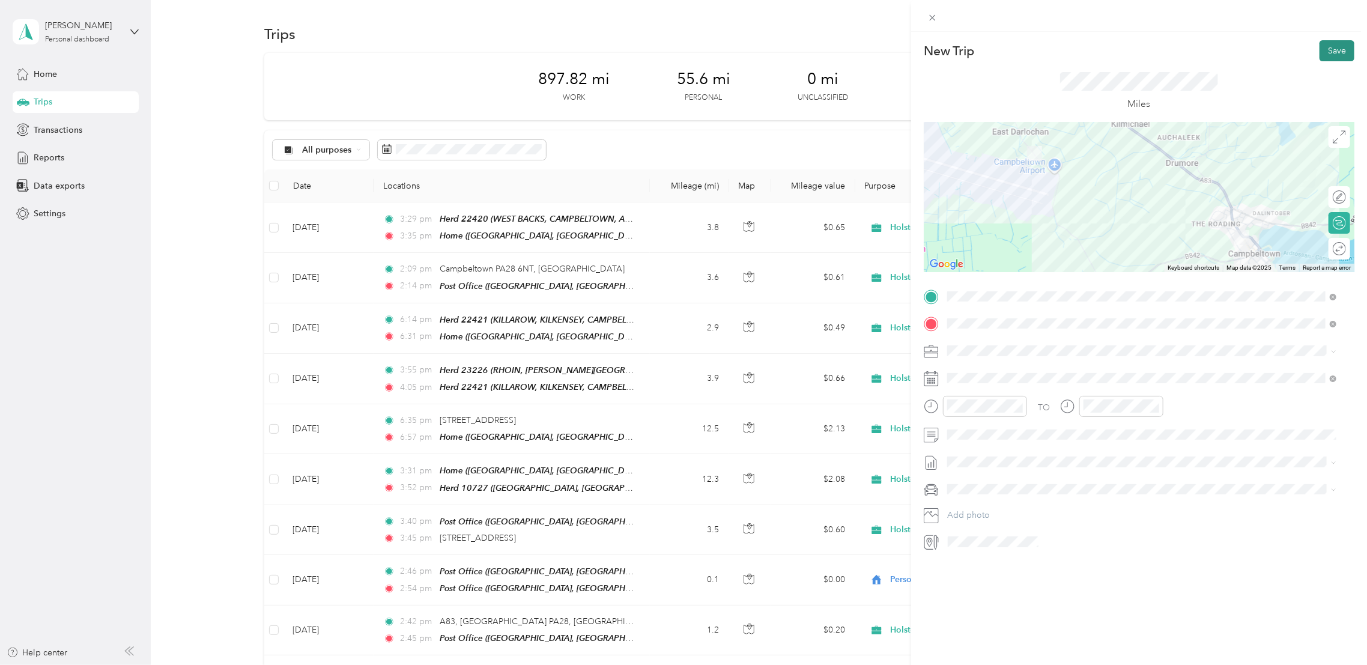
click at [1319, 49] on button "Save" at bounding box center [1336, 50] width 35 height 21
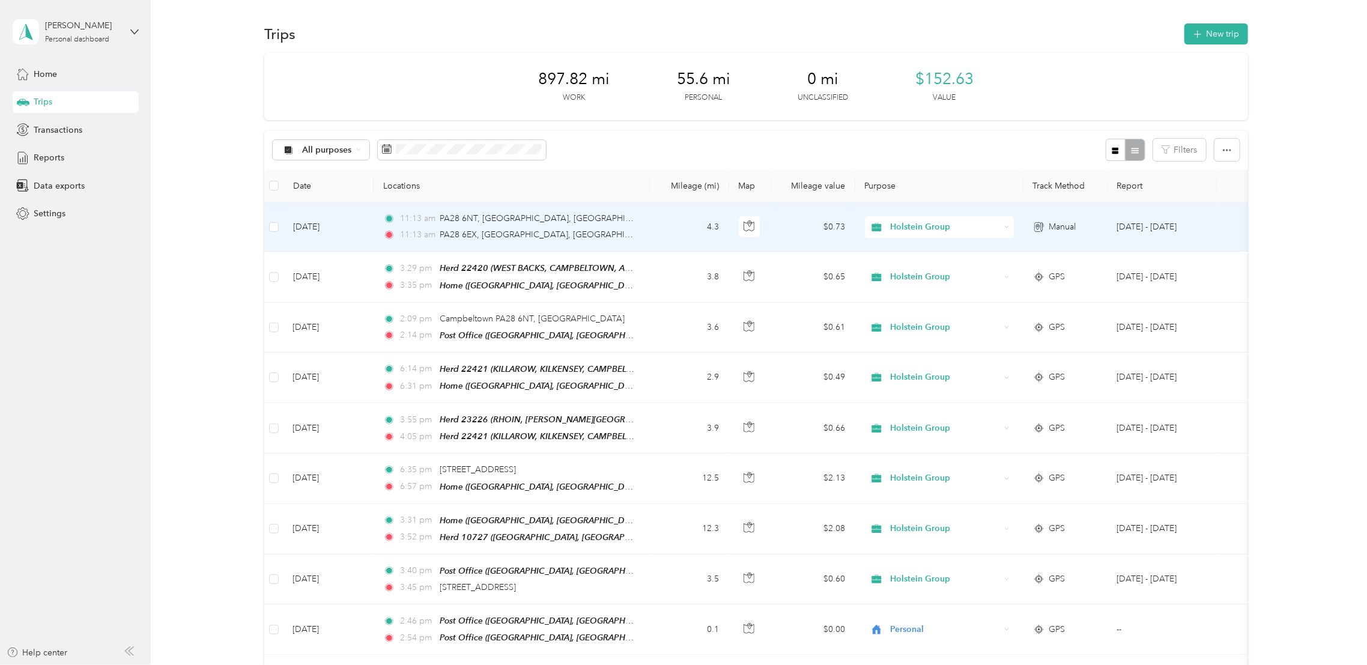
click at [785, 228] on td "$0.73" at bounding box center [813, 226] width 84 height 49
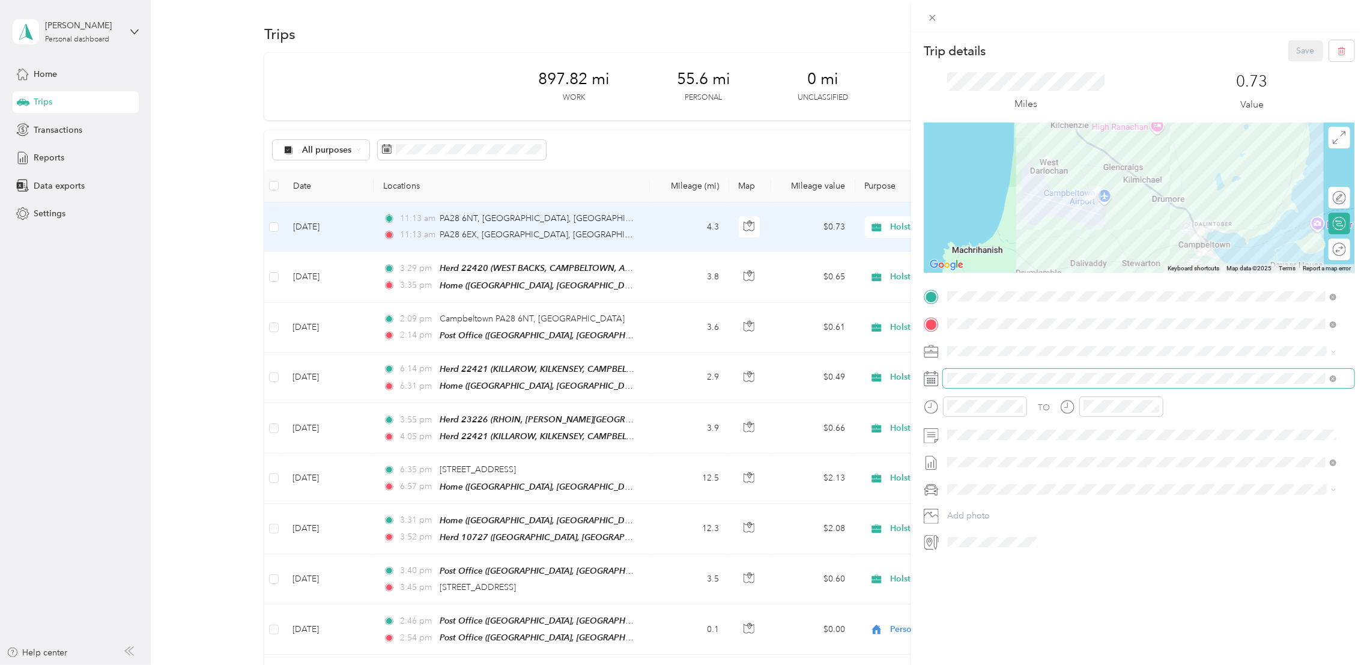
click at [1137, 385] on span at bounding box center [1148, 378] width 411 height 19
click at [934, 381] on icon at bounding box center [931, 378] width 15 height 15
click at [1035, 563] on div "28" at bounding box center [1034, 563] width 16 height 15
click at [1289, 44] on button "Save" at bounding box center [1305, 50] width 35 height 21
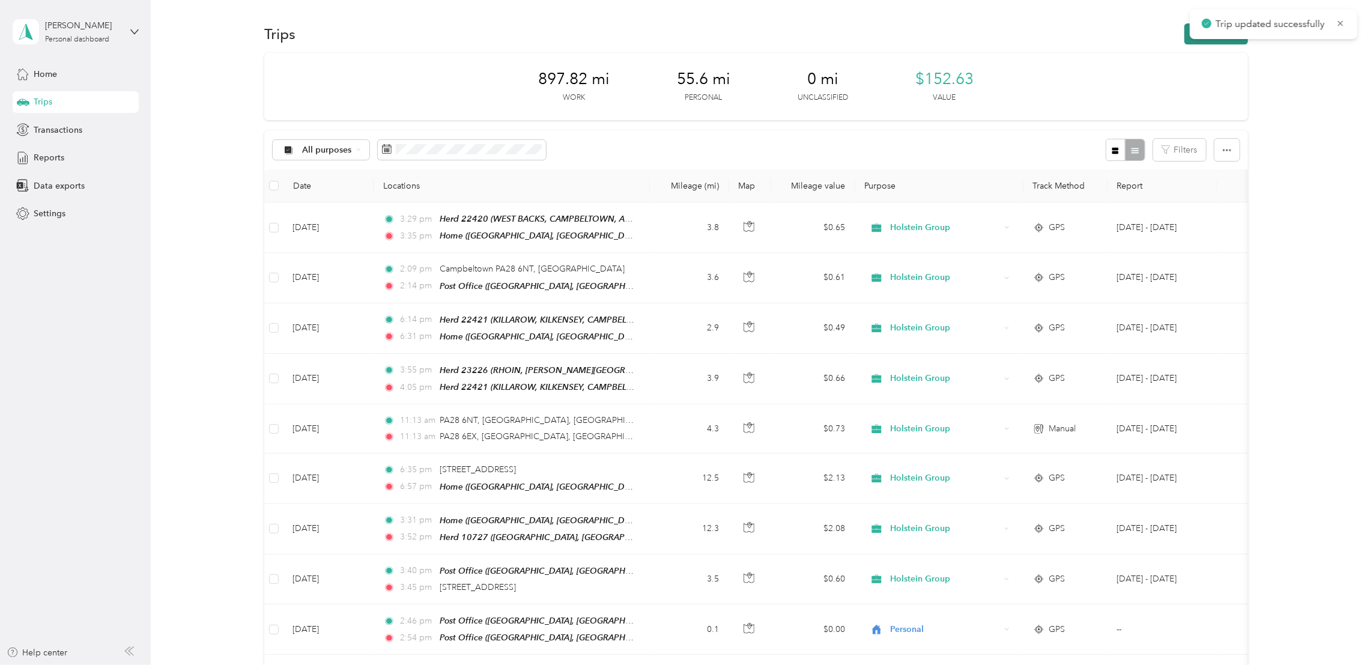
click at [1190, 38] on icon "button" at bounding box center [1197, 35] width 14 height 14
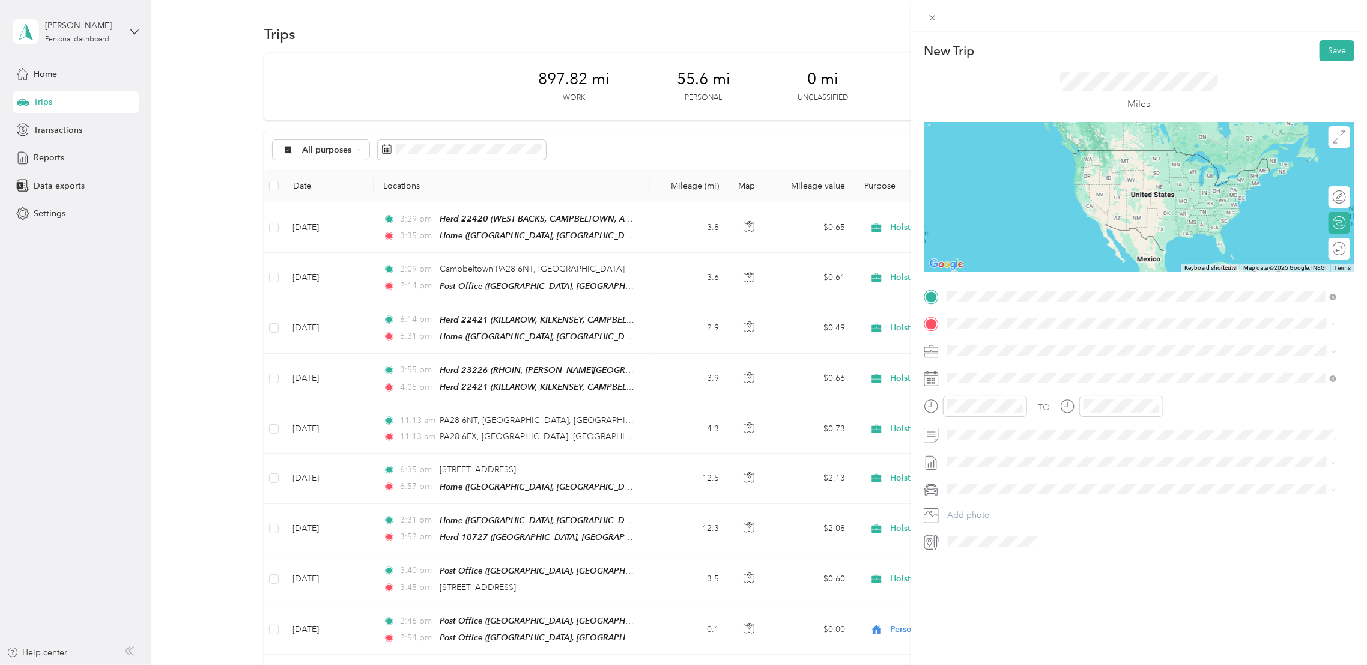
click at [1001, 353] on div "PA28 6EX Campbeltown, [GEOGRAPHIC_DATA], [GEOGRAPHIC_DATA], [GEOGRAPHIC_DATA]" at bounding box center [1142, 344] width 381 height 25
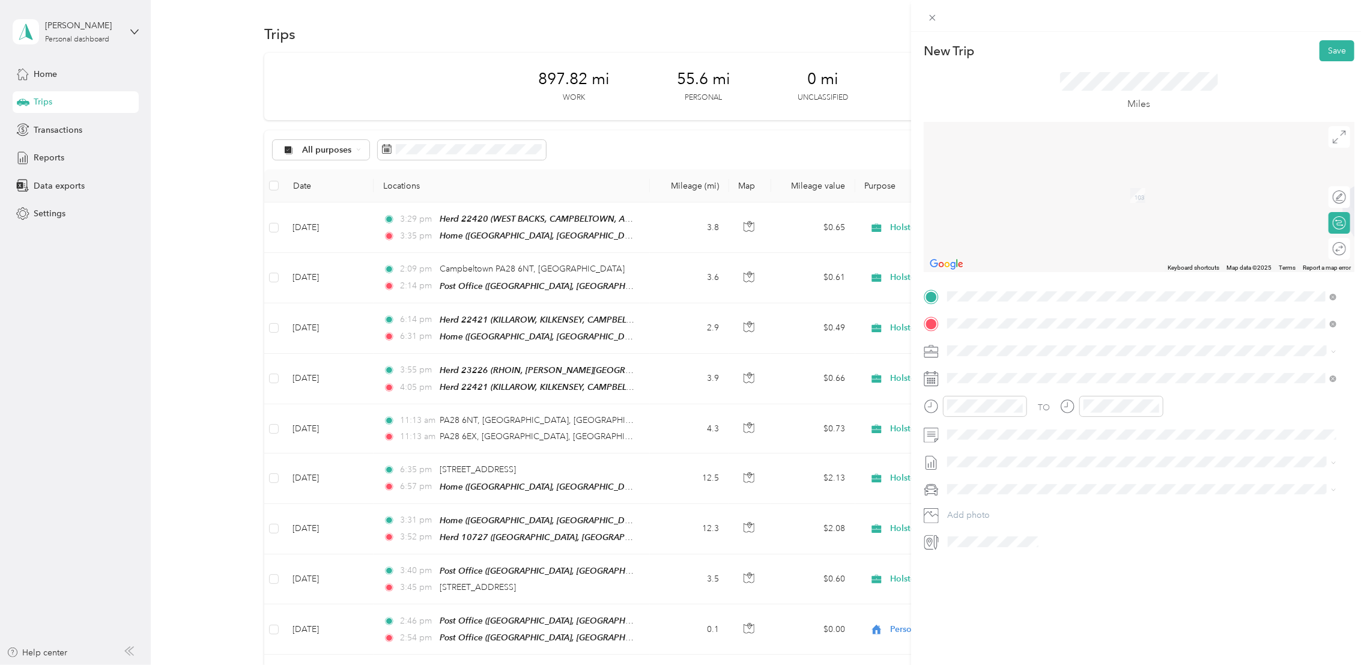
click at [1008, 368] on span "PA28 6NT Campbeltown, [GEOGRAPHIC_DATA] and [GEOGRAPHIC_DATA], [GEOGRAPHIC_DATA…" at bounding box center [1151, 378] width 363 height 32
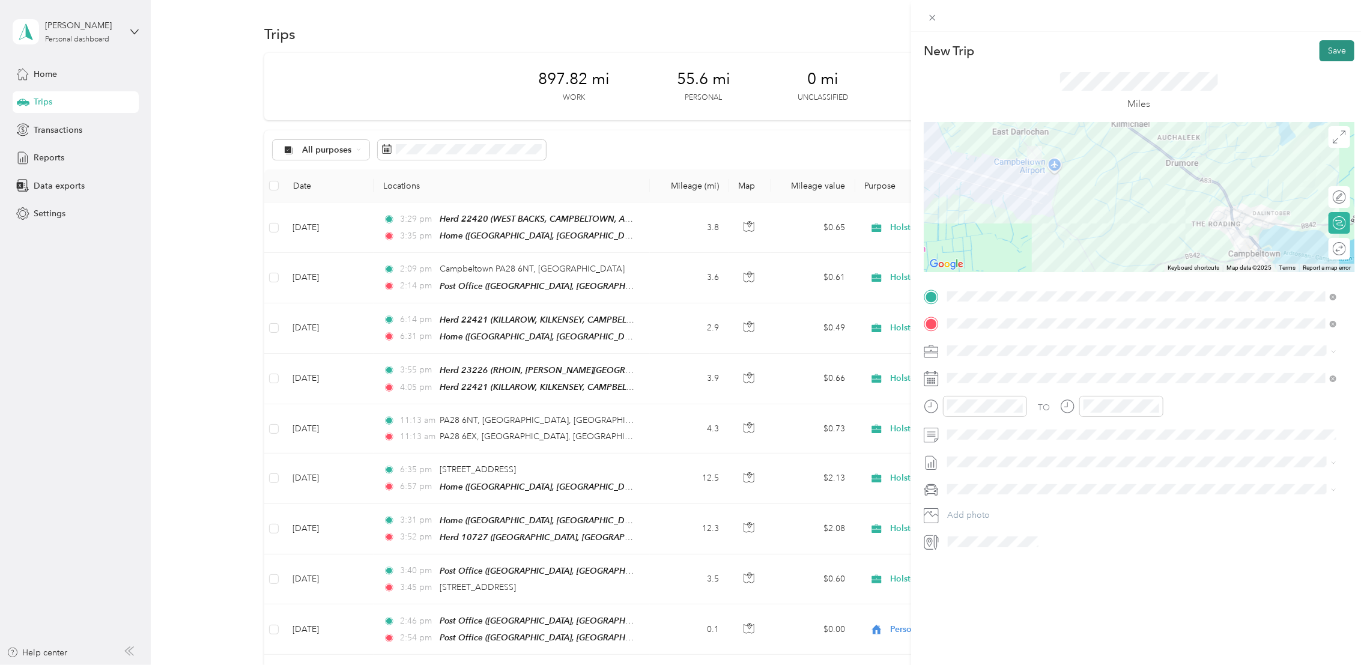
click at [1319, 53] on button "Save" at bounding box center [1336, 50] width 35 height 21
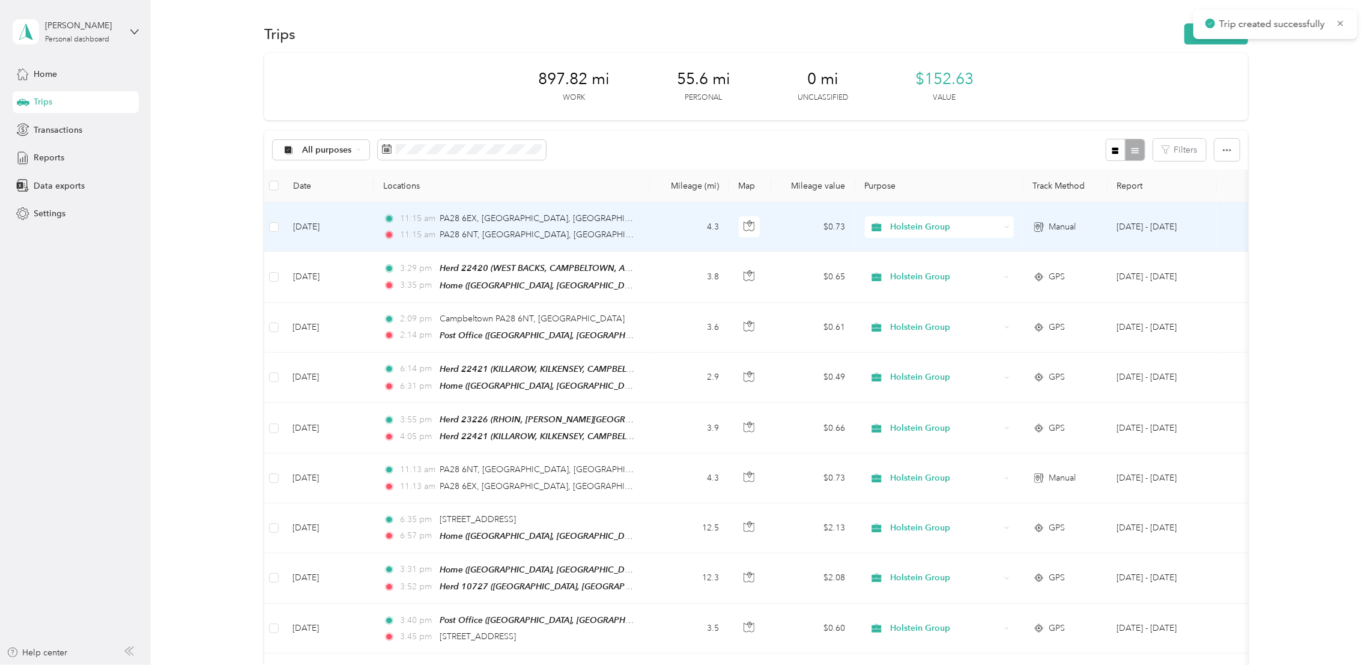
click at [759, 230] on div at bounding box center [750, 227] width 23 height 22
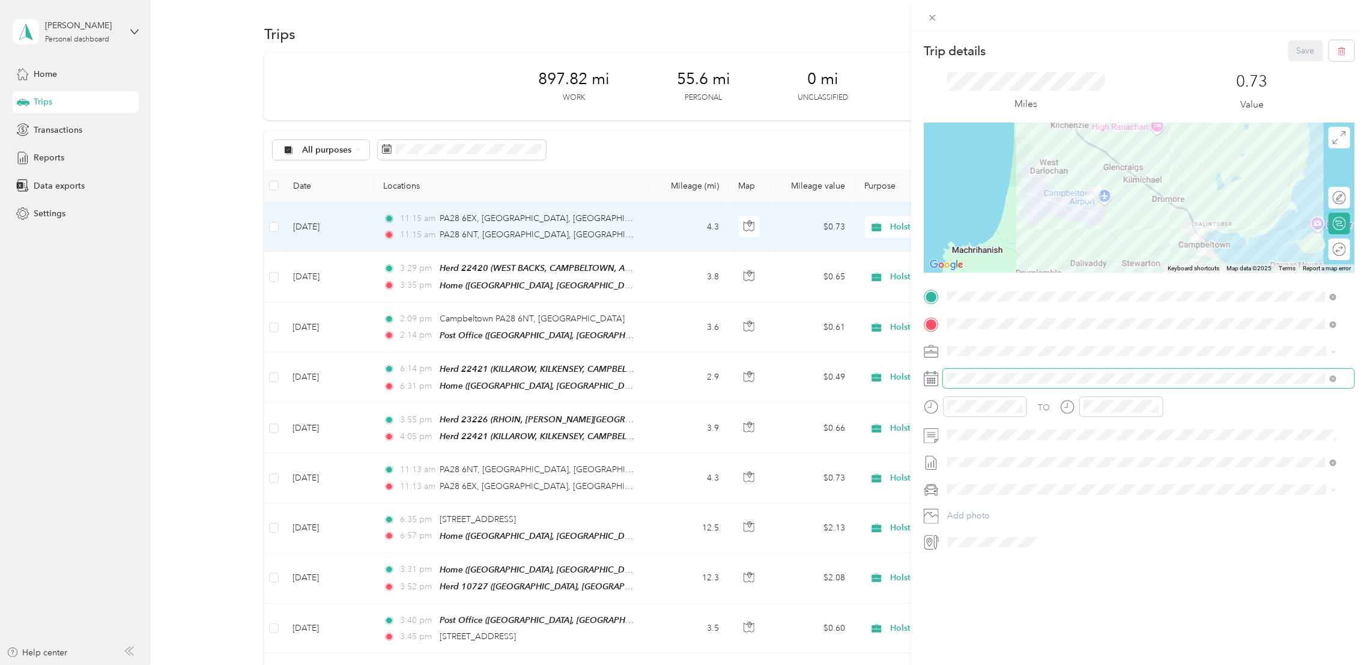
click at [992, 384] on span at bounding box center [1148, 378] width 411 height 19
click at [936, 383] on icon at bounding box center [931, 378] width 15 height 15
click at [1033, 562] on div "28" at bounding box center [1034, 563] width 16 height 15
click at [1288, 47] on button "Save" at bounding box center [1305, 50] width 35 height 21
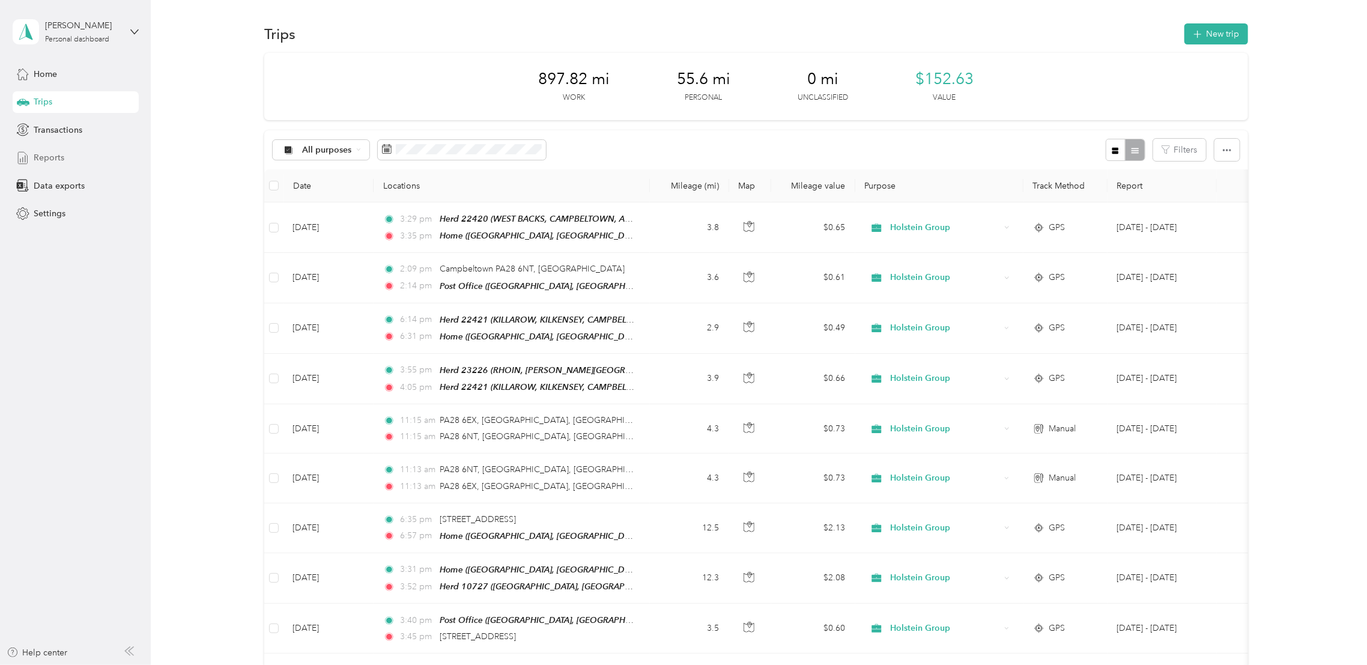
click at [49, 159] on span "Reports" at bounding box center [49, 157] width 31 height 13
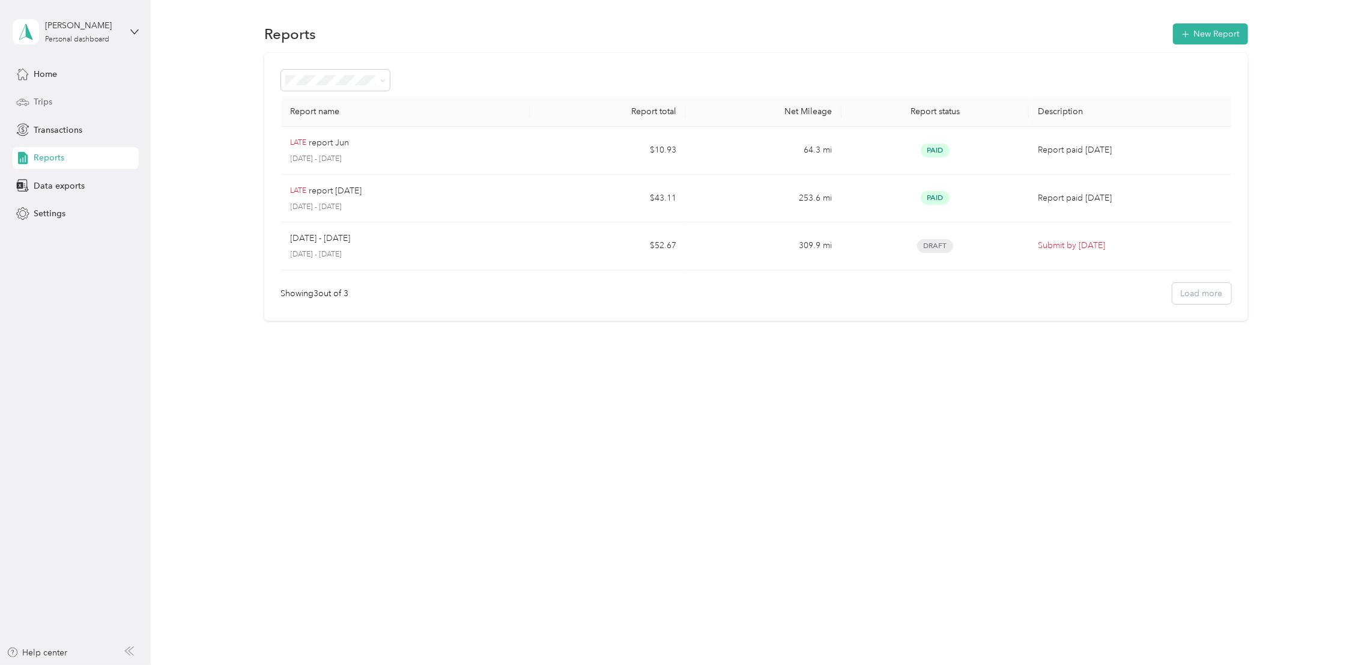
click at [50, 101] on span "Trips" at bounding box center [43, 101] width 19 height 13
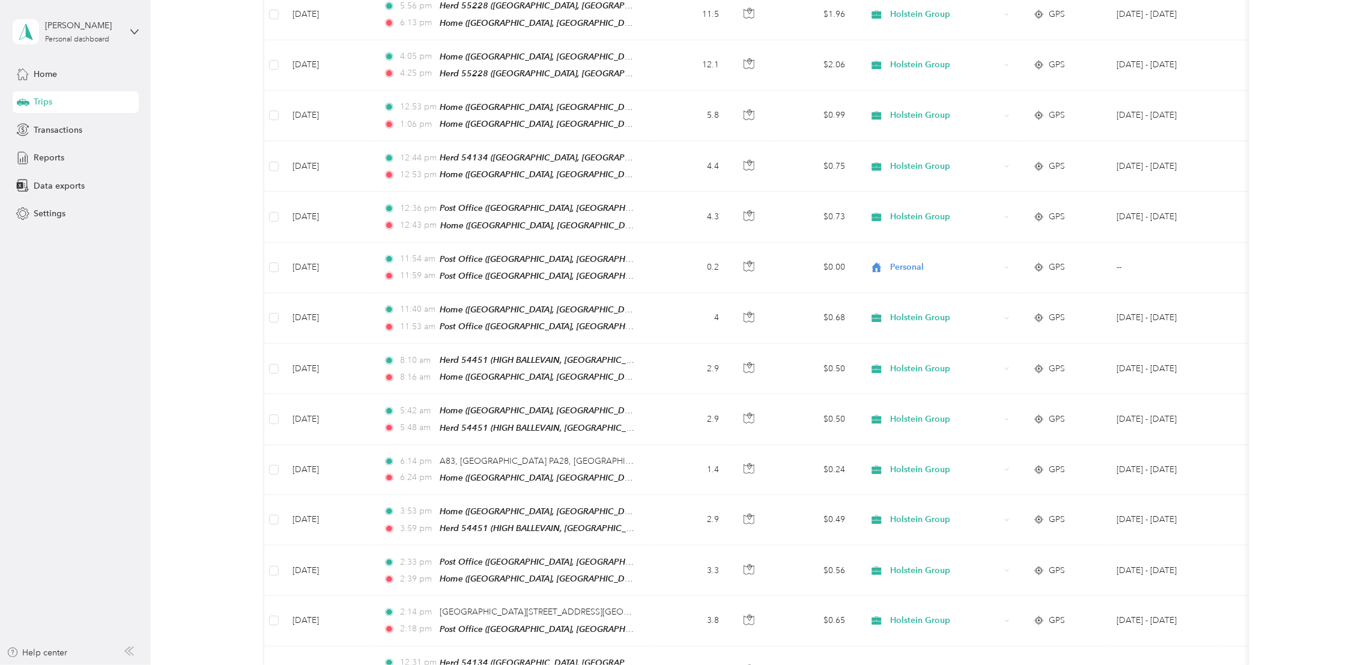
scroll to position [1878, 0]
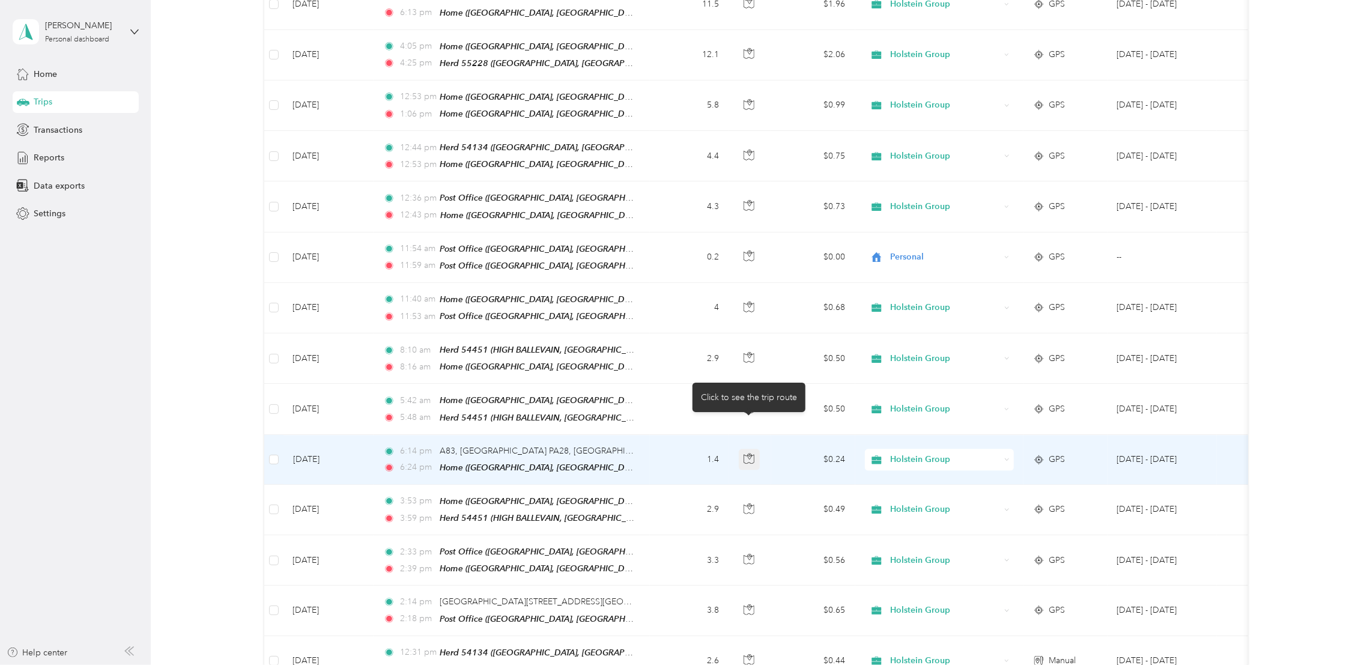
click at [744, 453] on icon "button" at bounding box center [748, 458] width 11 height 11
click at [772, 435] on td "$0.24" at bounding box center [813, 460] width 84 height 50
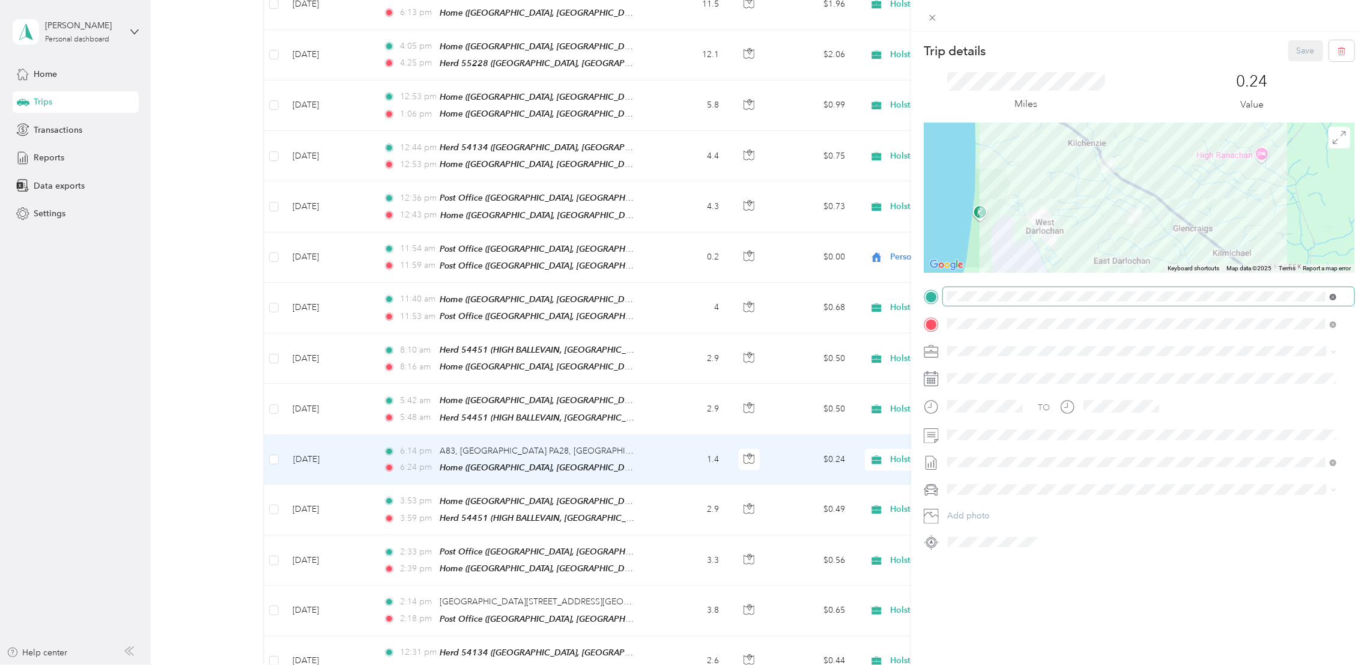
click at [1330, 297] on icon at bounding box center [1333, 297] width 7 height 7
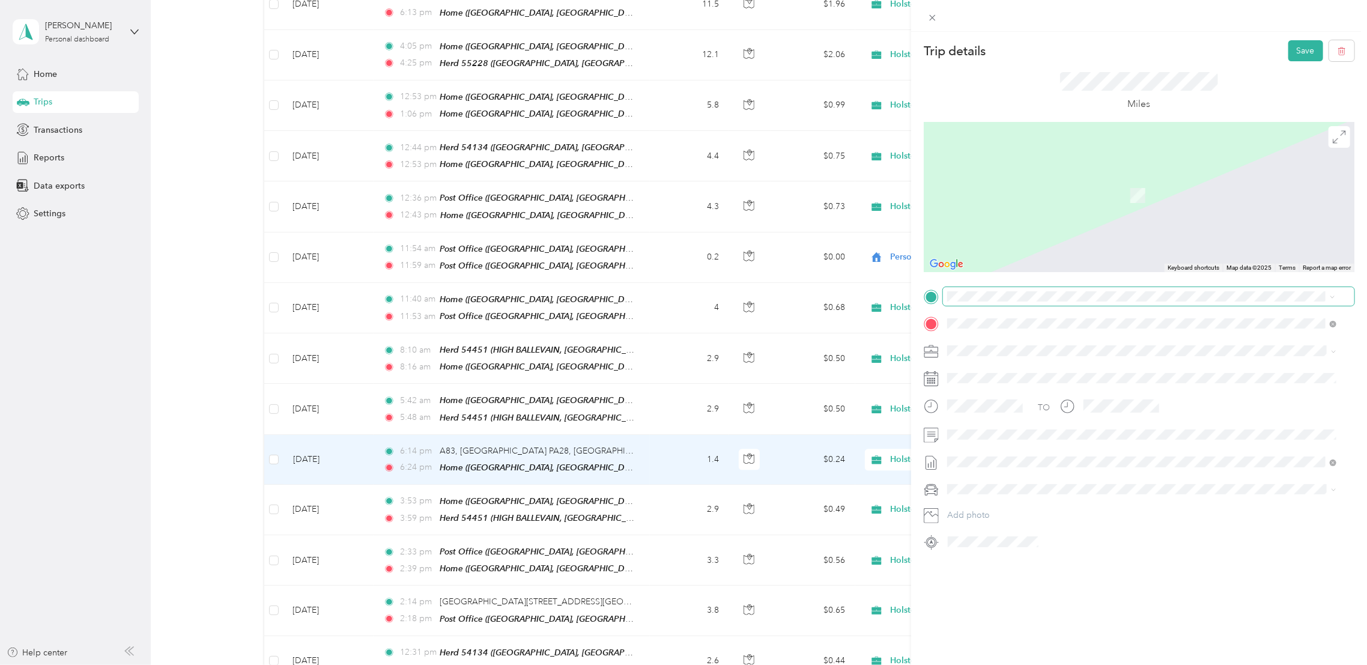
click at [1107, 366] on ol "From your Favorite places TEAM Herd [GEOGRAPHIC_DATA], CAMPBELTOWN, [GEOGRAPHIC…" at bounding box center [1142, 391] width 398 height 168
click at [997, 360] on span "HIGH BALLEVAIN, [GEOGRAPHIC_DATA], CAMPBELTOWN, PA28 6QD, ARGYLL, ARGYLL & BUTE…" at bounding box center [1146, 368] width 353 height 23
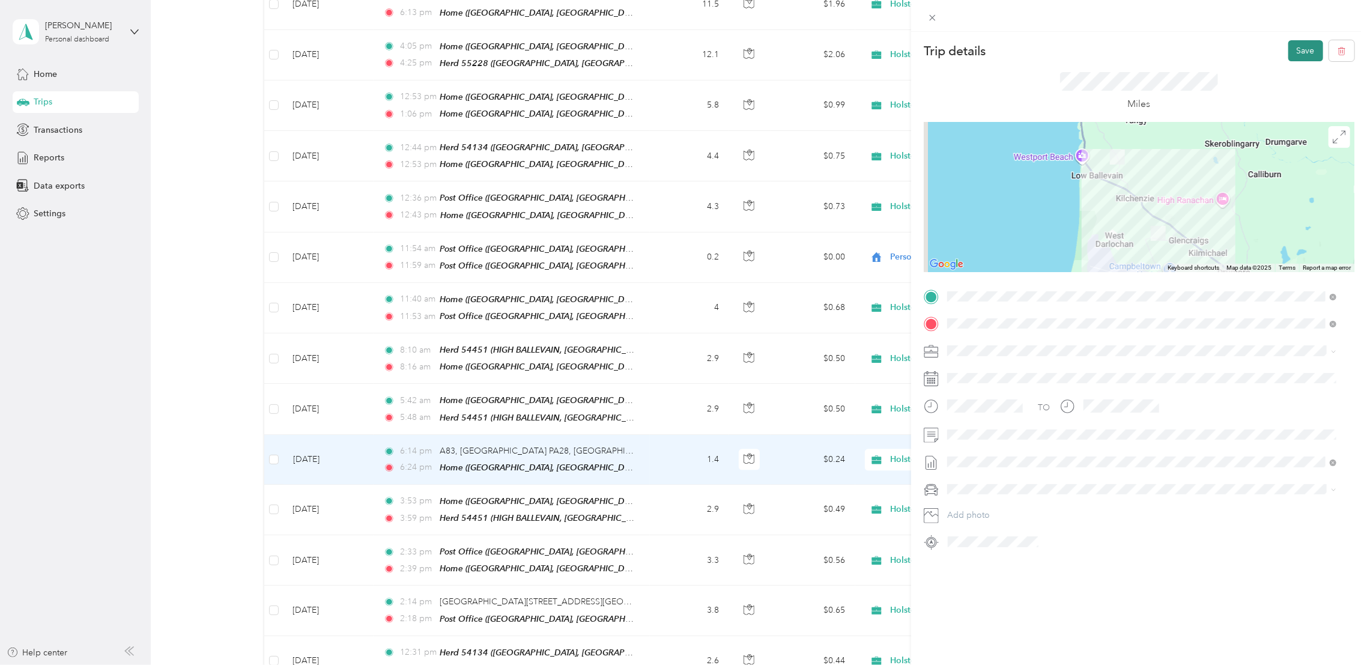
click at [1289, 55] on button "Save" at bounding box center [1305, 50] width 35 height 21
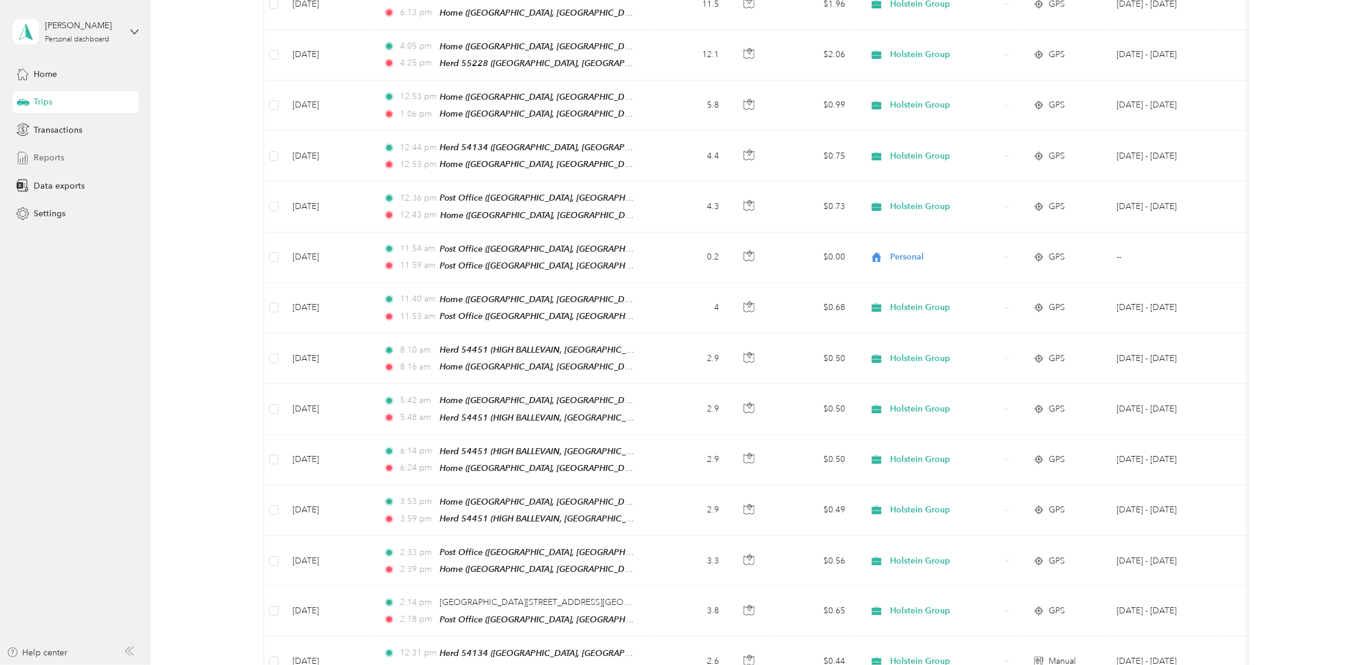
click at [48, 151] on span "Reports" at bounding box center [49, 157] width 31 height 13
